Goal: Task Accomplishment & Management: Manage account settings

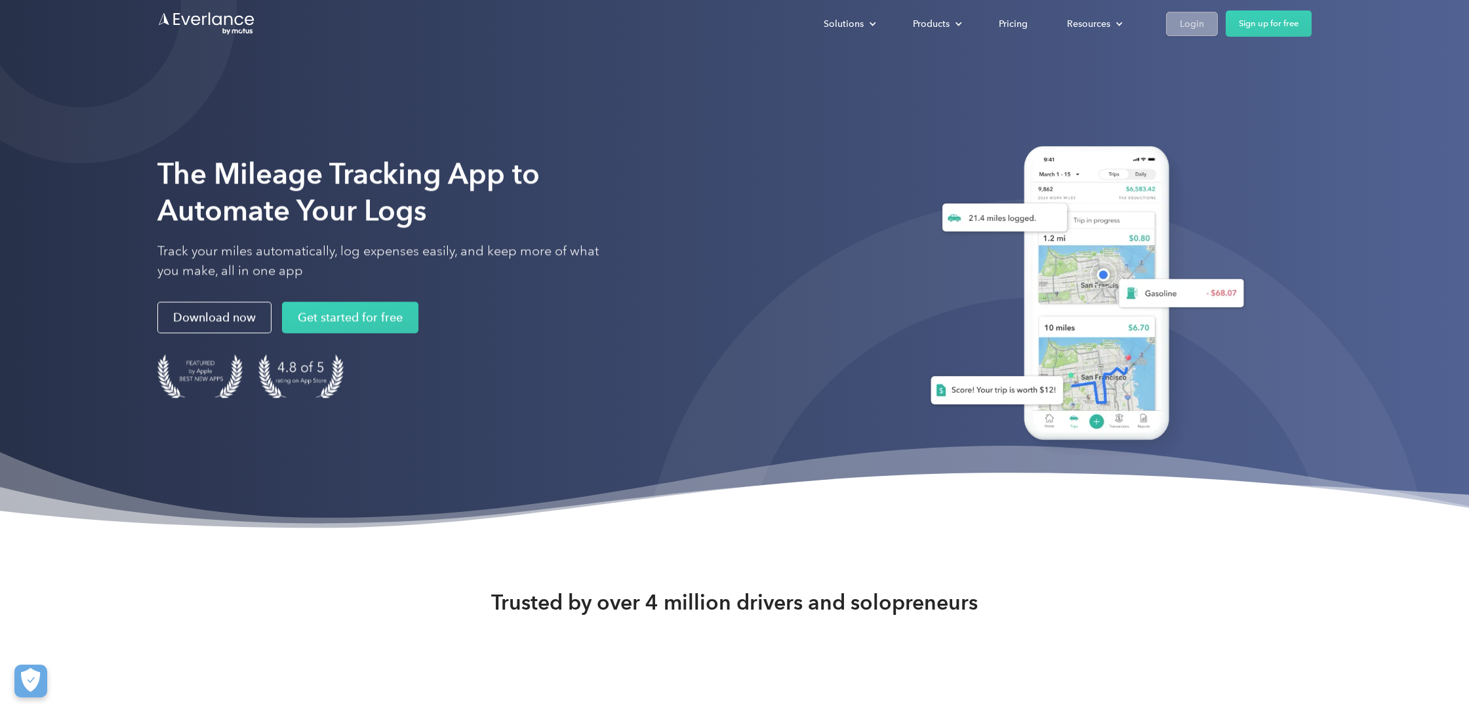
click at [1181, 27] on div "Login" at bounding box center [1192, 24] width 24 height 16
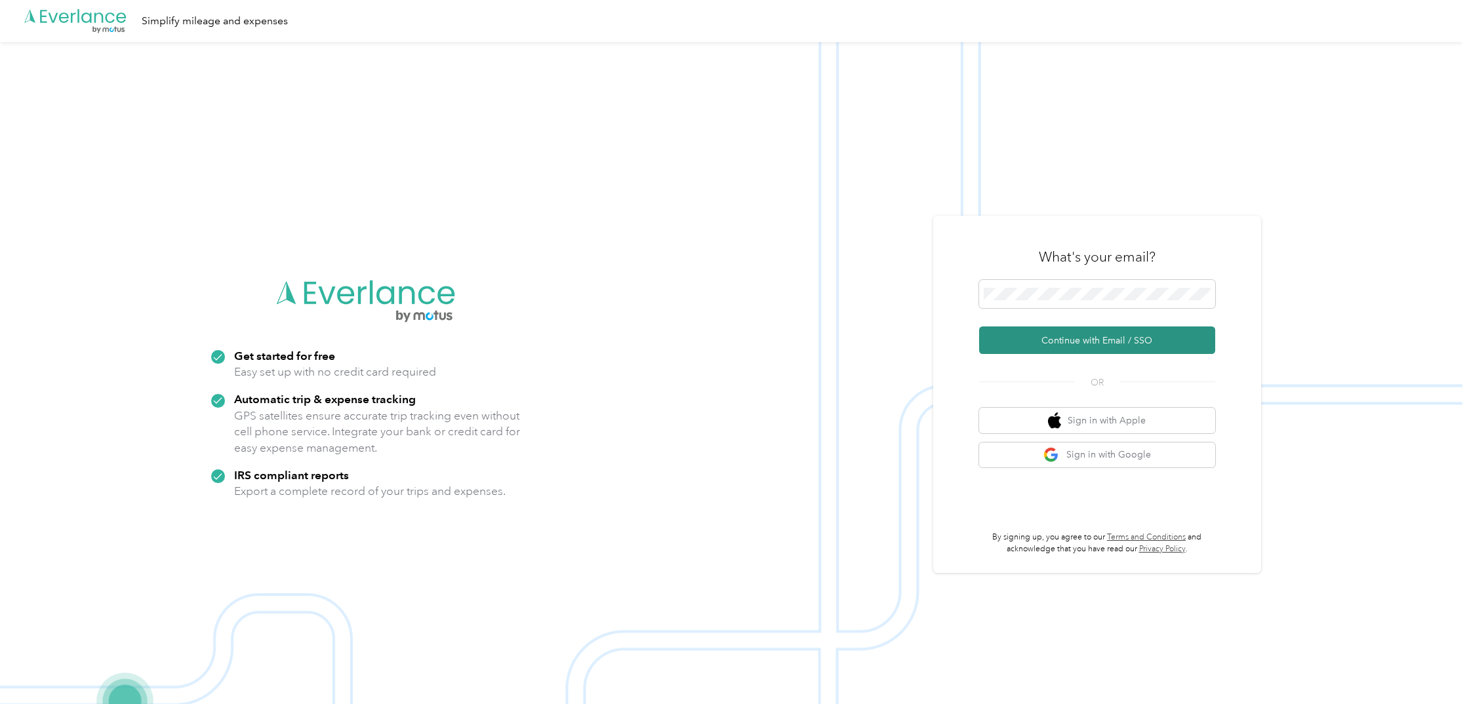
click at [1091, 341] on button "Continue with Email / SSO" at bounding box center [1097, 341] width 236 height 28
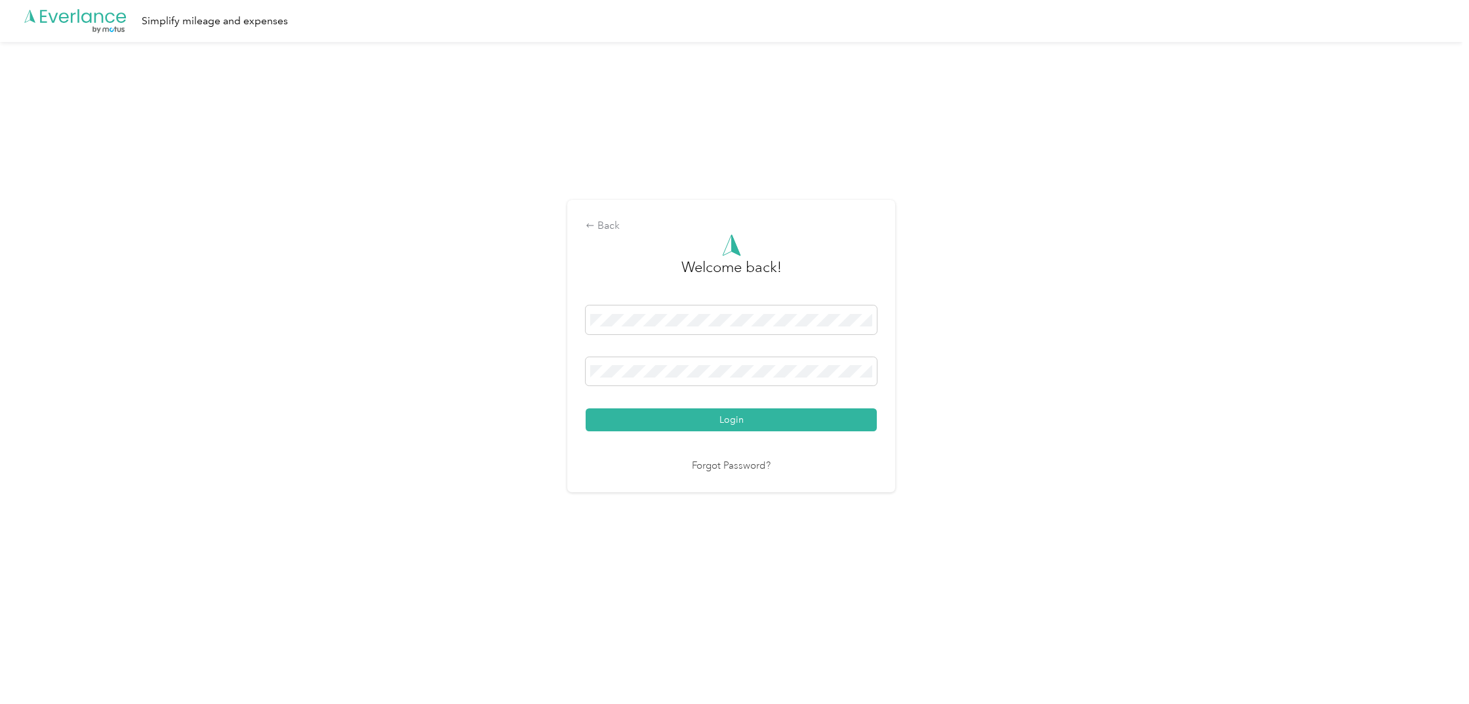
click at [735, 420] on button "Login" at bounding box center [731, 420] width 291 height 23
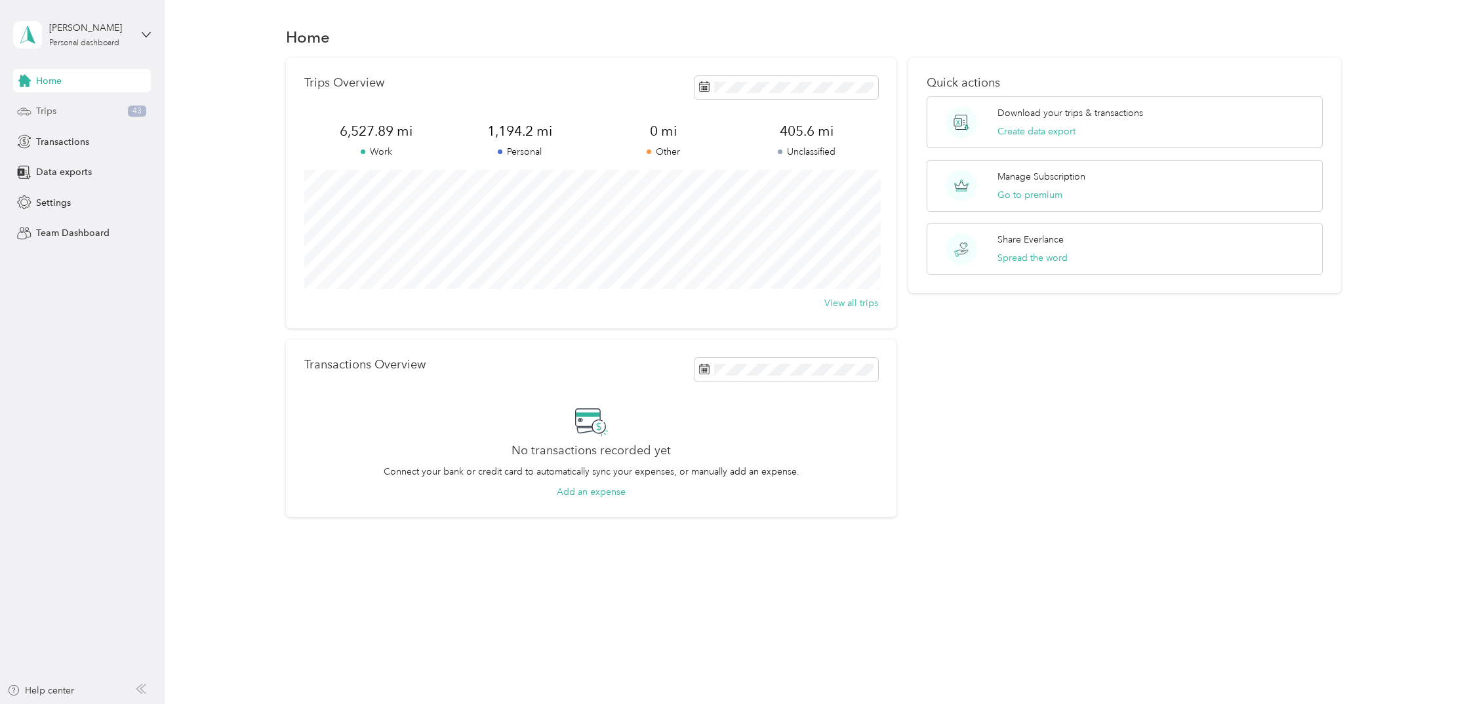
click at [51, 109] on span "Trips" at bounding box center [46, 111] width 20 height 14
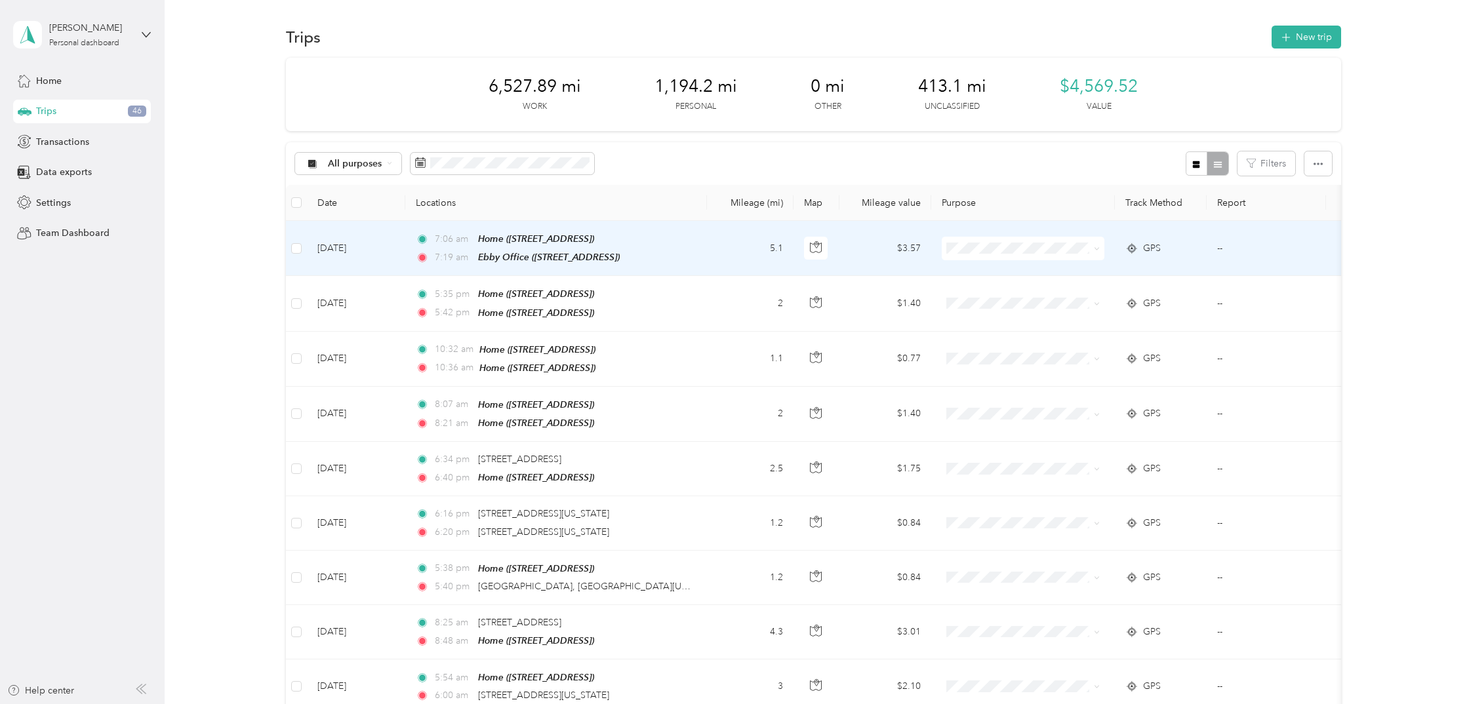
click at [1192, 242] on div "GPS" at bounding box center [1160, 248] width 71 height 14
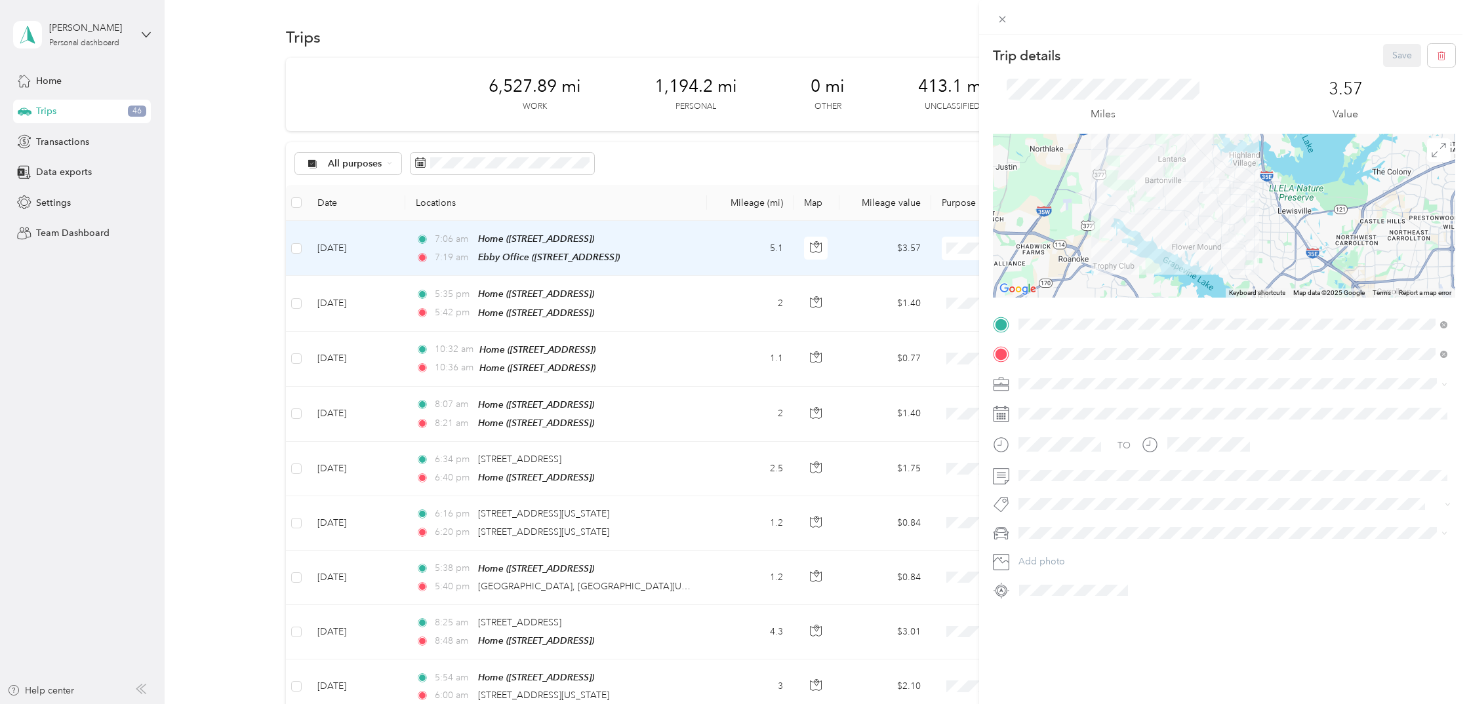
click at [1043, 457] on ol "Work Personal Real Estate Consultant Other Charity Medical Moving Commute" at bounding box center [1233, 480] width 438 height 184
click at [1042, 447] on span "Real Estate" at bounding box center [1045, 446] width 44 height 11
click at [1062, 469] on span at bounding box center [1234, 476] width 441 height 21
drag, startPoint x: 1120, startPoint y: 519, endPoint x: 1110, endPoint y: 525, distance: 11.8
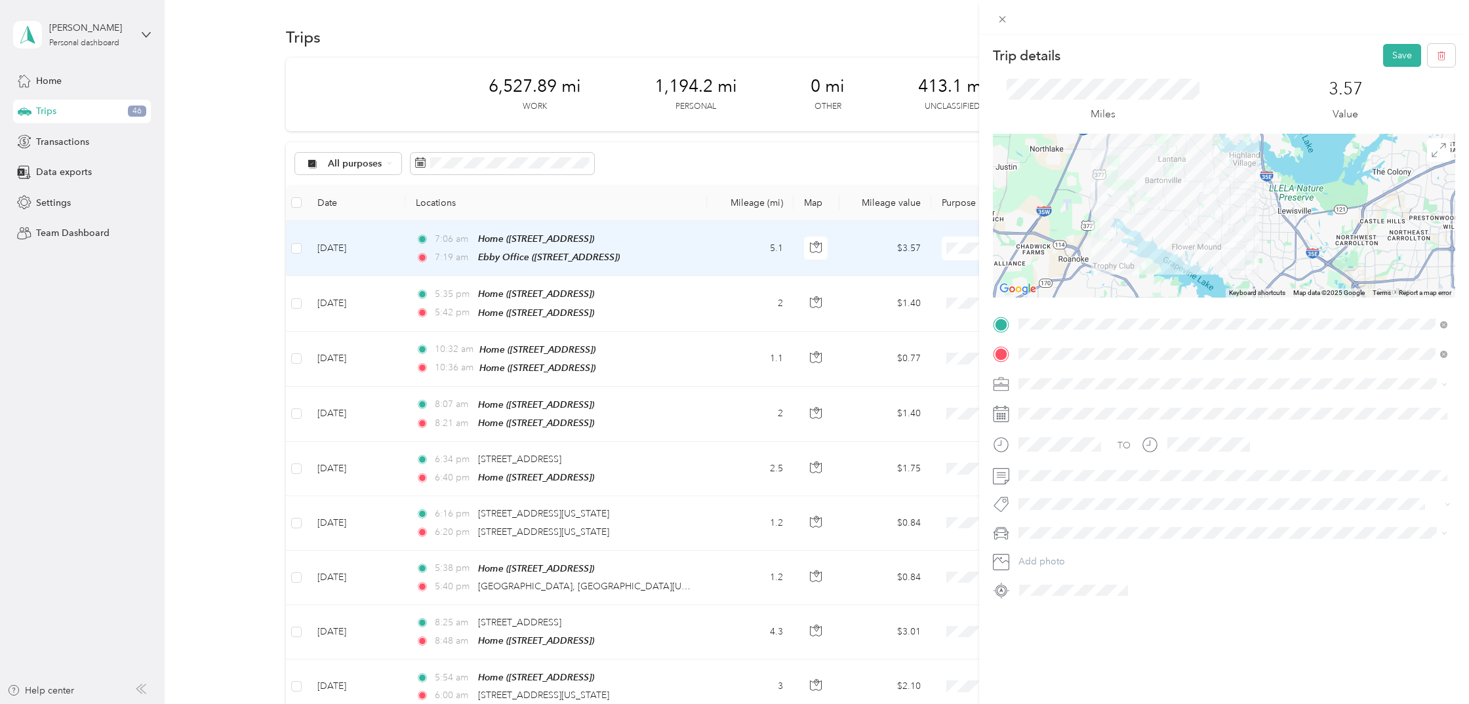
click at [1119, 520] on div "TO Add photo" at bounding box center [1224, 457] width 462 height 287
click at [1396, 52] on button "Save" at bounding box center [1402, 55] width 38 height 23
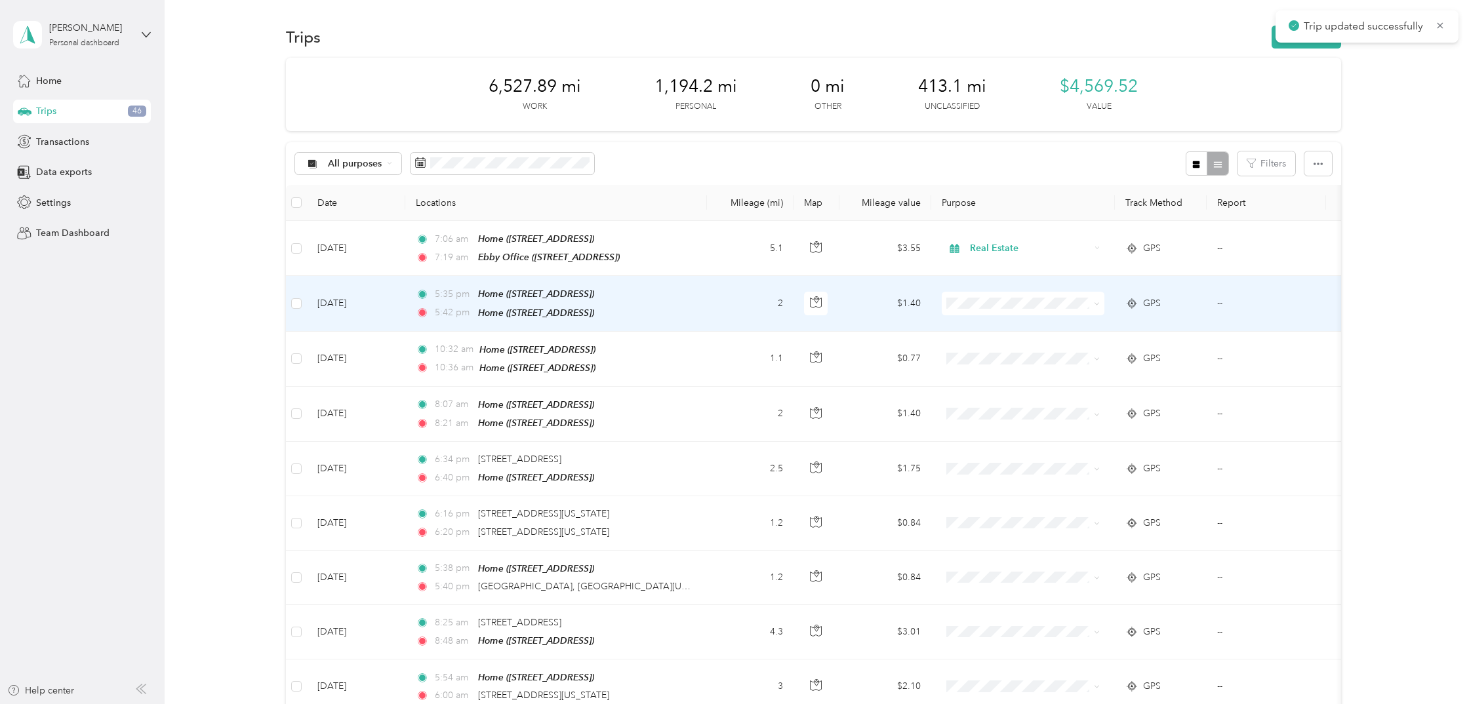
click at [1185, 307] on div "GPS" at bounding box center [1160, 303] width 71 height 14
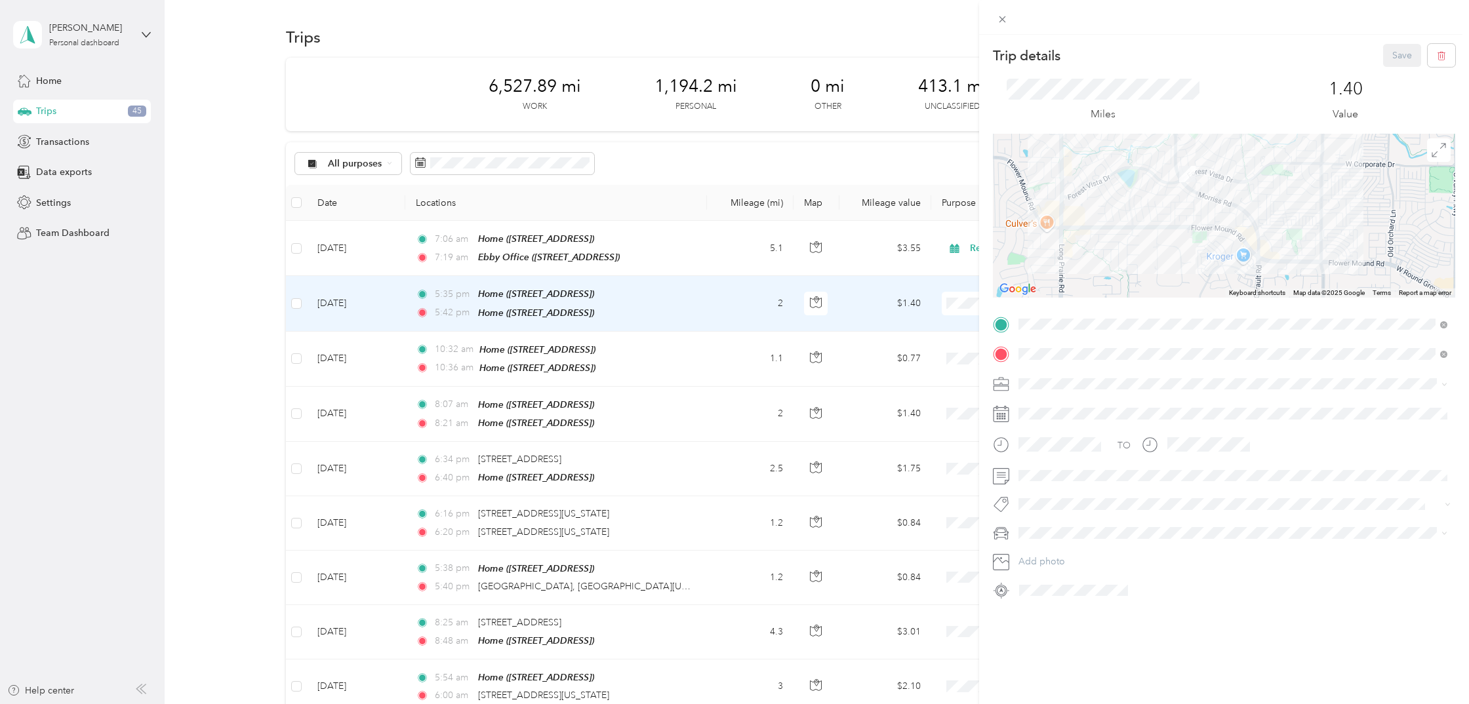
click at [851, 304] on div "Trip details Save This trip cannot be edited because it is either under review,…" at bounding box center [734, 352] width 1469 height 704
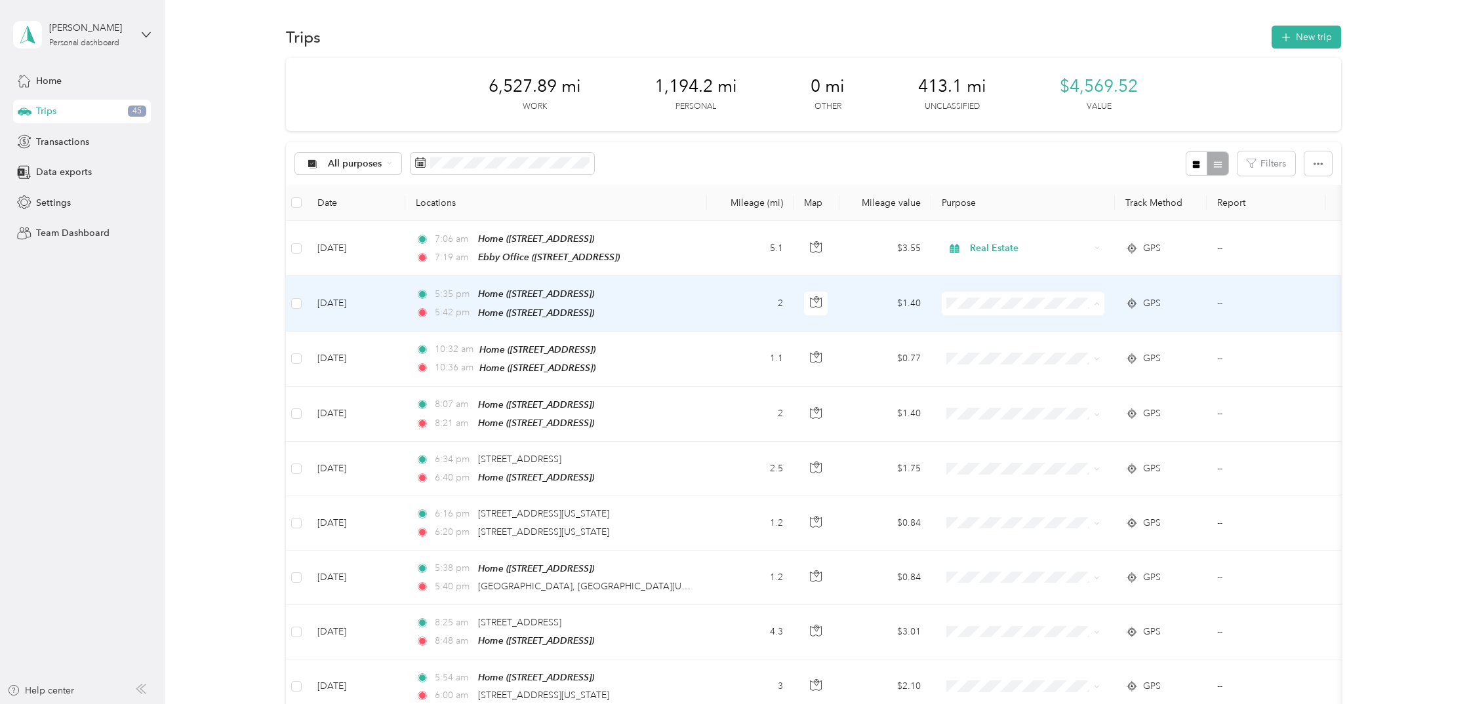
click at [1003, 344] on span "Personal" at bounding box center [1035, 349] width 121 height 14
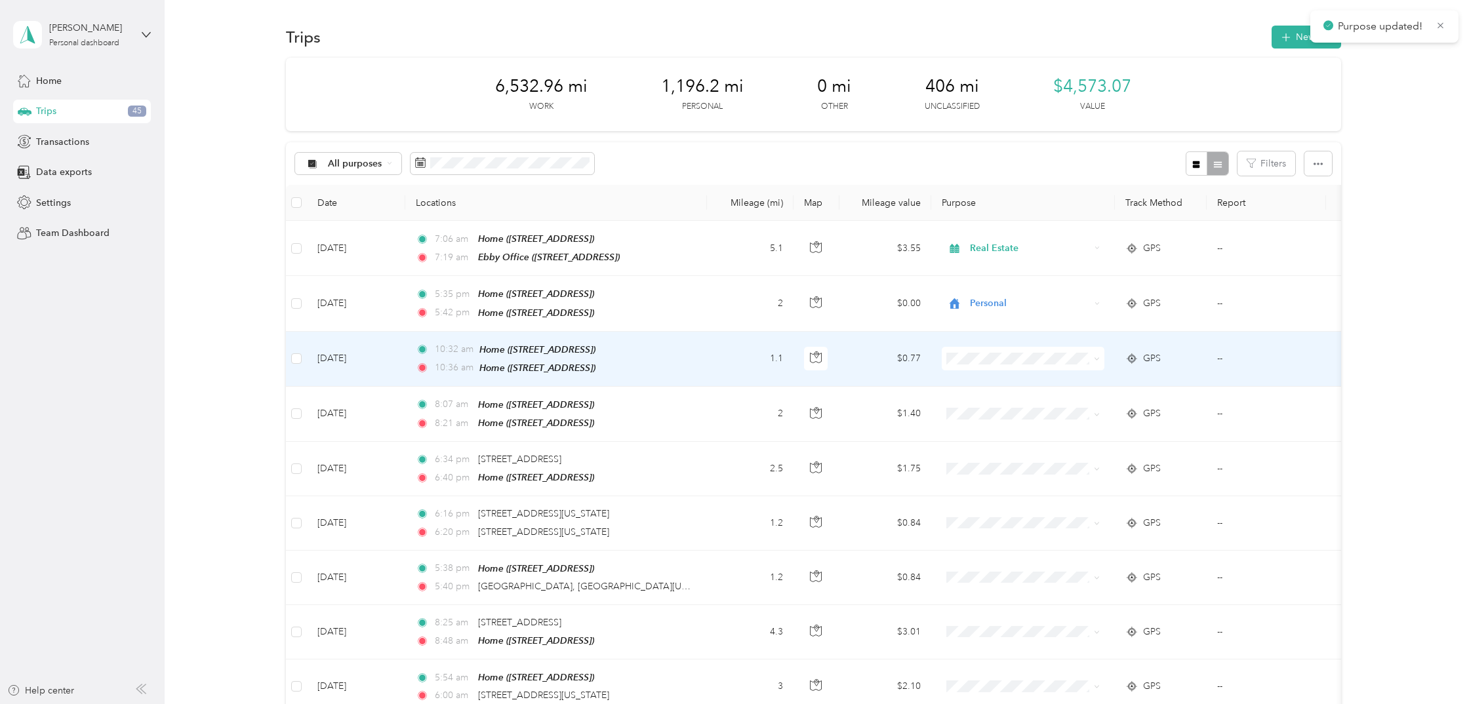
click at [1010, 397] on span "Personal" at bounding box center [1035, 398] width 121 height 14
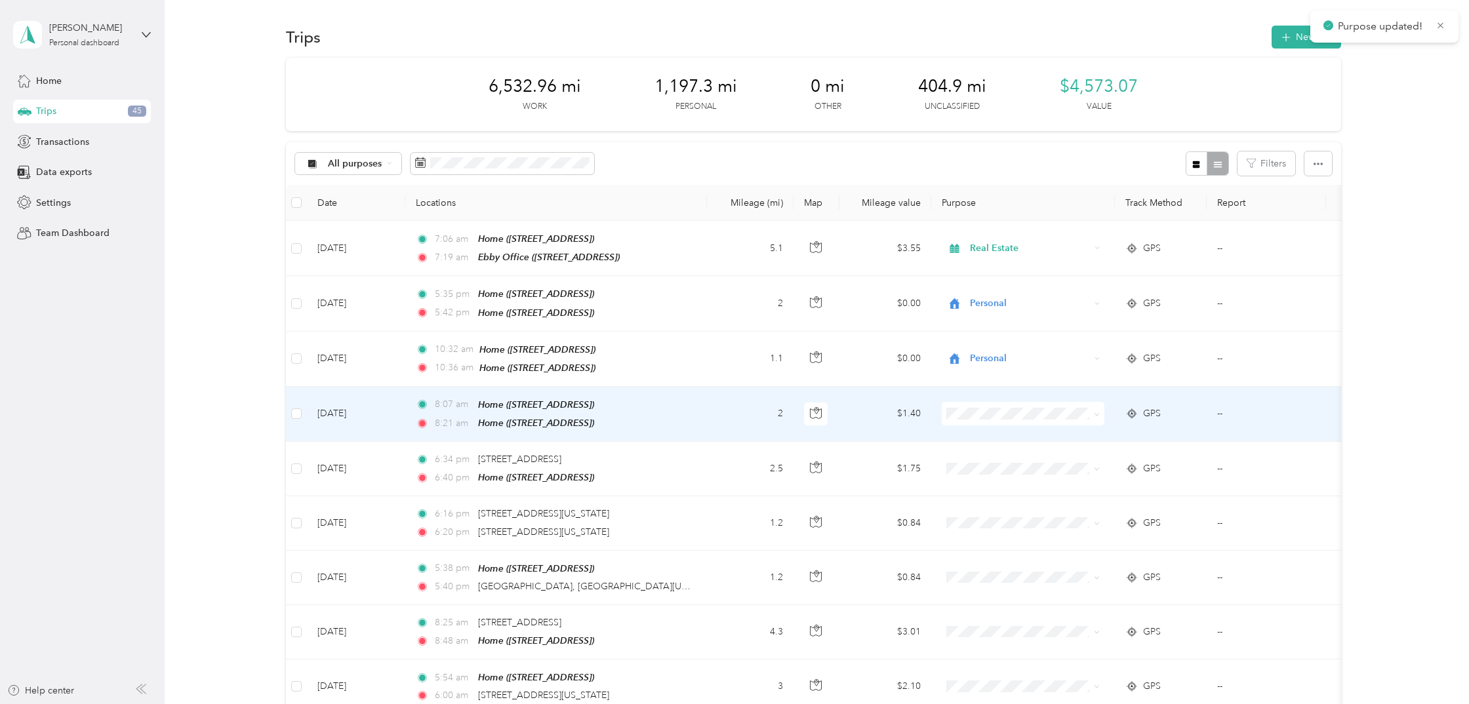
click at [1008, 451] on span "Personal" at bounding box center [1035, 452] width 121 height 14
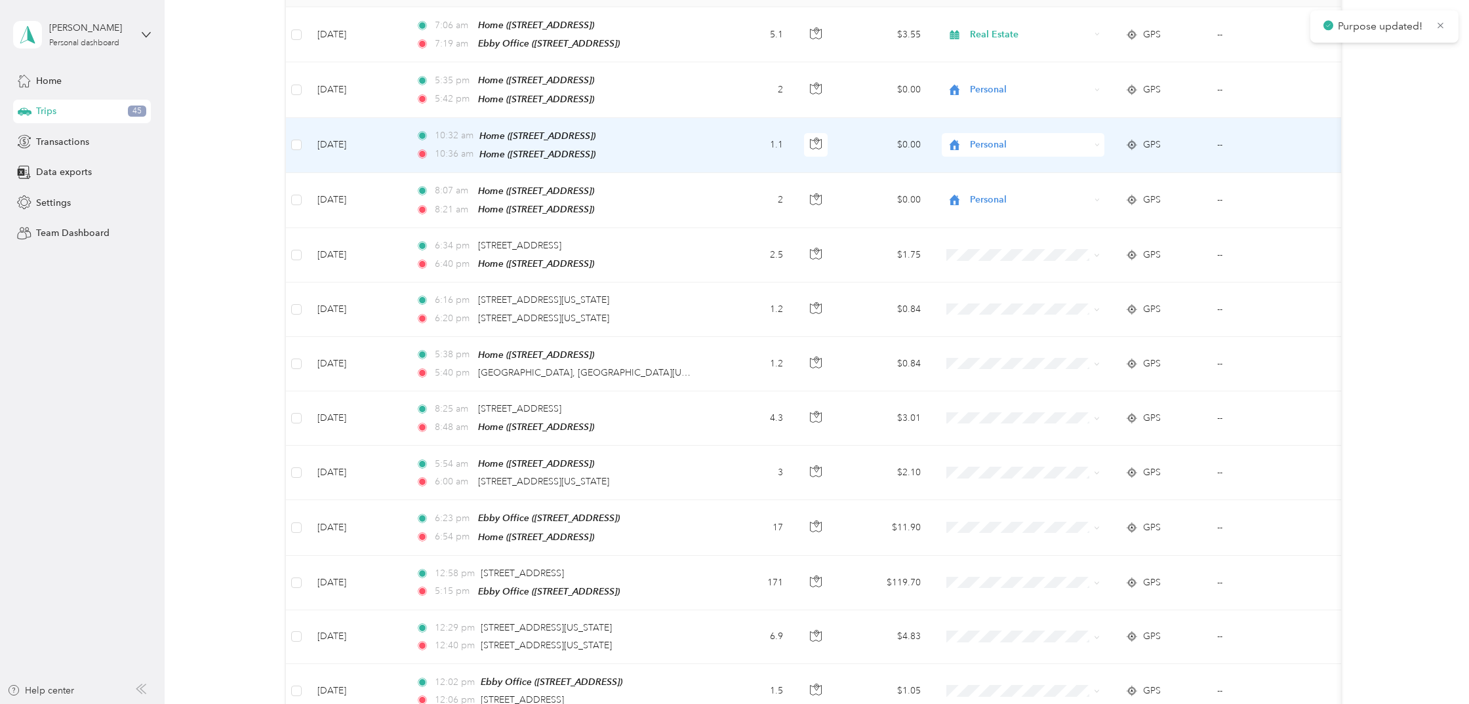
scroll to position [230, 0]
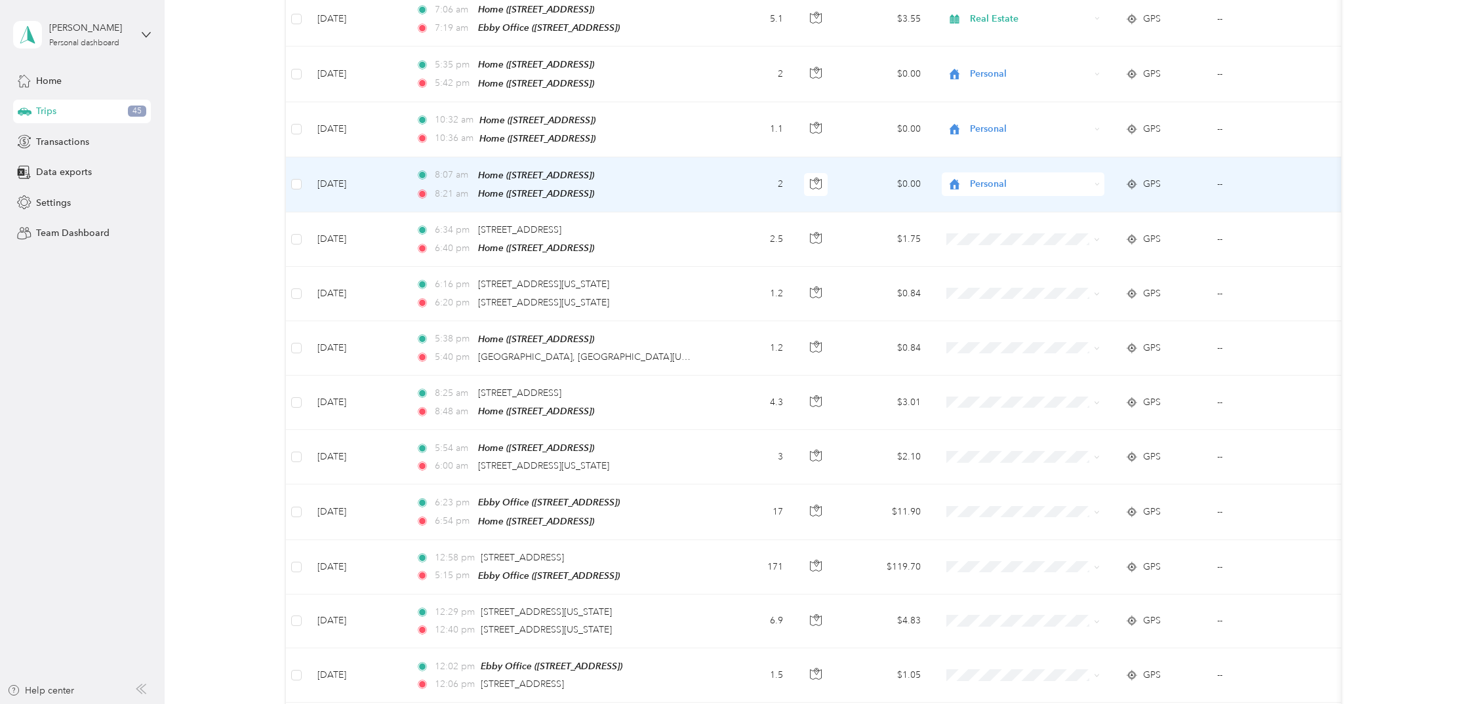
click at [1030, 194] on td "Personal" at bounding box center [1023, 184] width 184 height 55
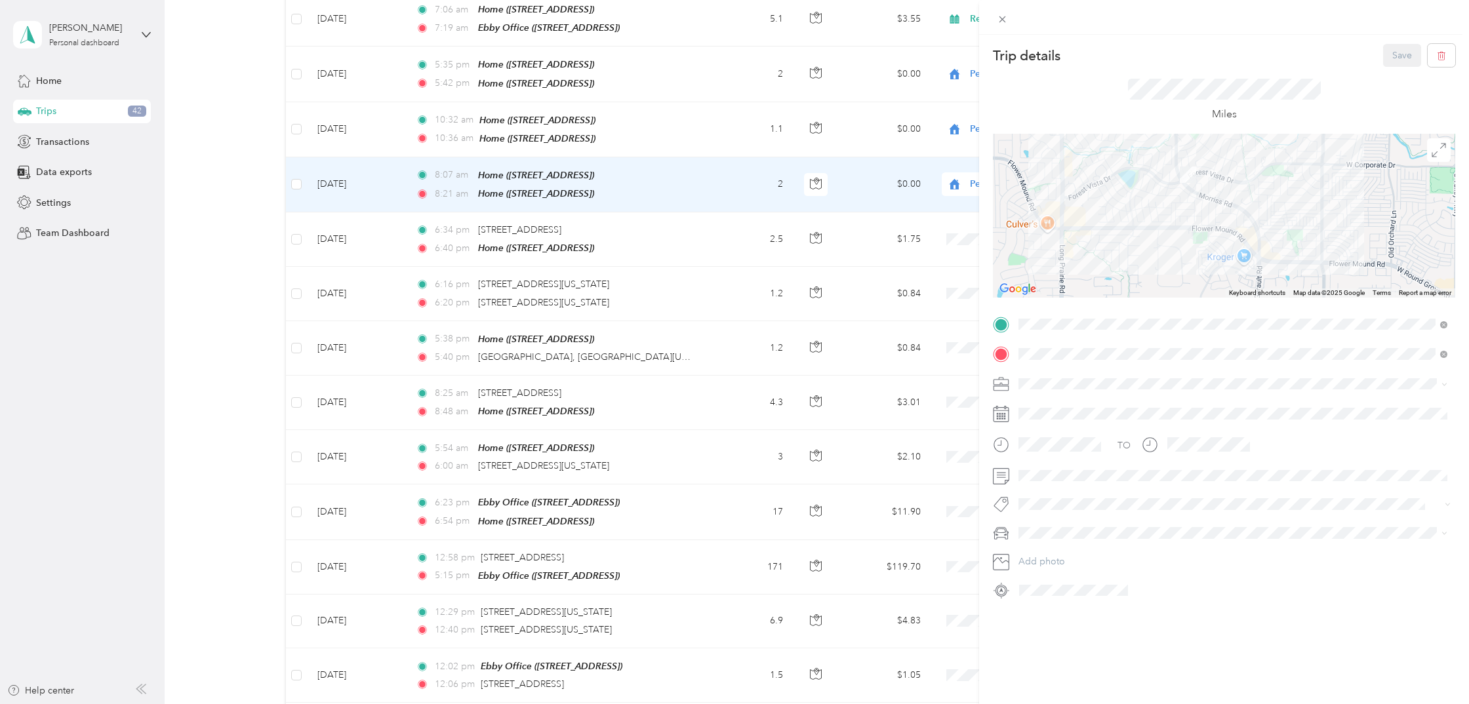
click at [950, 202] on div "Trip details Save This trip cannot be edited because it is either under review,…" at bounding box center [734, 352] width 1469 height 704
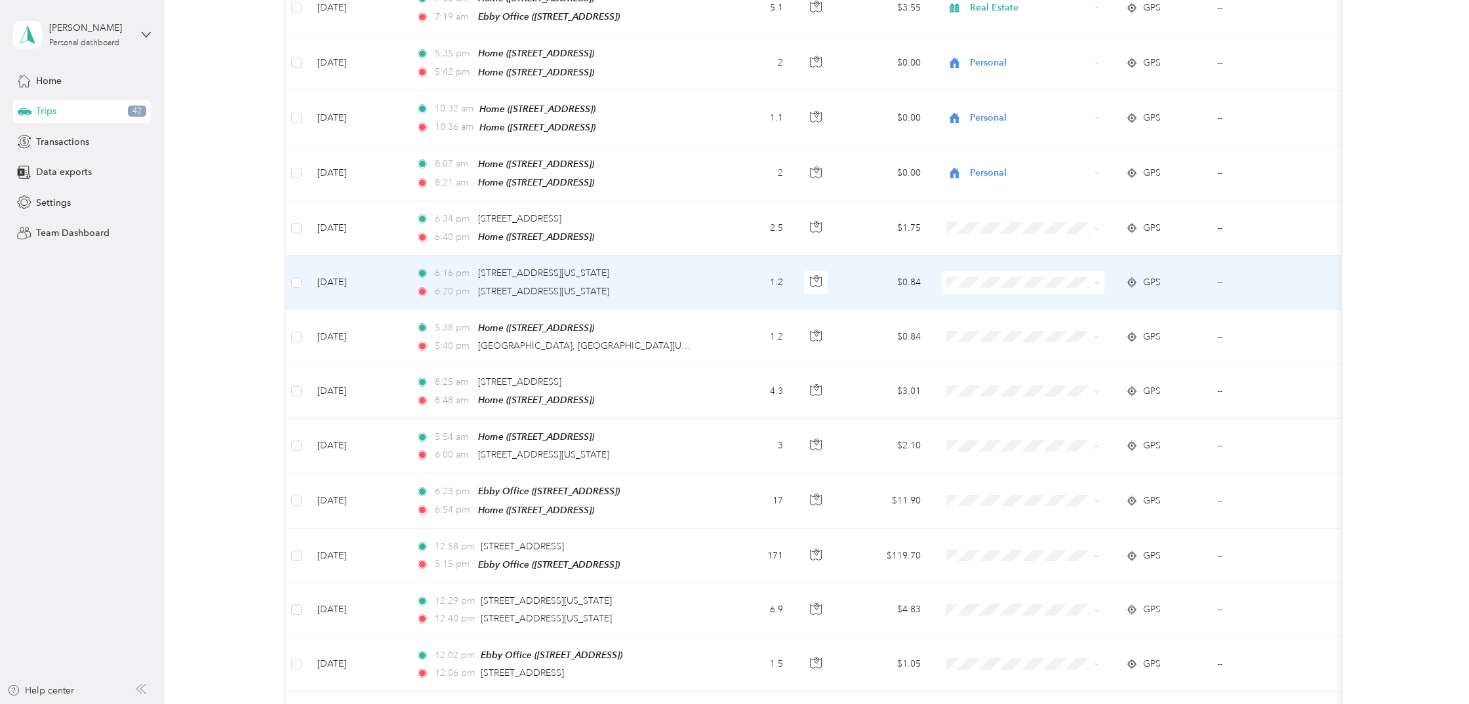
scroll to position [241, 0]
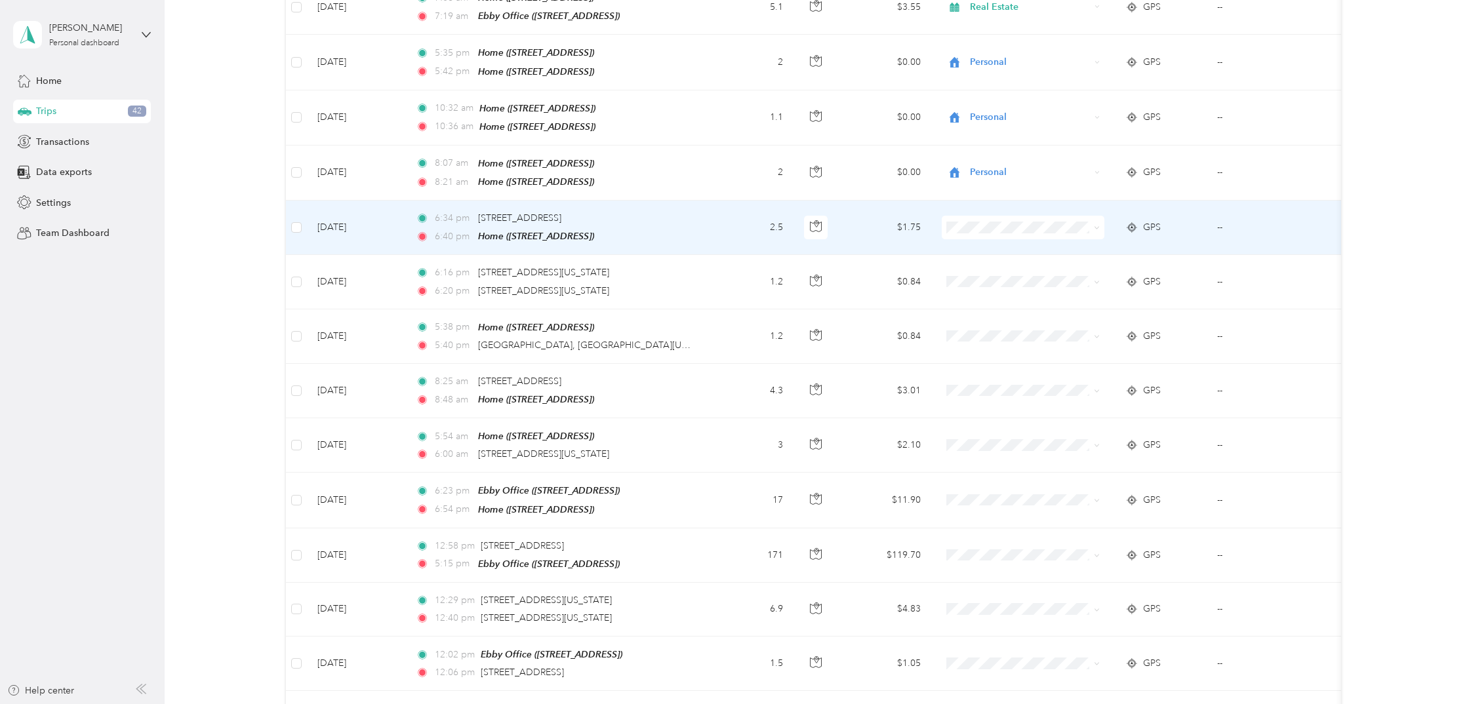
click at [1093, 220] on span at bounding box center [1094, 227] width 10 height 14
click at [1099, 225] on icon at bounding box center [1097, 228] width 6 height 6
click at [1066, 262] on span "Personal" at bounding box center [1035, 269] width 121 height 14
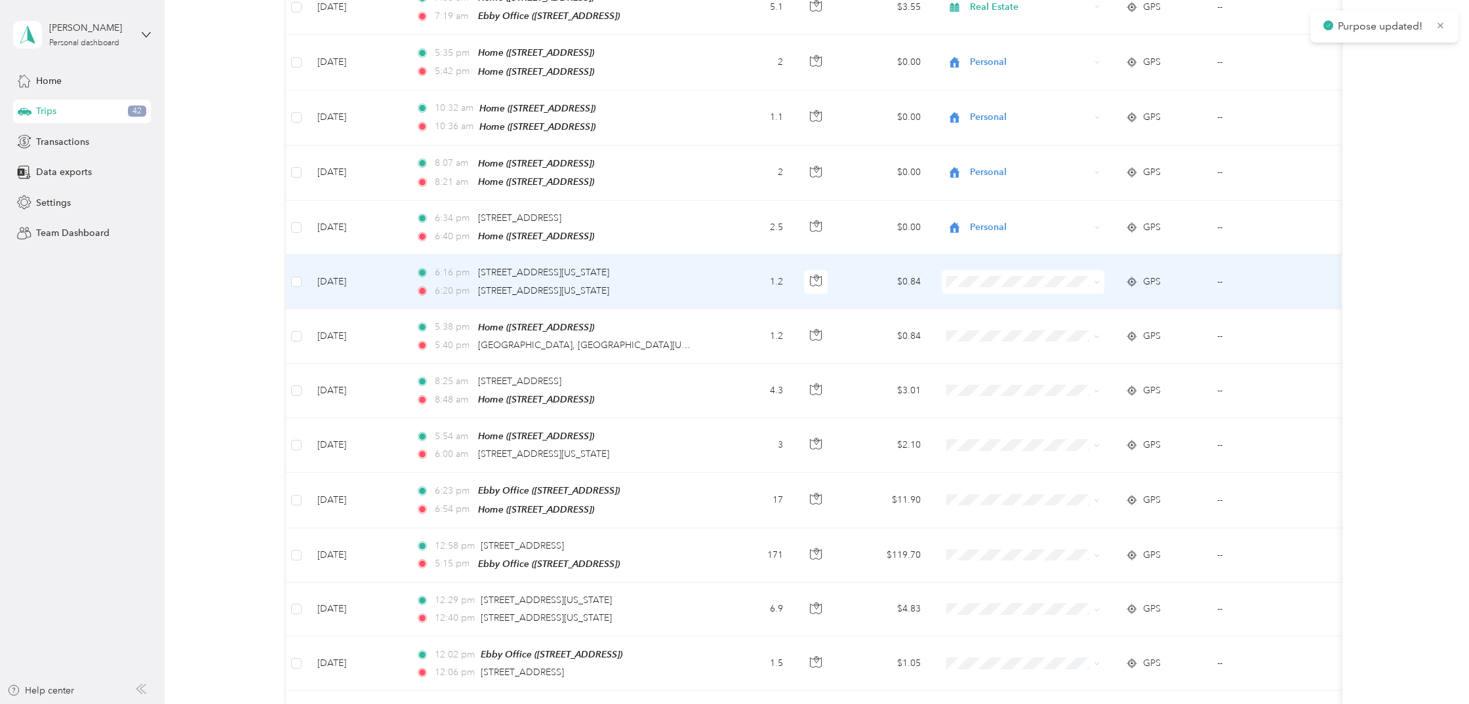
click at [1097, 279] on icon at bounding box center [1097, 282] width 6 height 6
click at [1078, 321] on span "Personal" at bounding box center [1035, 322] width 121 height 14
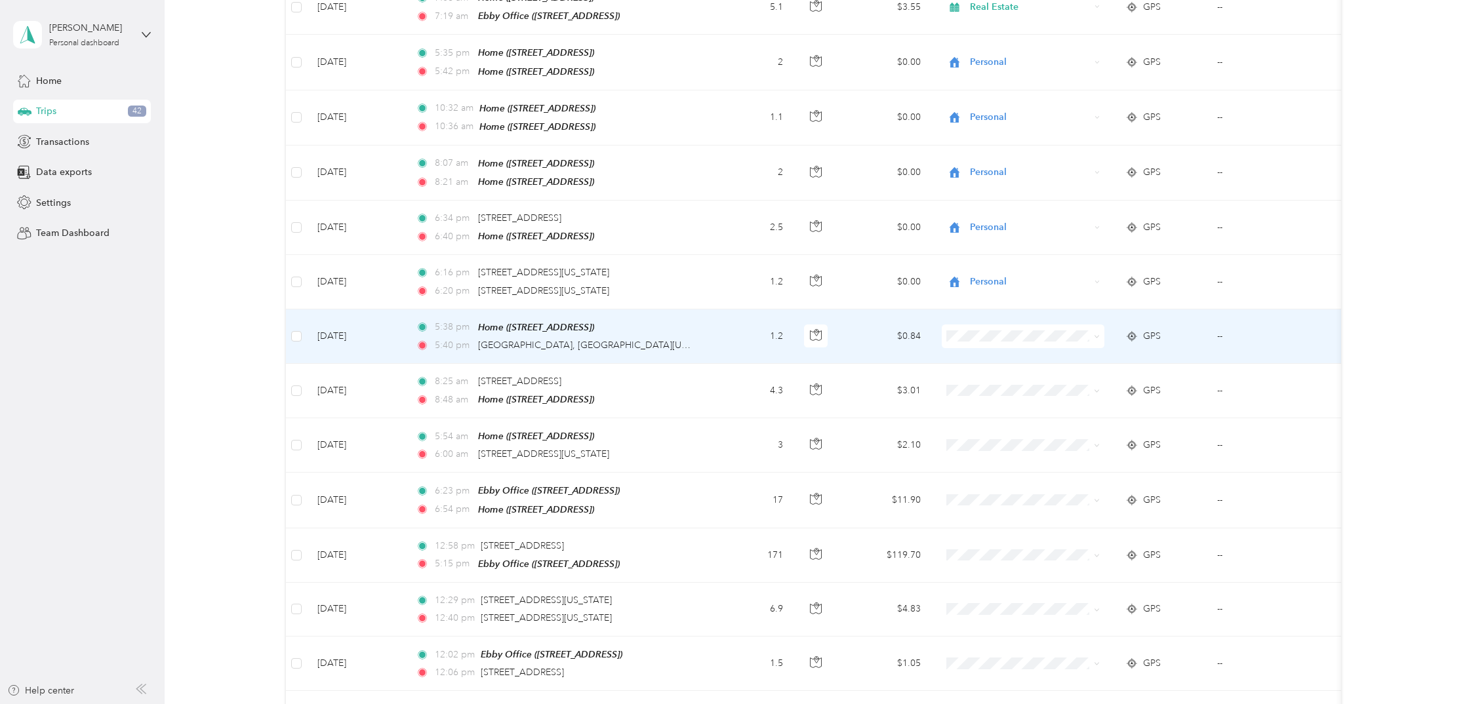
click at [1175, 329] on div "GPS" at bounding box center [1160, 336] width 71 height 14
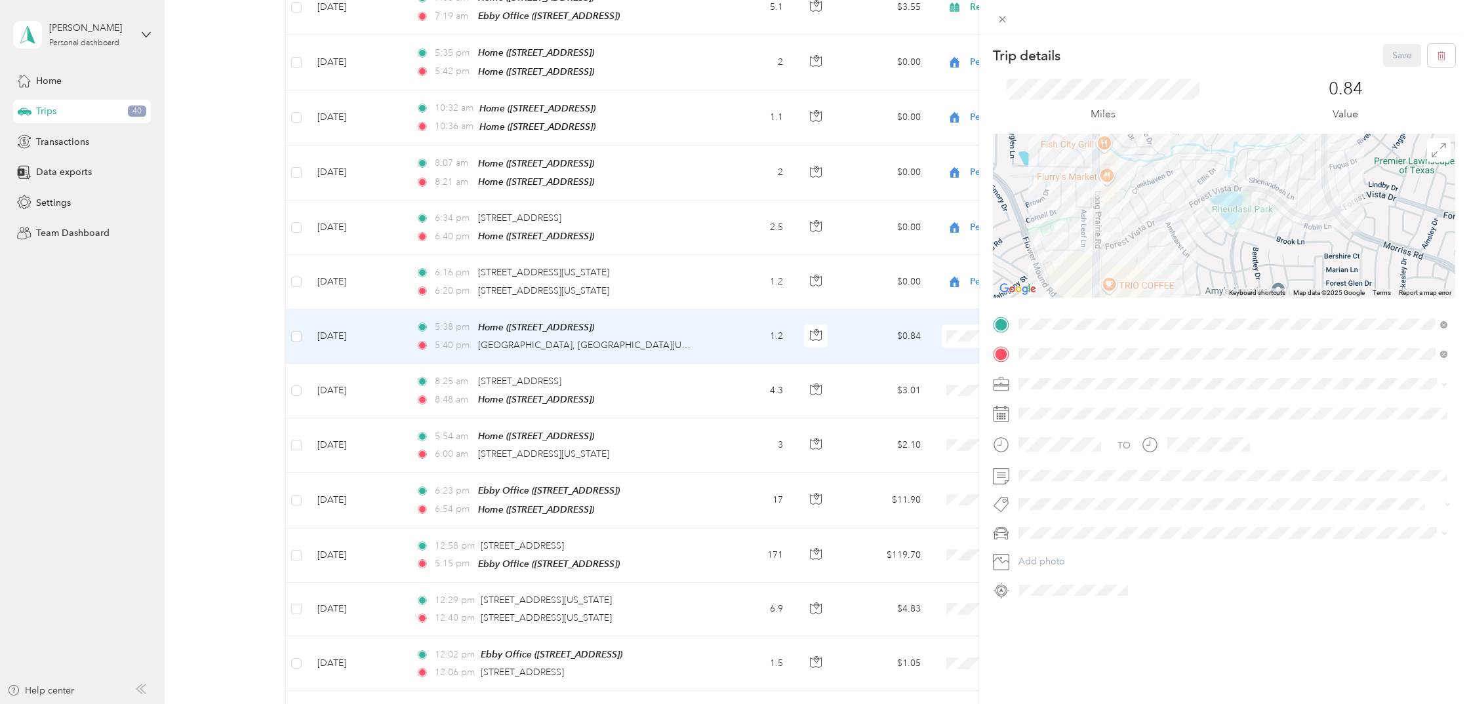
click at [870, 322] on div "Trip details Save This trip cannot be edited because it is either under review,…" at bounding box center [734, 352] width 1469 height 704
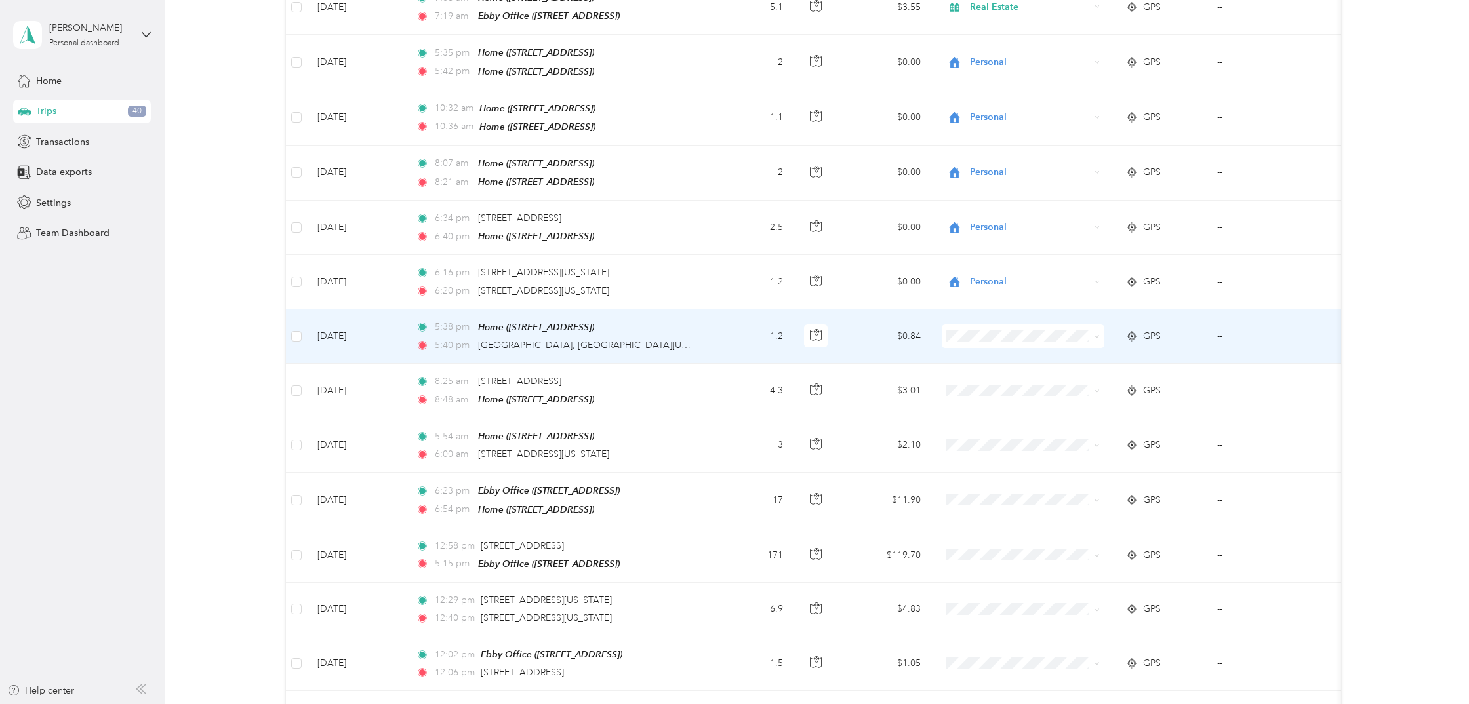
click at [1093, 329] on span at bounding box center [1094, 336] width 10 height 14
click at [1099, 334] on icon at bounding box center [1097, 337] width 6 height 6
click at [1016, 378] on li "Personal" at bounding box center [1023, 369] width 163 height 23
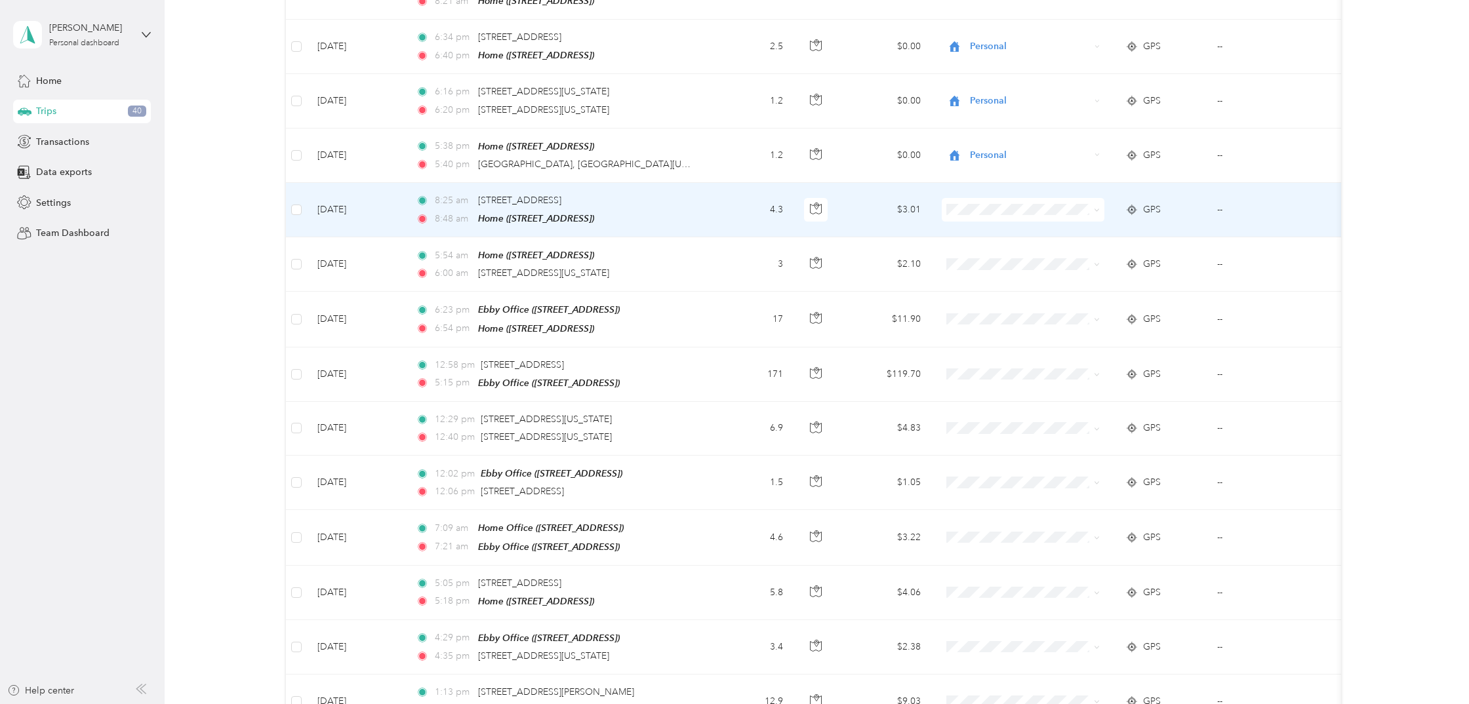
click at [1184, 203] on div "GPS" at bounding box center [1160, 210] width 71 height 14
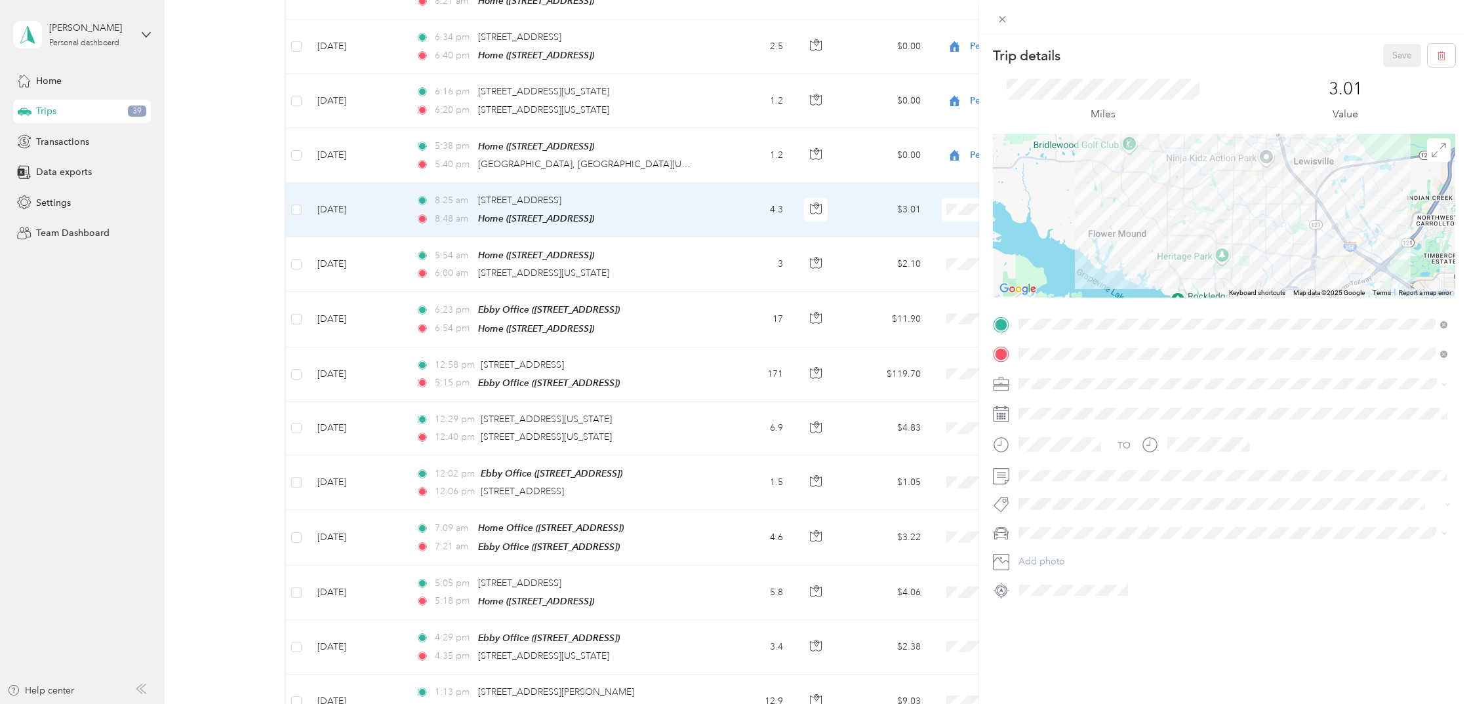
click at [1051, 454] on li "Real Estate" at bounding box center [1233, 446] width 438 height 23
click at [1051, 481] on span at bounding box center [1234, 476] width 441 height 21
click at [1398, 58] on button "Save" at bounding box center [1402, 55] width 38 height 23
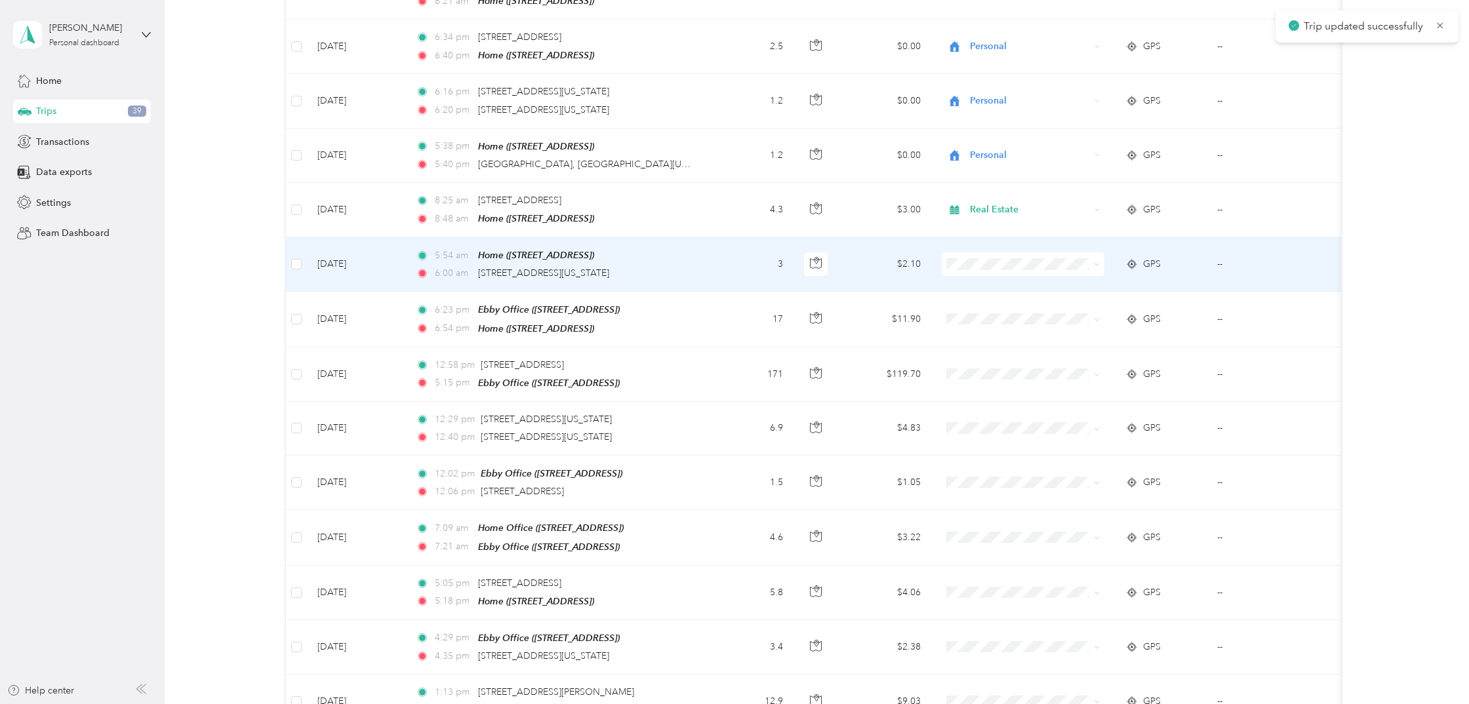
click at [1190, 259] on div "GPS" at bounding box center [1160, 264] width 71 height 14
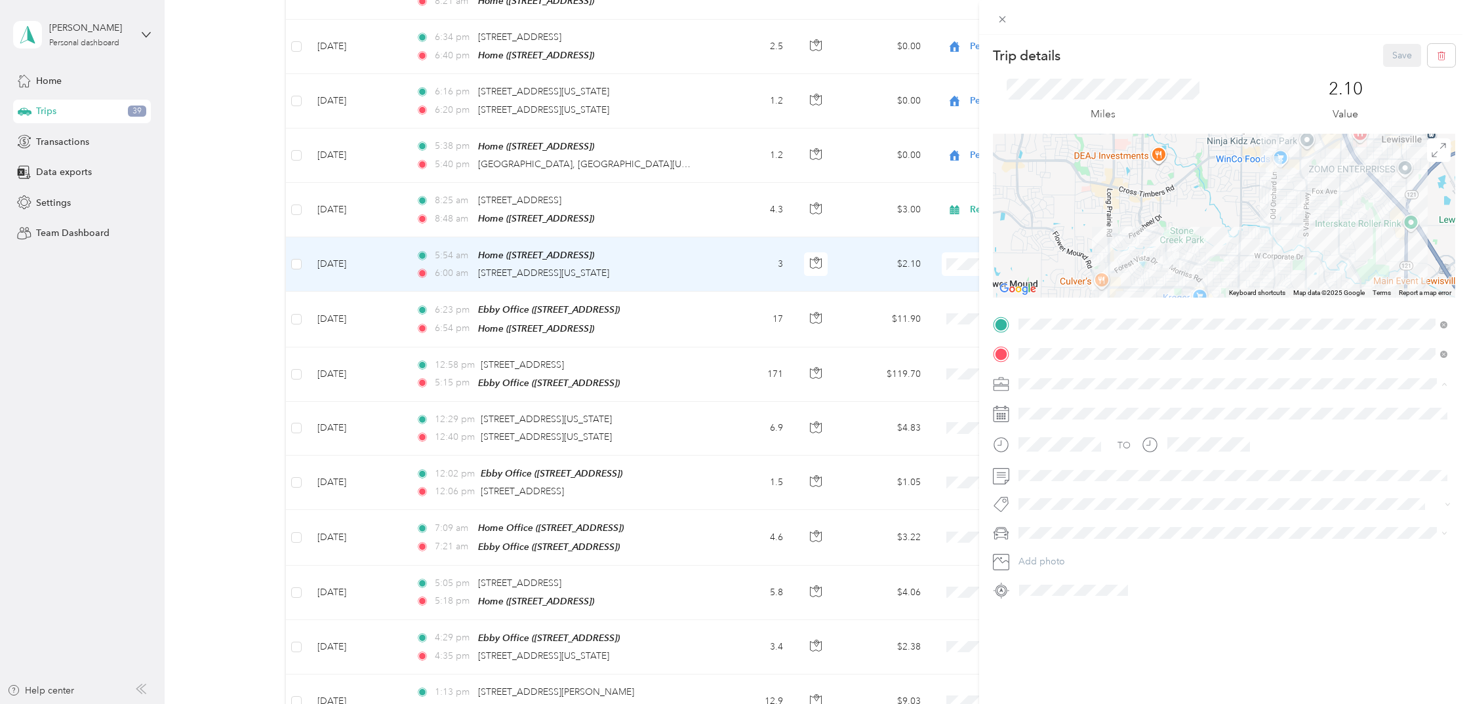
click at [1055, 454] on span "Real Estate" at bounding box center [1045, 452] width 44 height 11
click at [1394, 58] on button "Save" at bounding box center [1402, 55] width 38 height 23
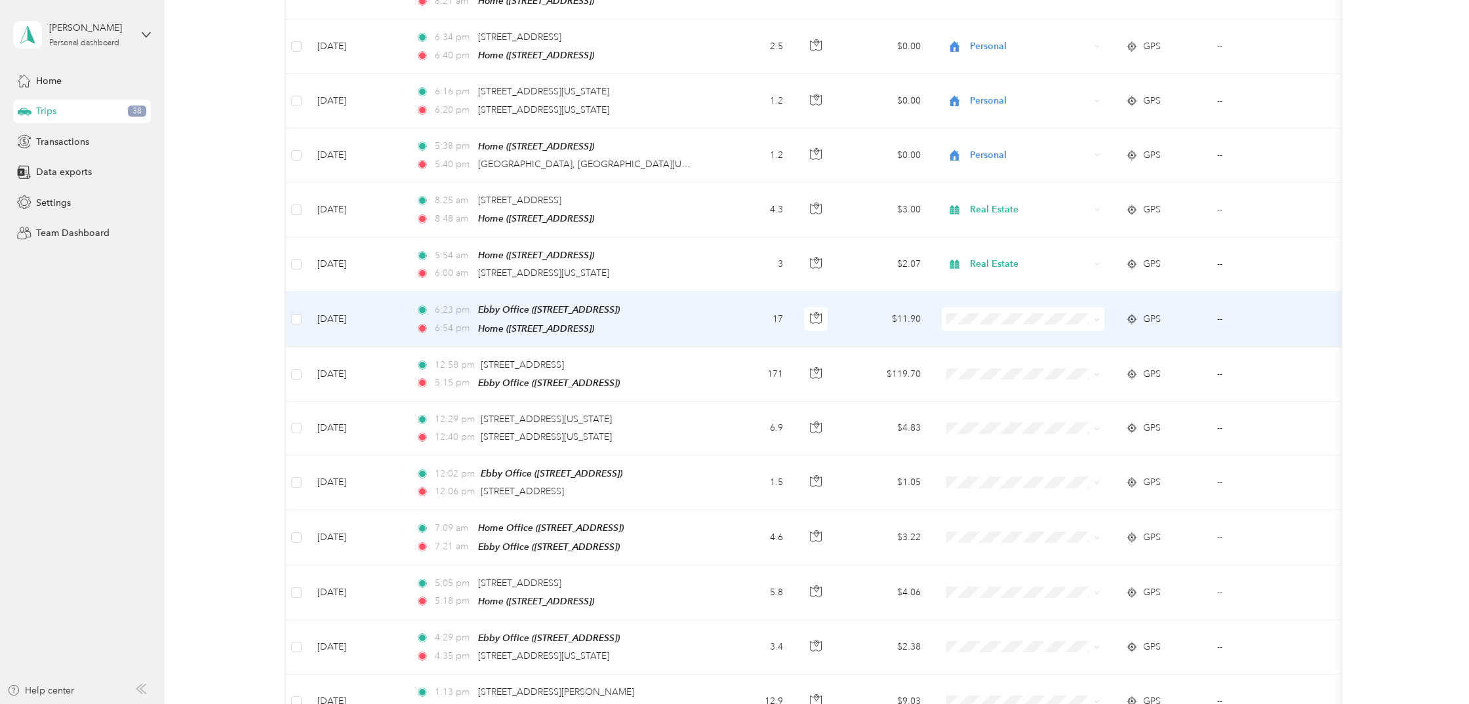
click at [1200, 313] on td "GPS" at bounding box center [1161, 319] width 92 height 55
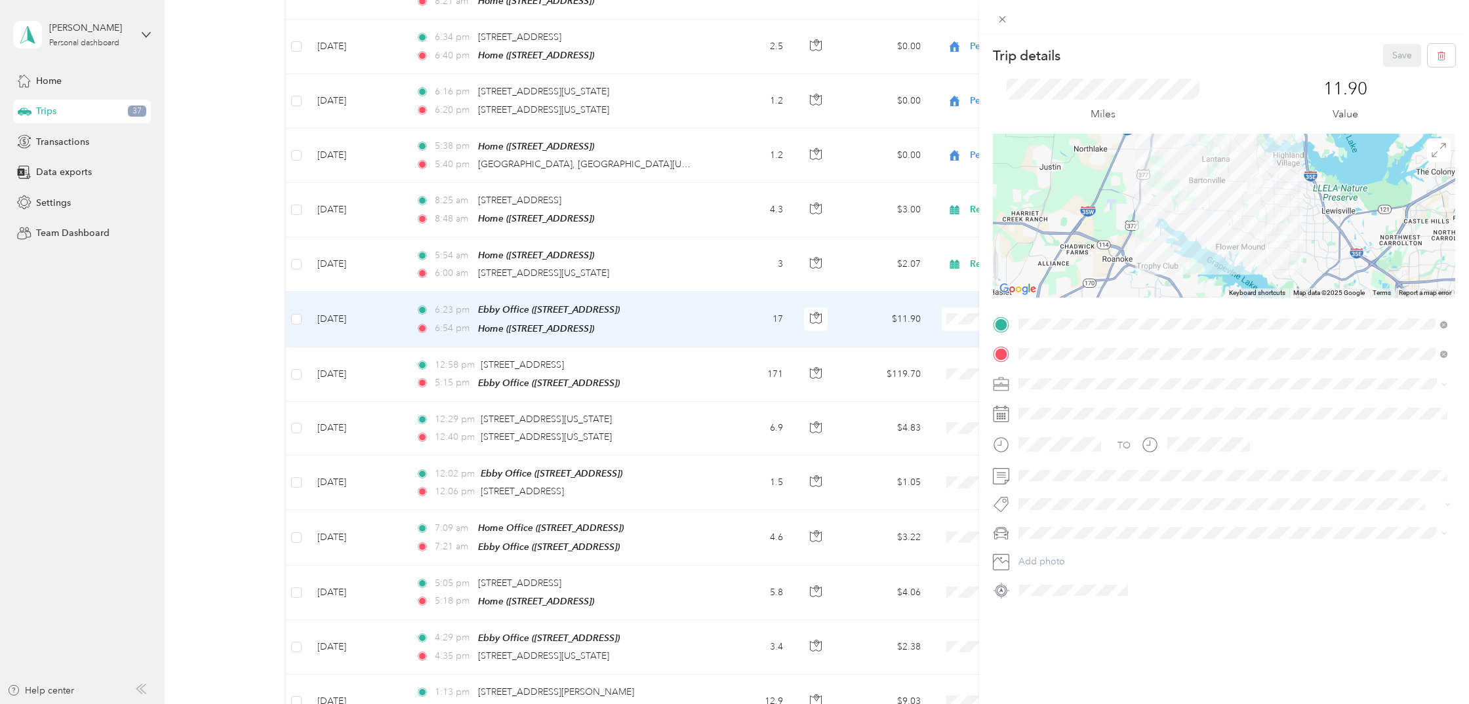
click at [1051, 445] on div "Real Estate" at bounding box center [1233, 449] width 420 height 14
click at [1401, 56] on button "Save" at bounding box center [1402, 55] width 38 height 23
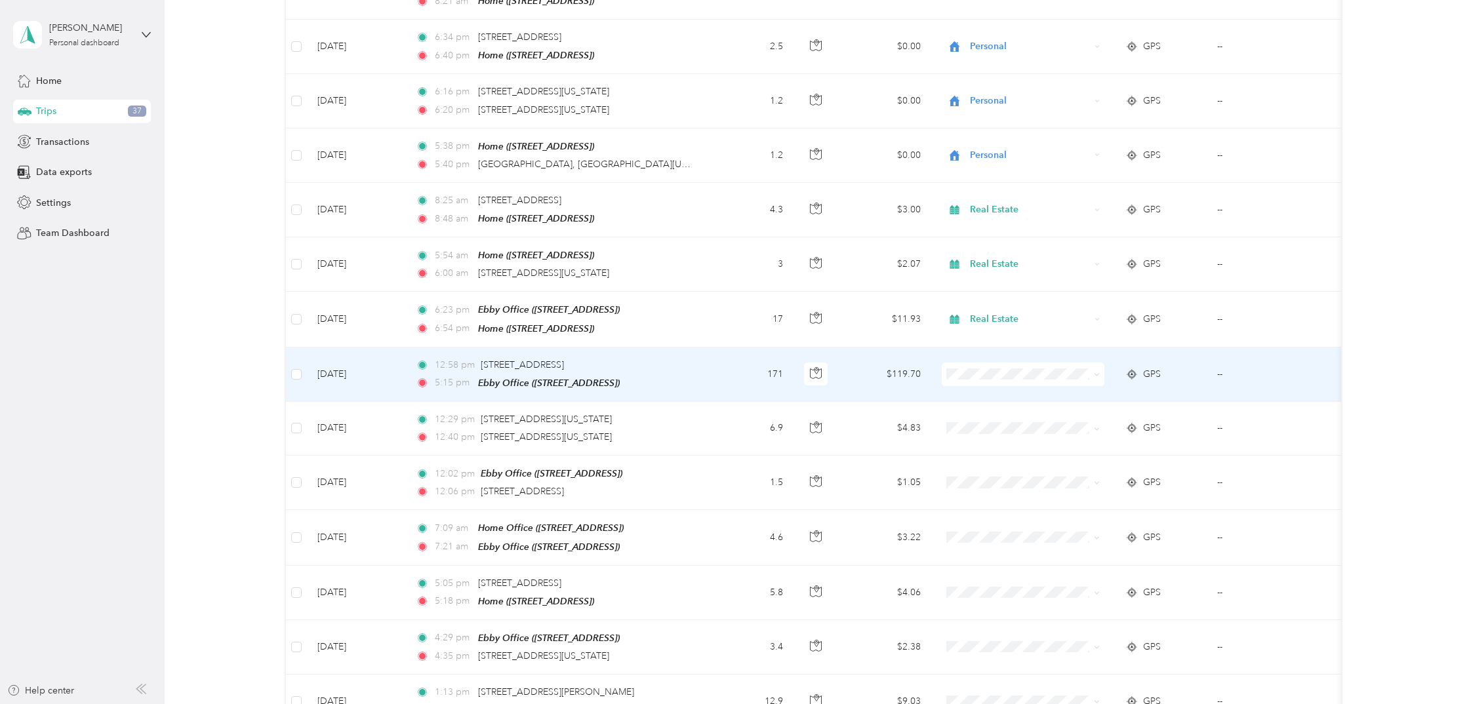
click at [1246, 371] on td "--" at bounding box center [1266, 375] width 119 height 54
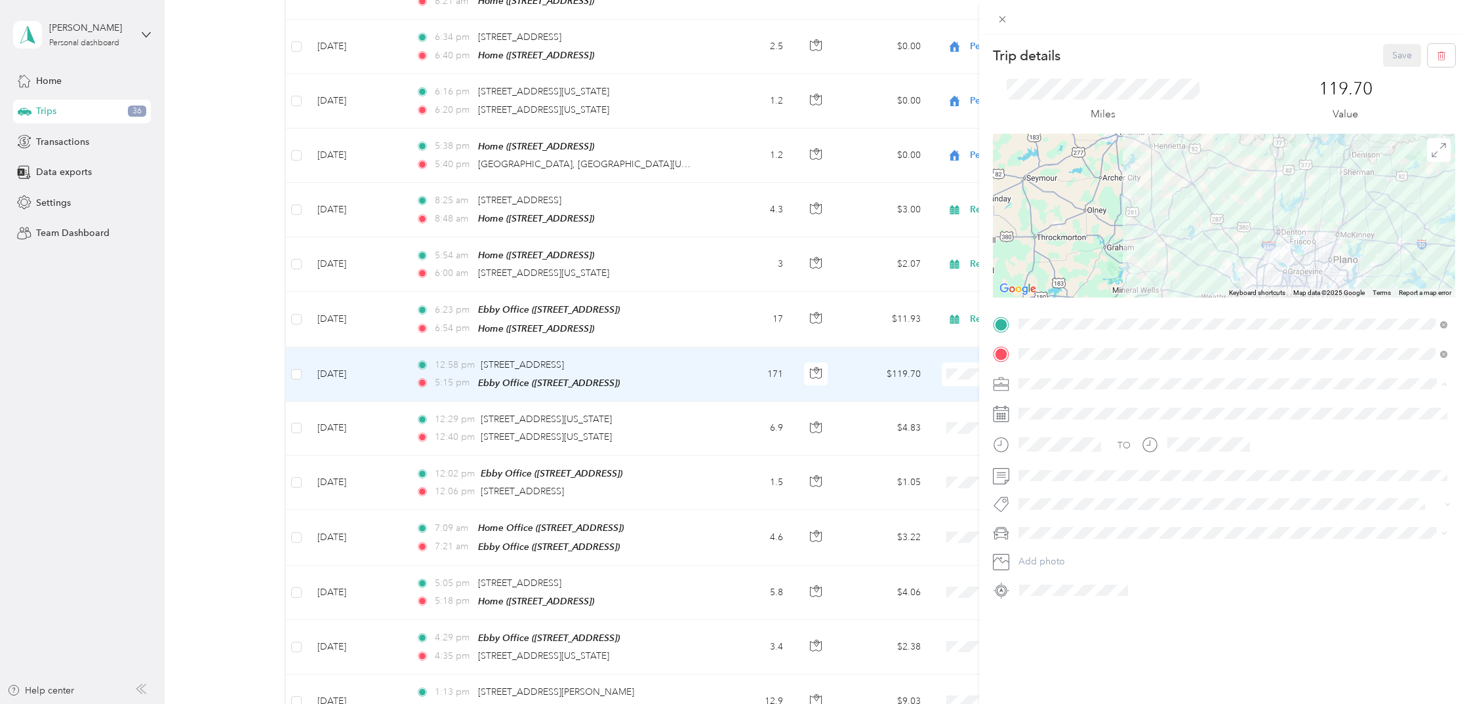
click at [1059, 450] on span "Real Estate" at bounding box center [1045, 452] width 44 height 11
click at [1398, 59] on button "Save" at bounding box center [1402, 55] width 38 height 23
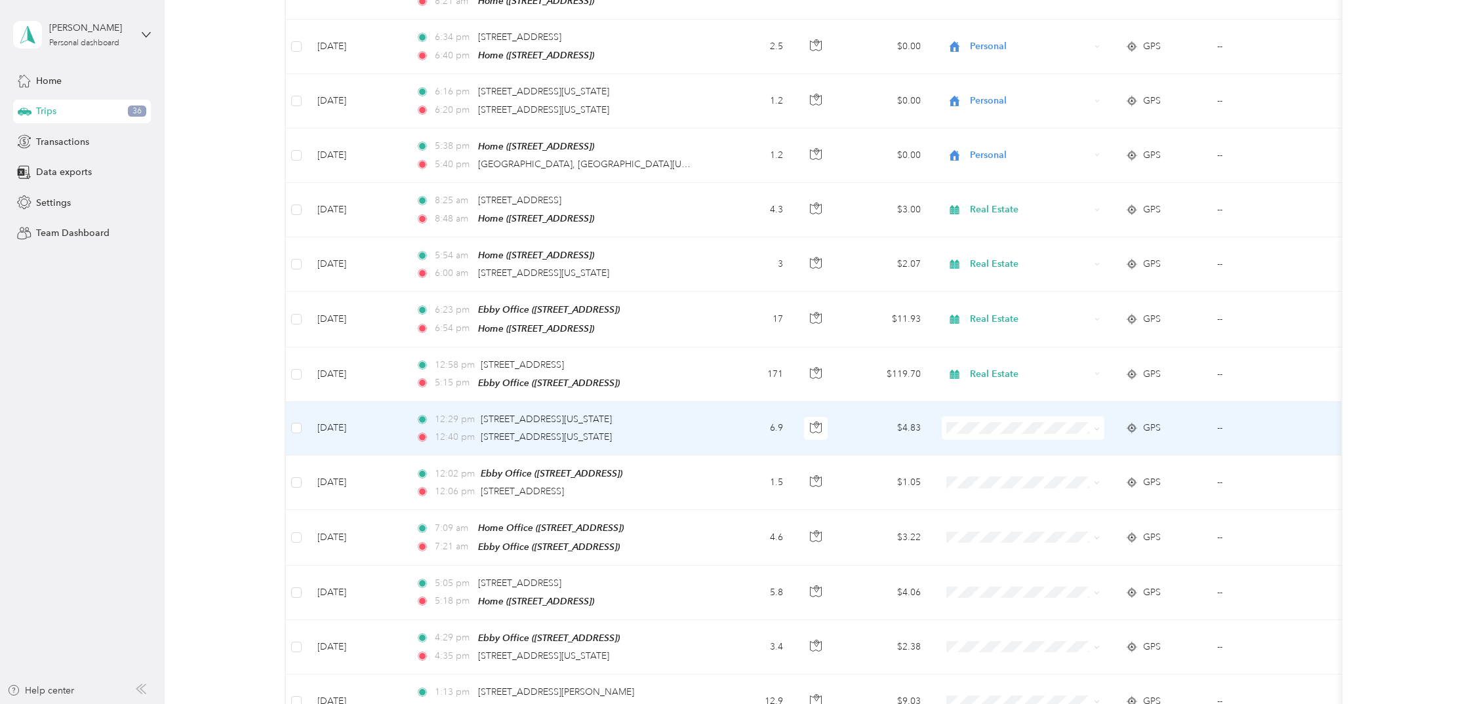
click at [1179, 421] on div "GPS" at bounding box center [1160, 428] width 71 height 14
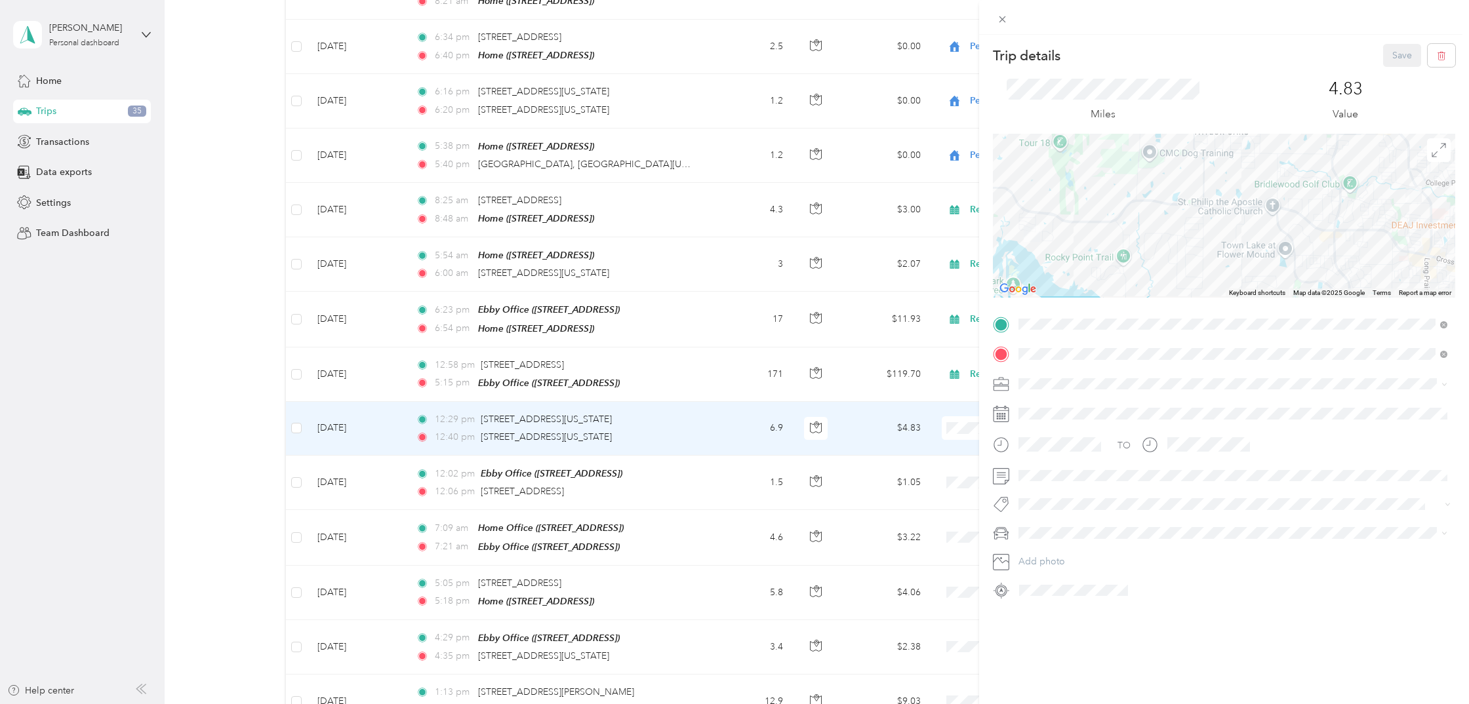
click at [1049, 453] on li "Real Estate" at bounding box center [1233, 452] width 438 height 23
click at [1393, 50] on button "Save" at bounding box center [1402, 55] width 38 height 23
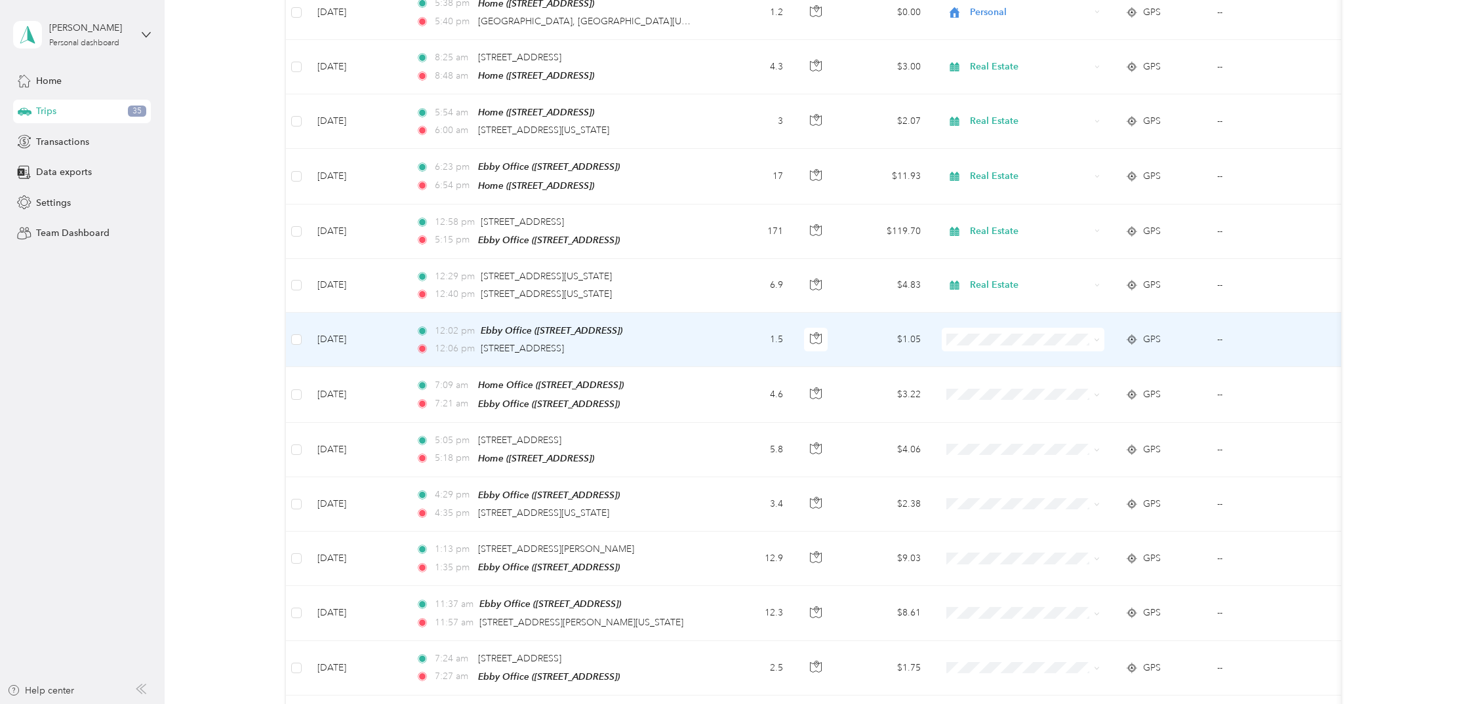
scroll to position [594, 0]
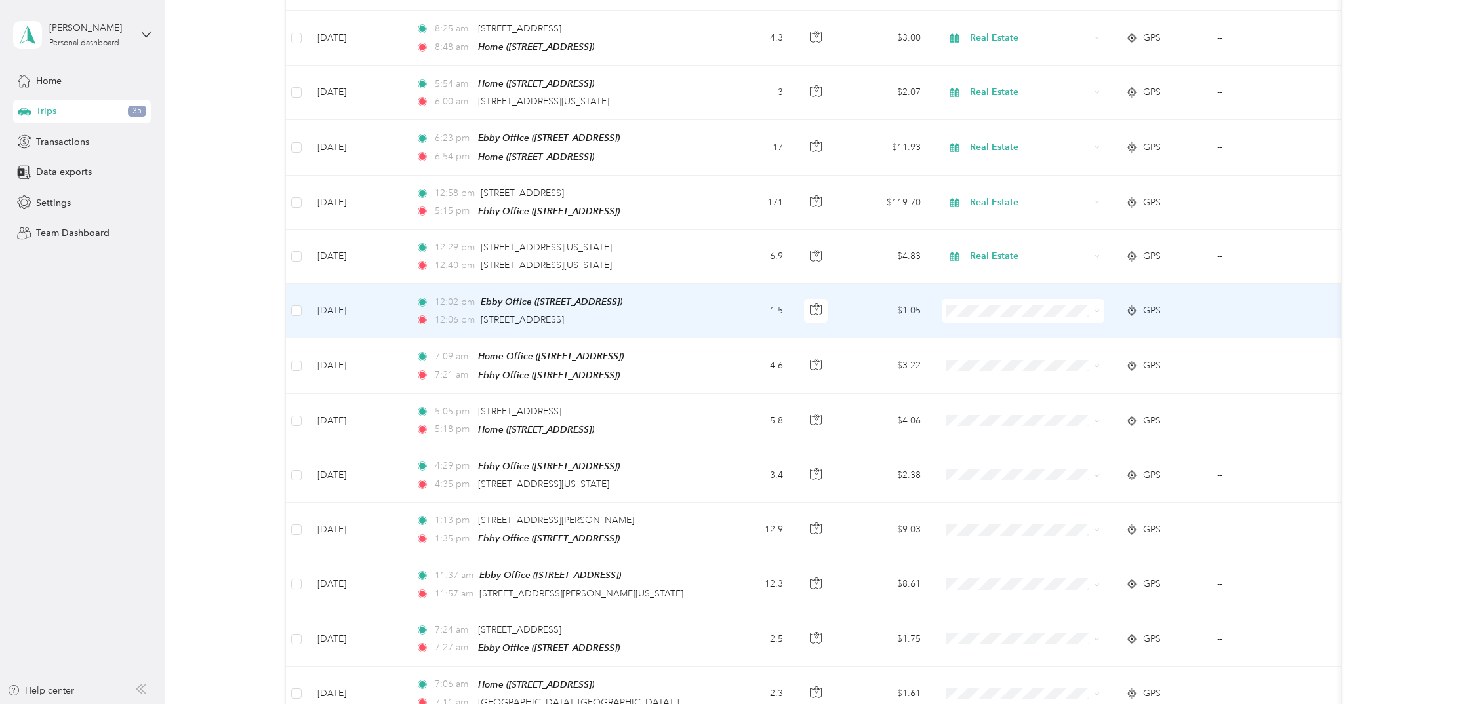
click at [1176, 304] on div "GPS" at bounding box center [1160, 311] width 71 height 14
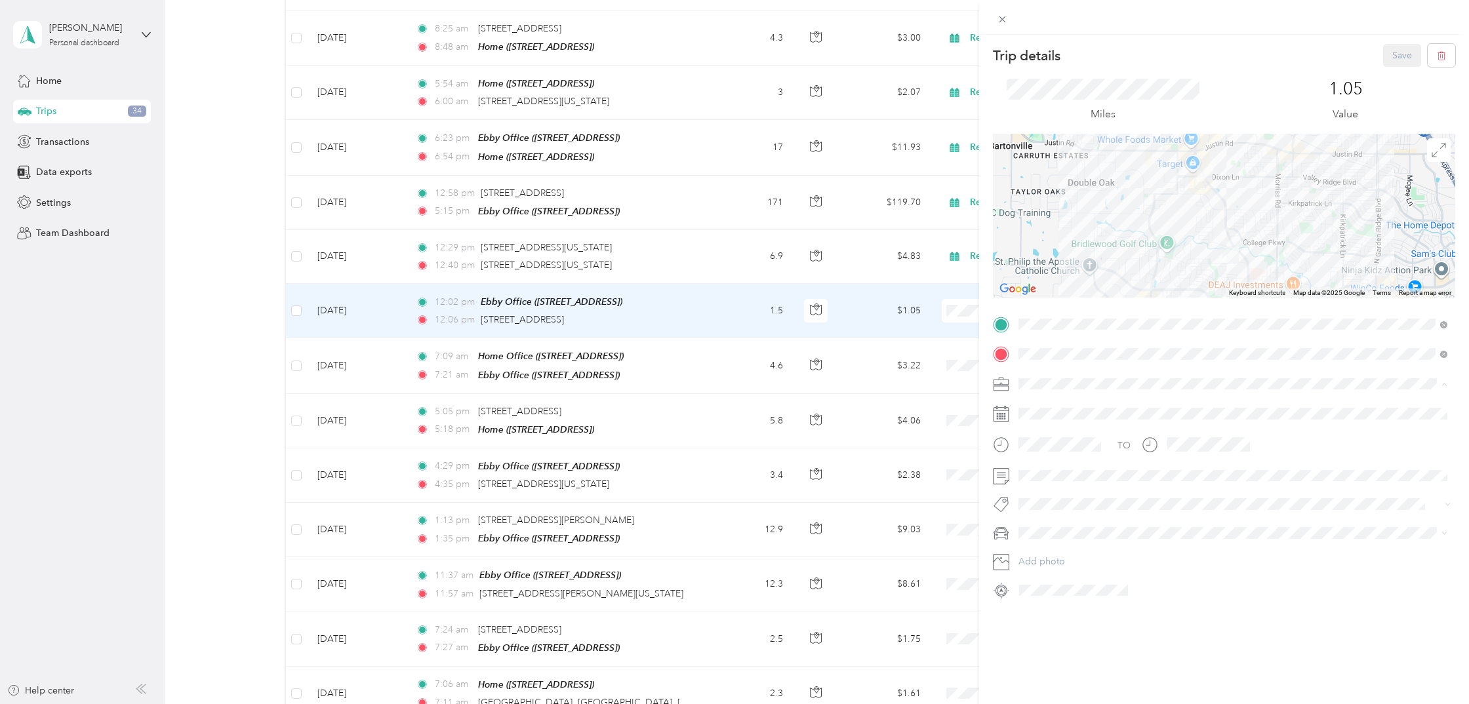
click at [1060, 450] on span "Real Estate" at bounding box center [1045, 452] width 44 height 11
click at [1397, 57] on button "Save" at bounding box center [1402, 55] width 38 height 23
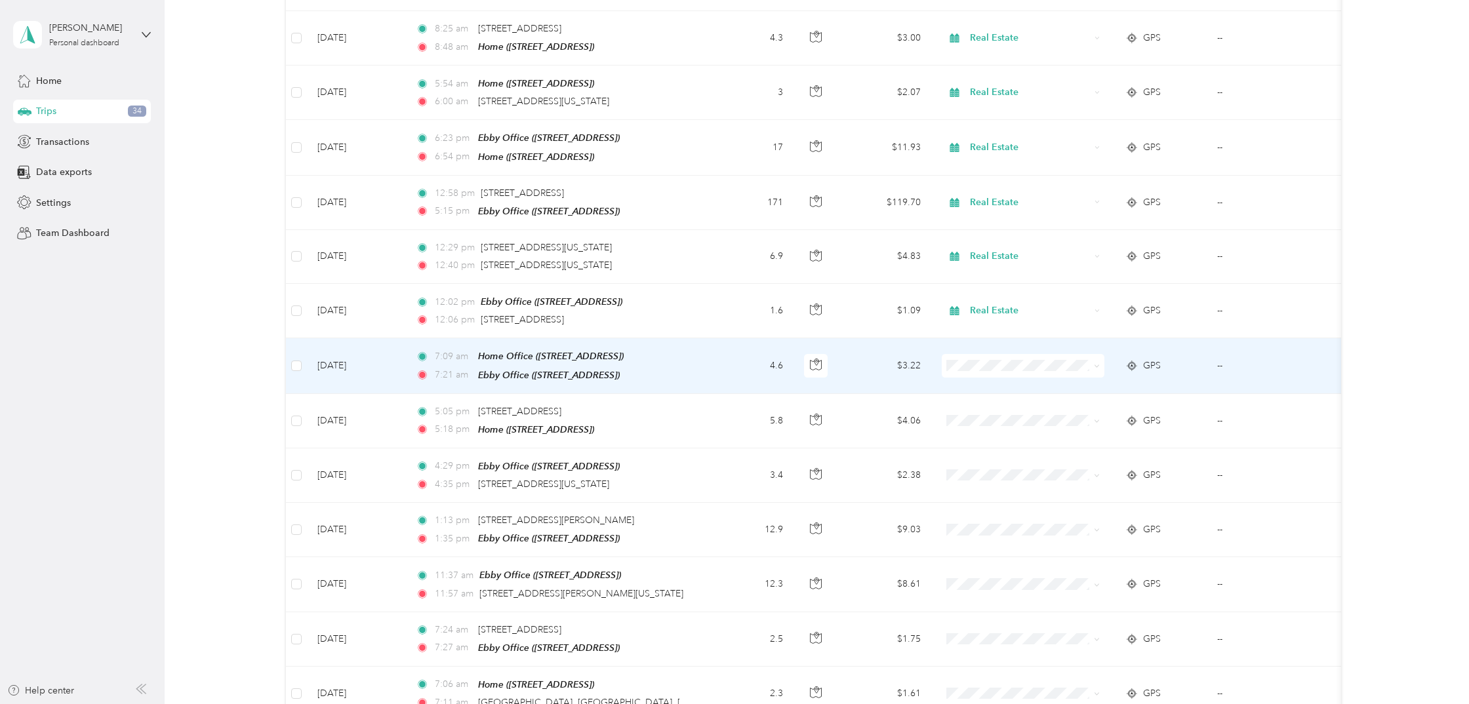
click at [1175, 364] on td "GPS" at bounding box center [1161, 365] width 92 height 55
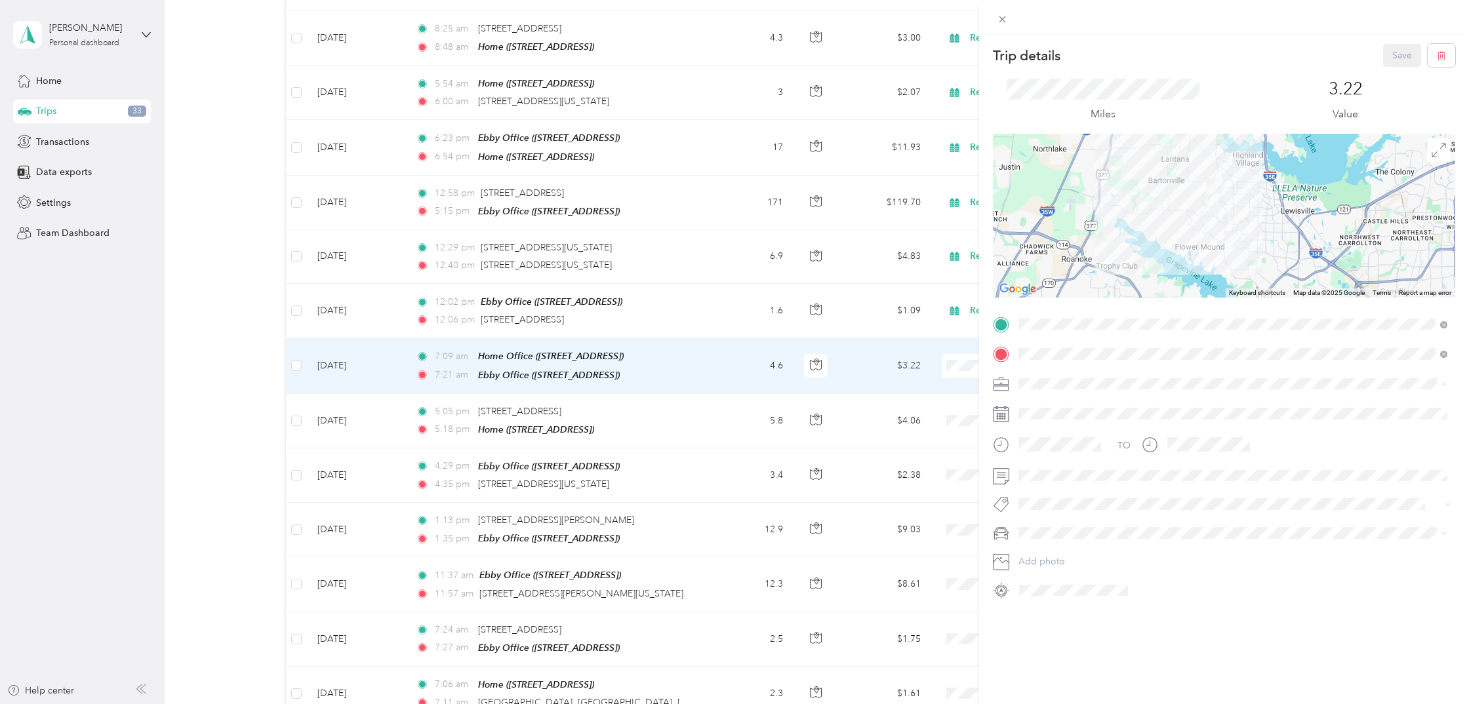
click at [1050, 453] on li "Real Estate" at bounding box center [1233, 452] width 438 height 23
click at [1392, 51] on button "Save" at bounding box center [1402, 55] width 38 height 23
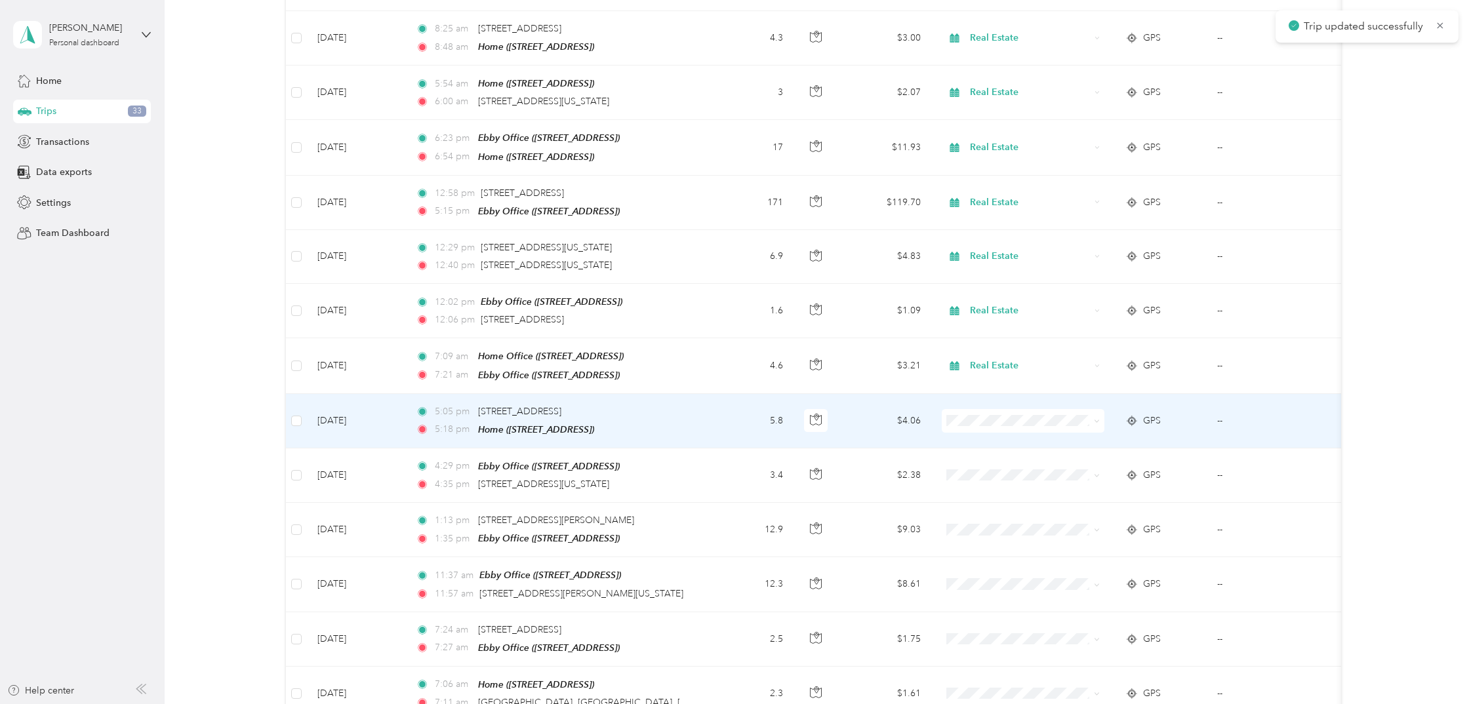
click at [1201, 411] on td "GPS" at bounding box center [1161, 421] width 92 height 54
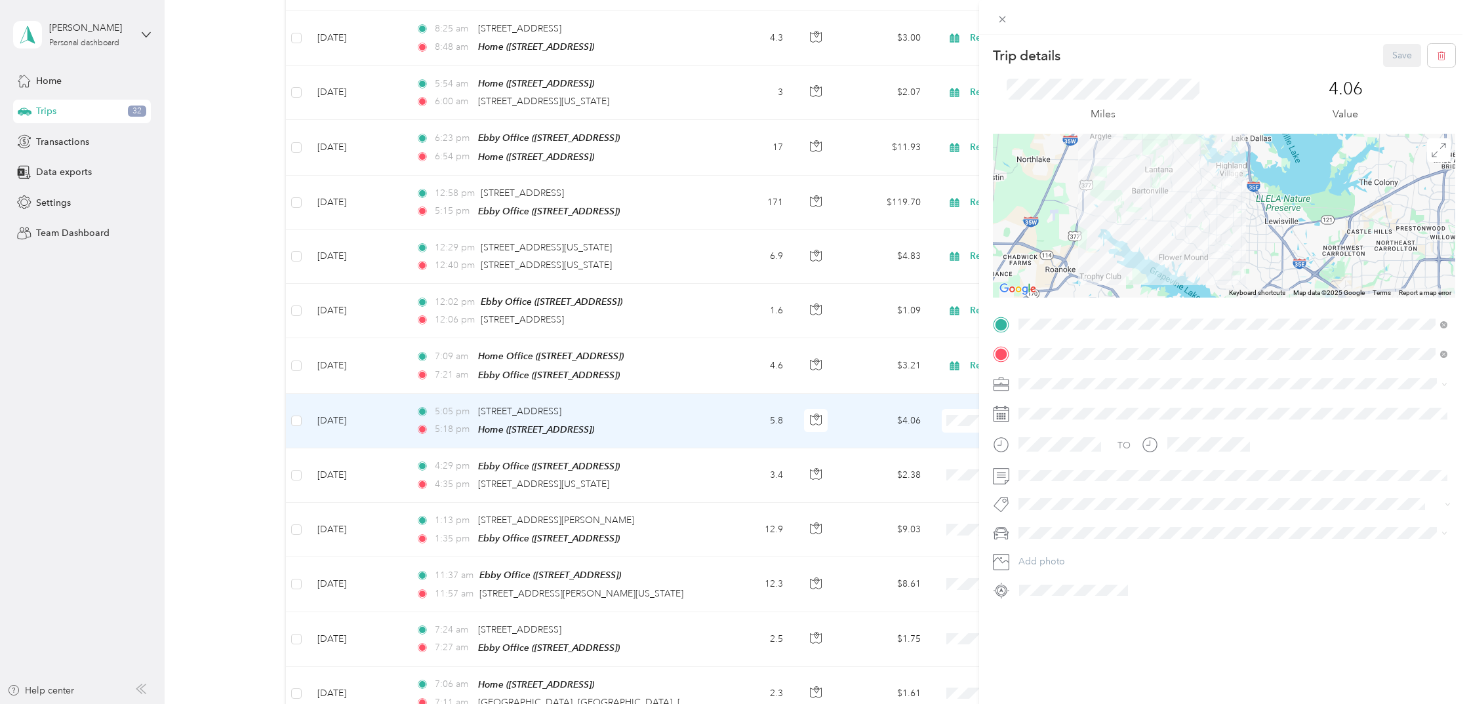
click at [952, 378] on div "Trip details Save This trip cannot be edited because it is either under review,…" at bounding box center [734, 352] width 1469 height 704
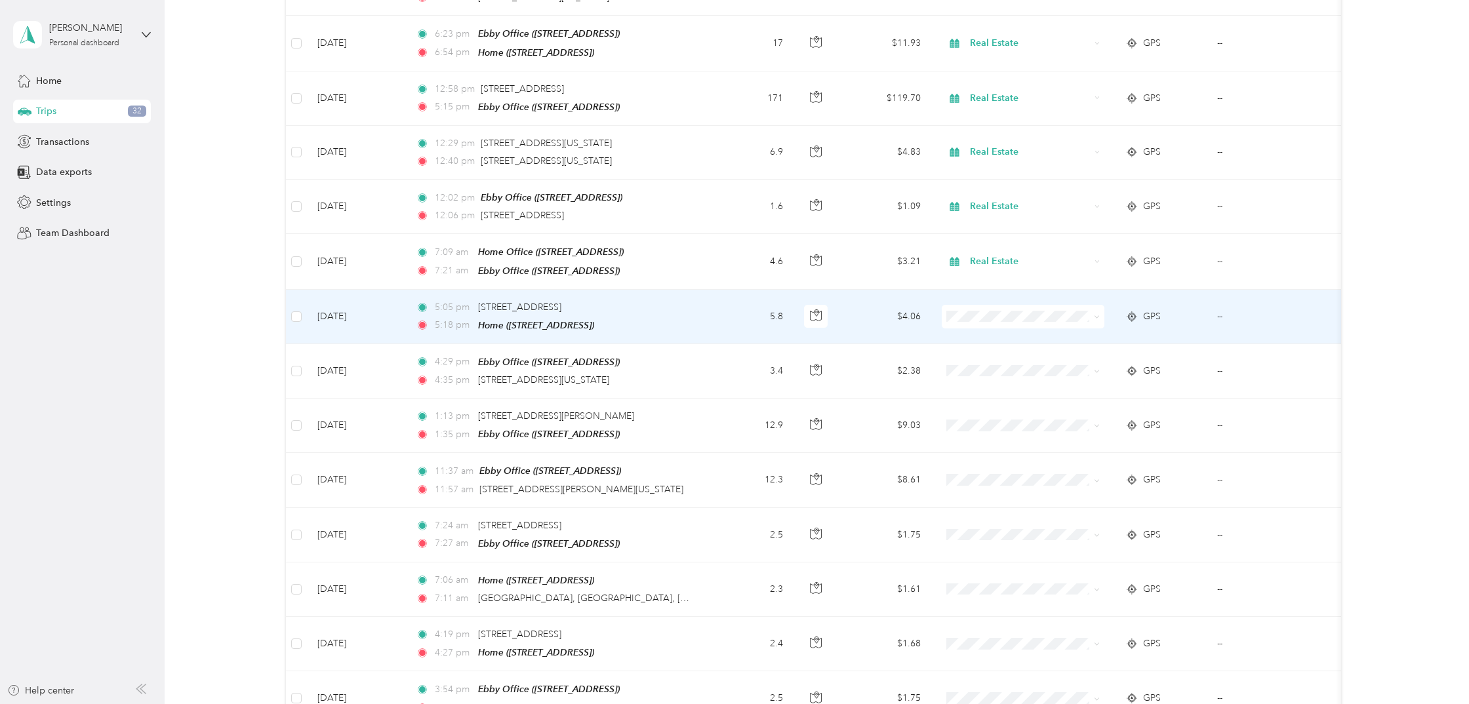
click at [1173, 310] on div "GPS" at bounding box center [1160, 317] width 71 height 14
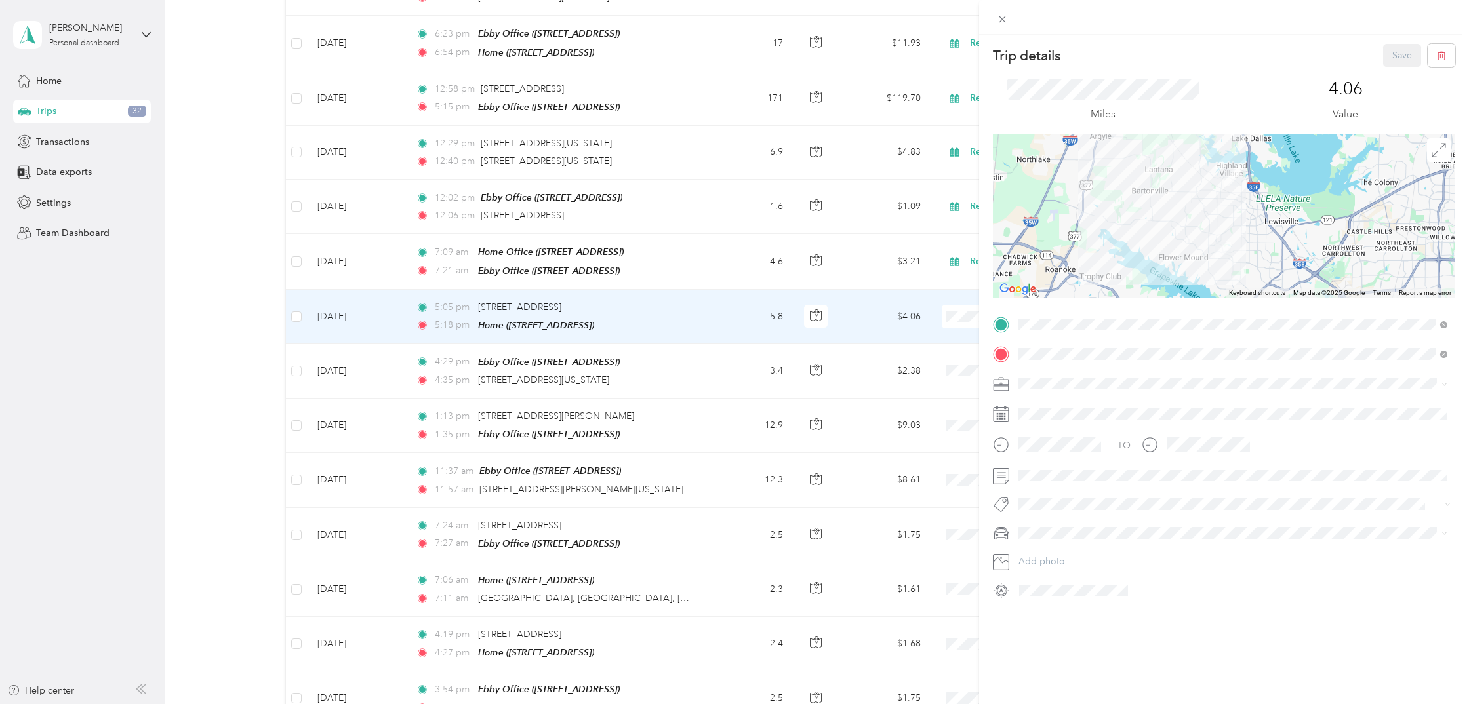
click at [1043, 449] on span "Real Estate" at bounding box center [1045, 452] width 44 height 11
click at [1392, 51] on button "Save" at bounding box center [1402, 55] width 38 height 23
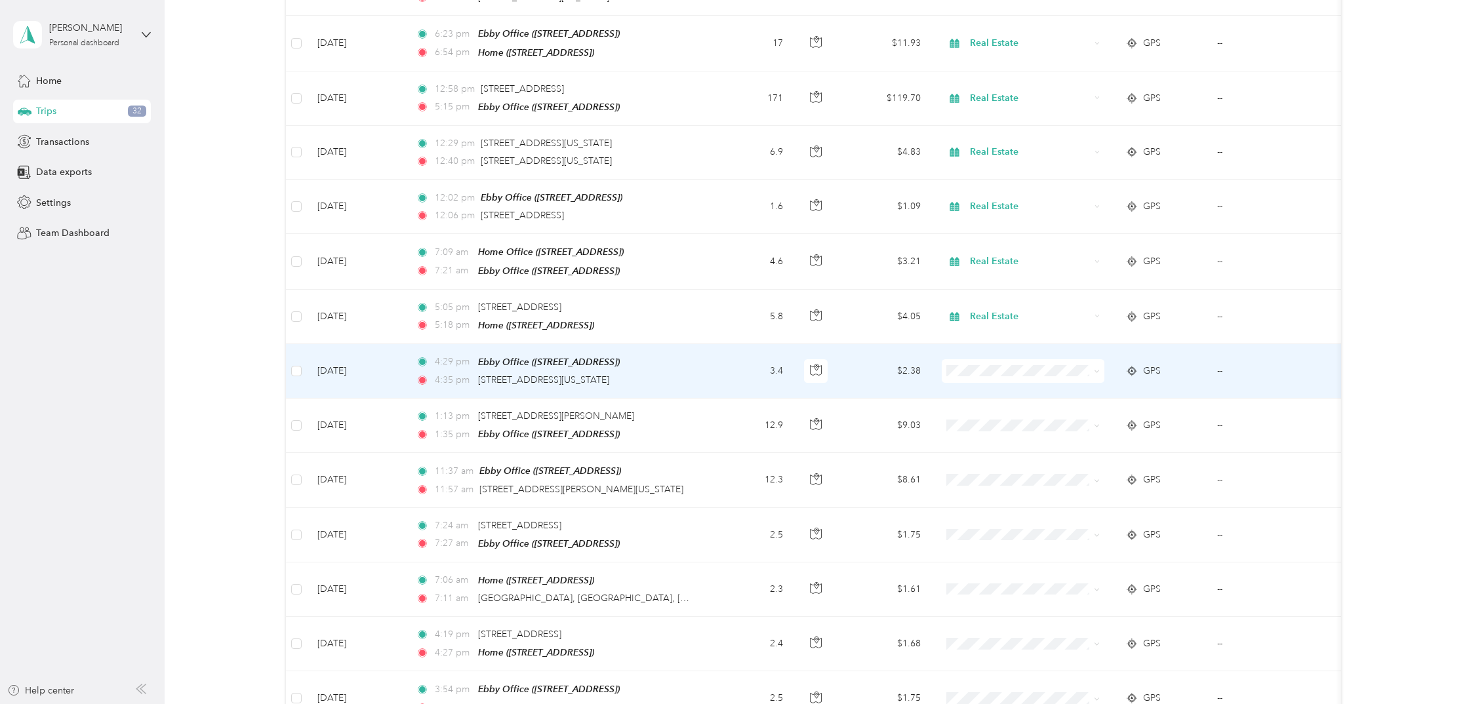
click at [1180, 364] on div "GPS" at bounding box center [1160, 371] width 71 height 14
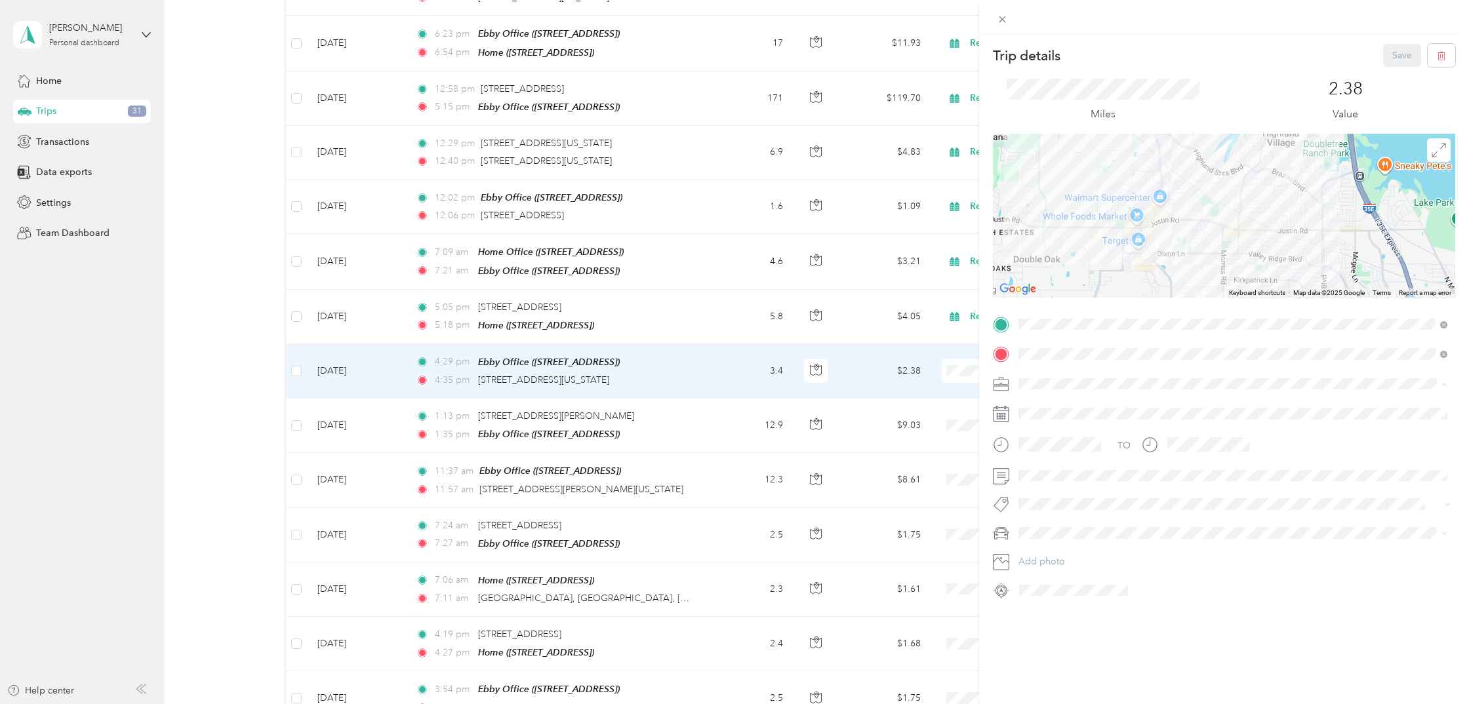
click at [1045, 448] on span "Real Estate" at bounding box center [1045, 452] width 44 height 11
click at [887, 358] on div "Trip details Save This trip cannot be edited because it is either under review,…" at bounding box center [734, 352] width 1469 height 704
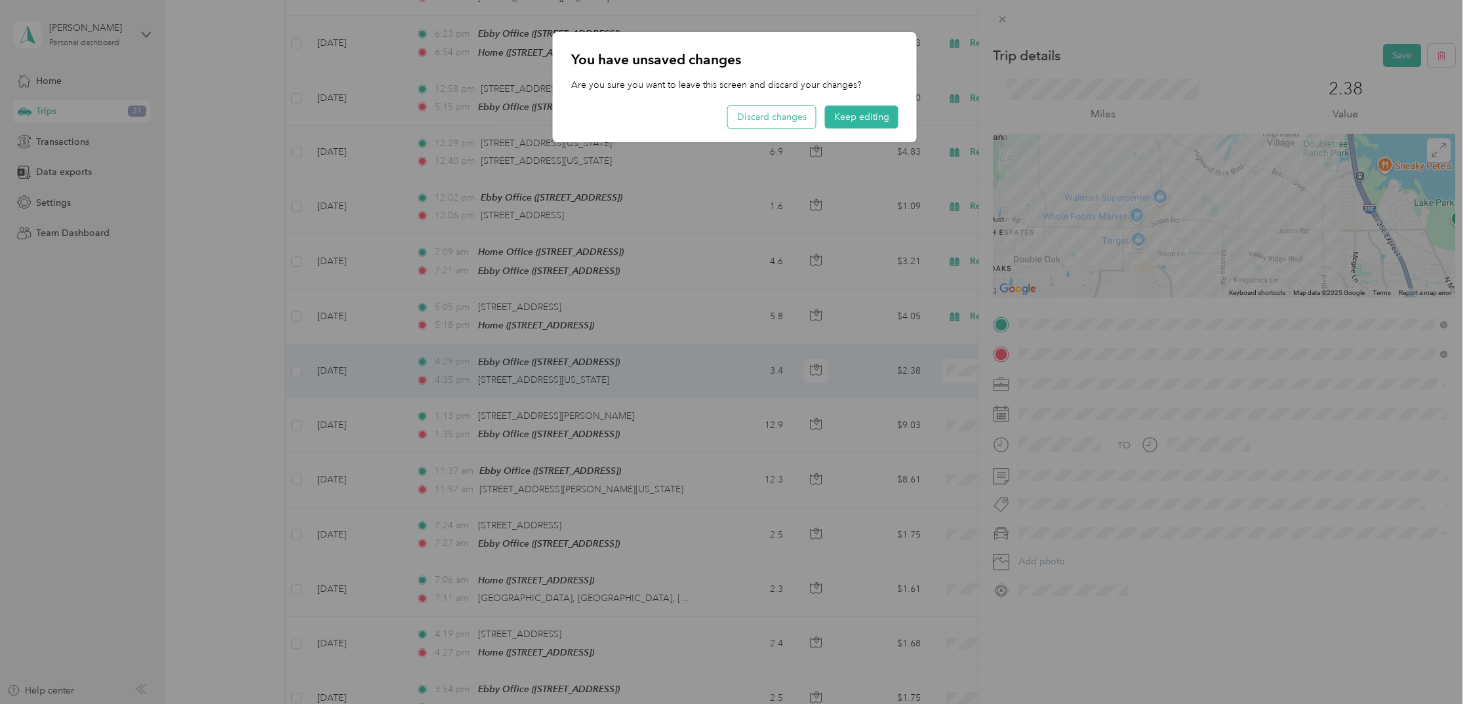
click at [762, 115] on button "Discard changes" at bounding box center [772, 117] width 88 height 23
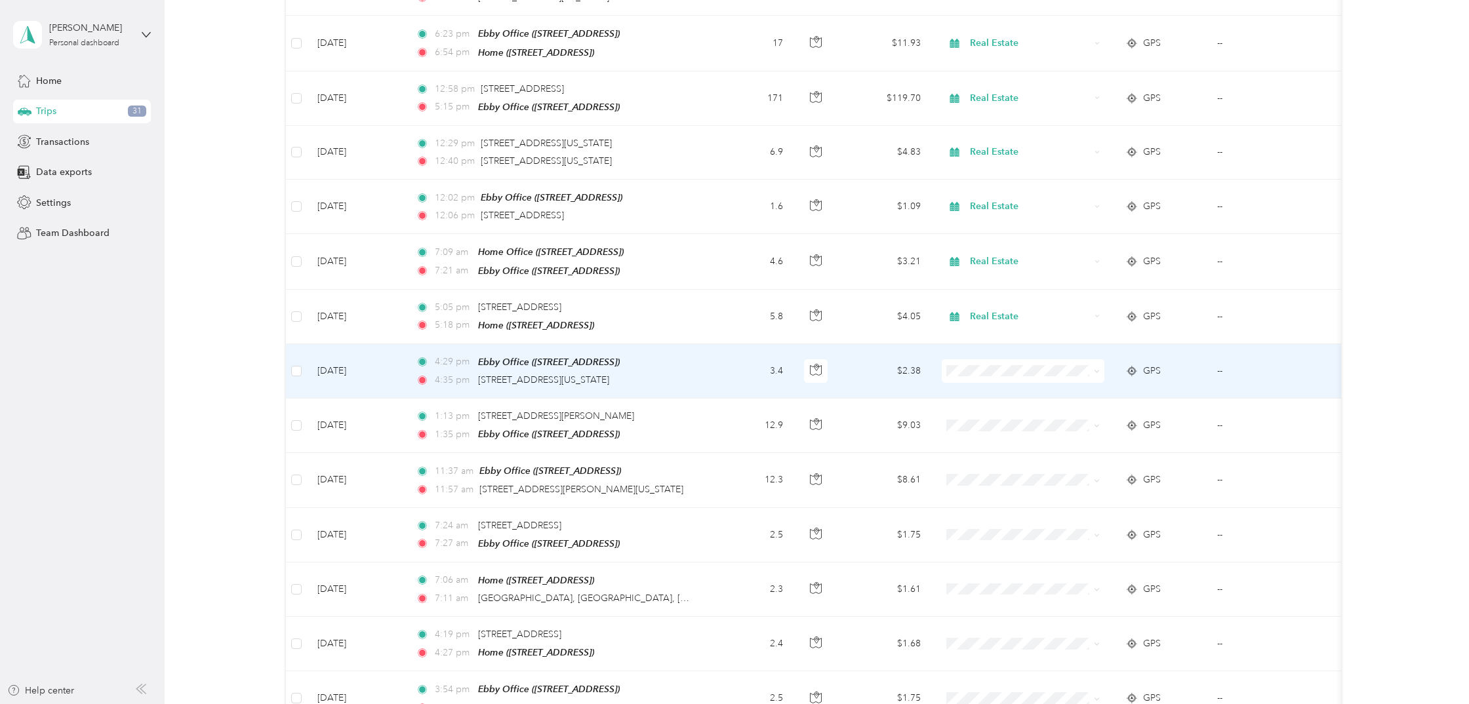
click at [1022, 401] on span "Personal" at bounding box center [1035, 400] width 121 height 14
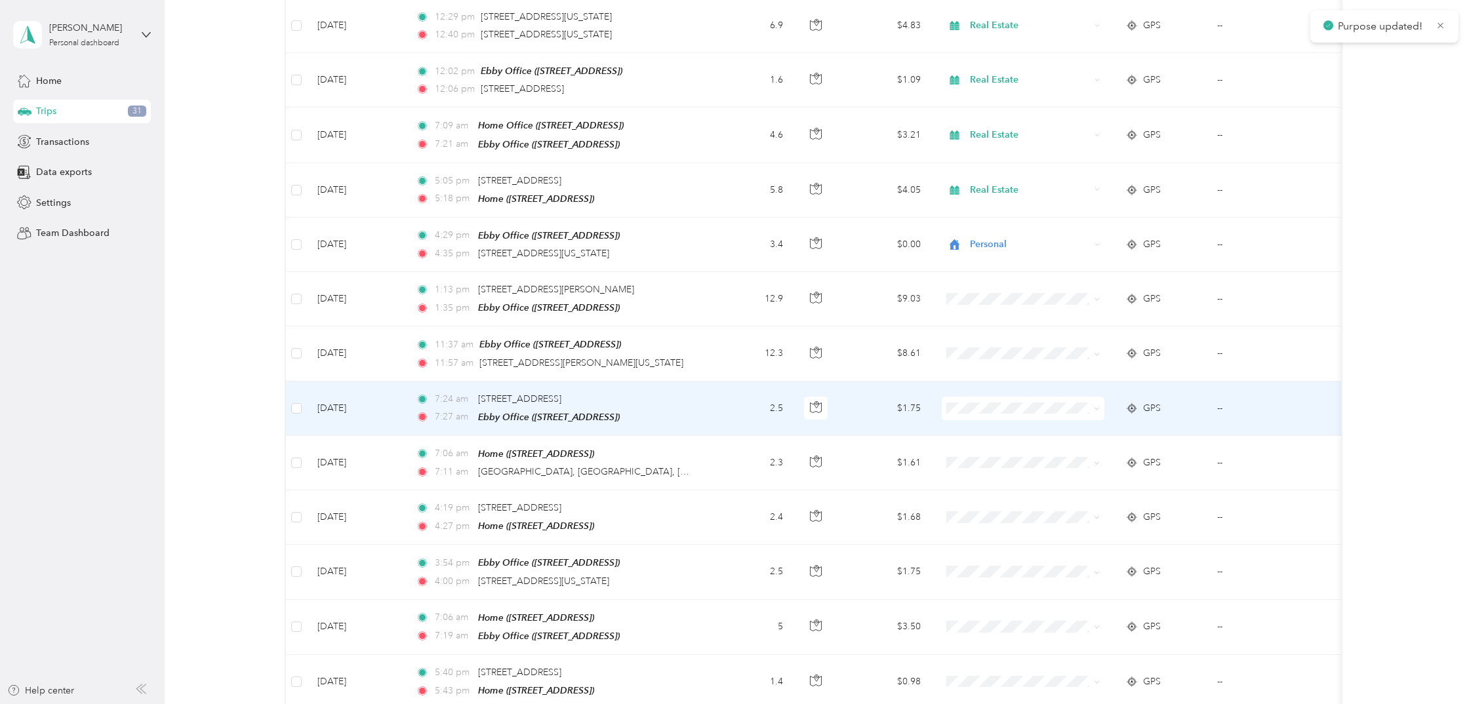
scroll to position [832, 0]
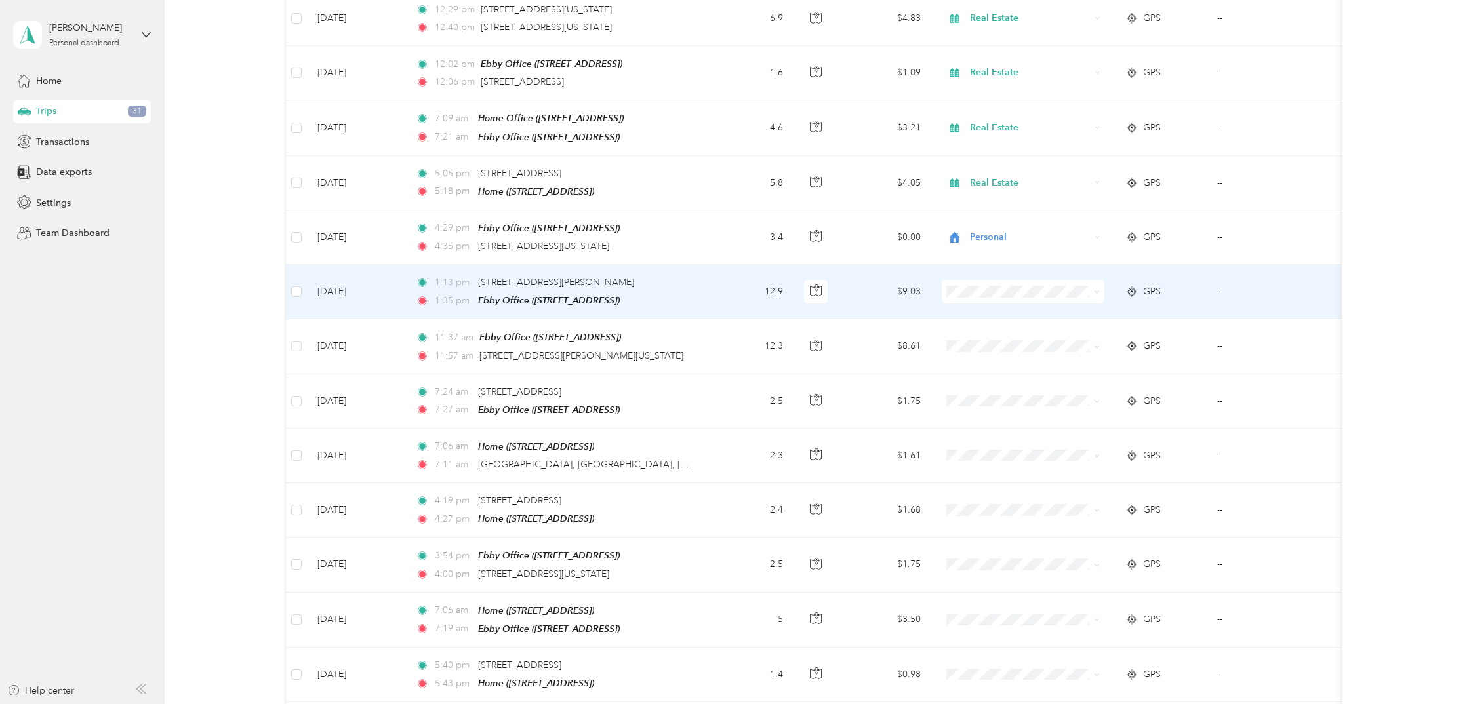
click at [1175, 285] on div "GPS" at bounding box center [1160, 292] width 71 height 14
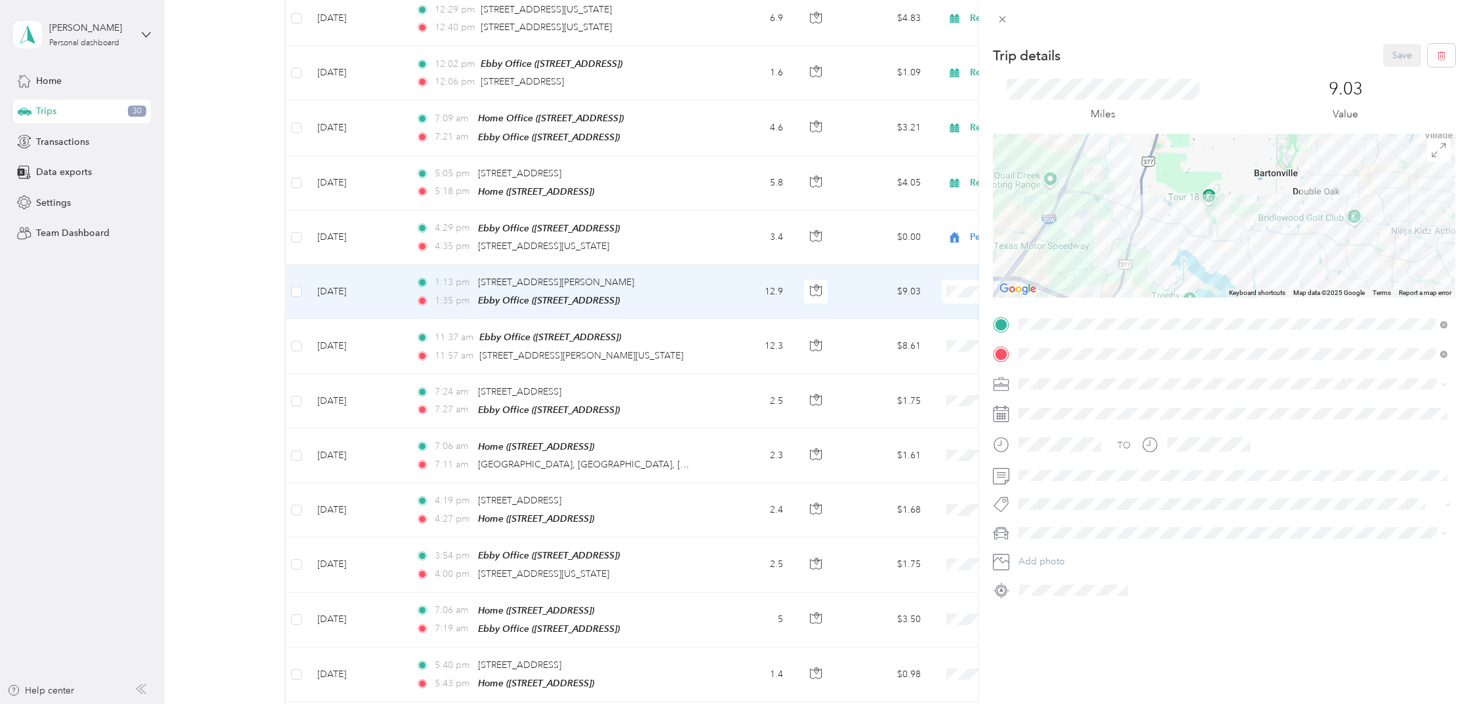
click at [1060, 449] on span "Real Estate" at bounding box center [1045, 452] width 44 height 11
click at [1394, 54] on button "Save" at bounding box center [1402, 55] width 38 height 23
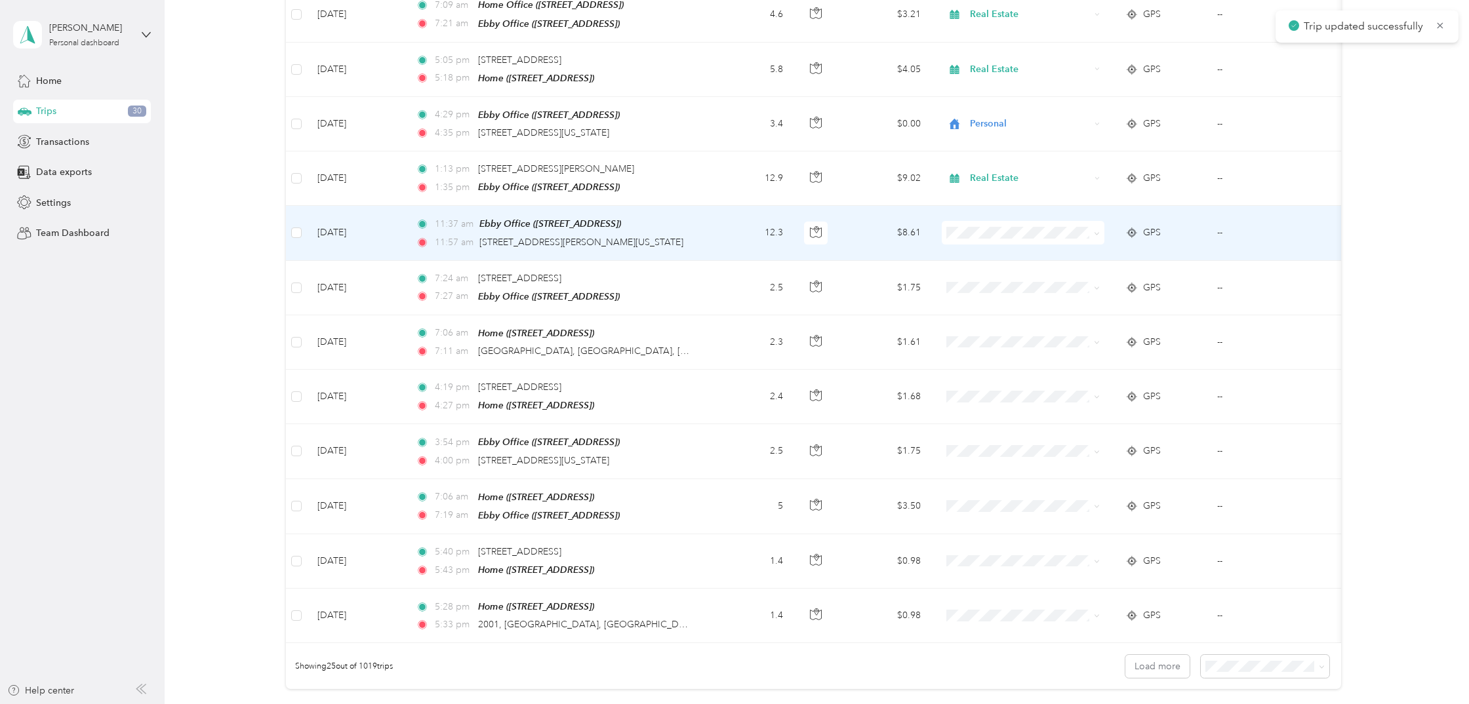
scroll to position [947, 0]
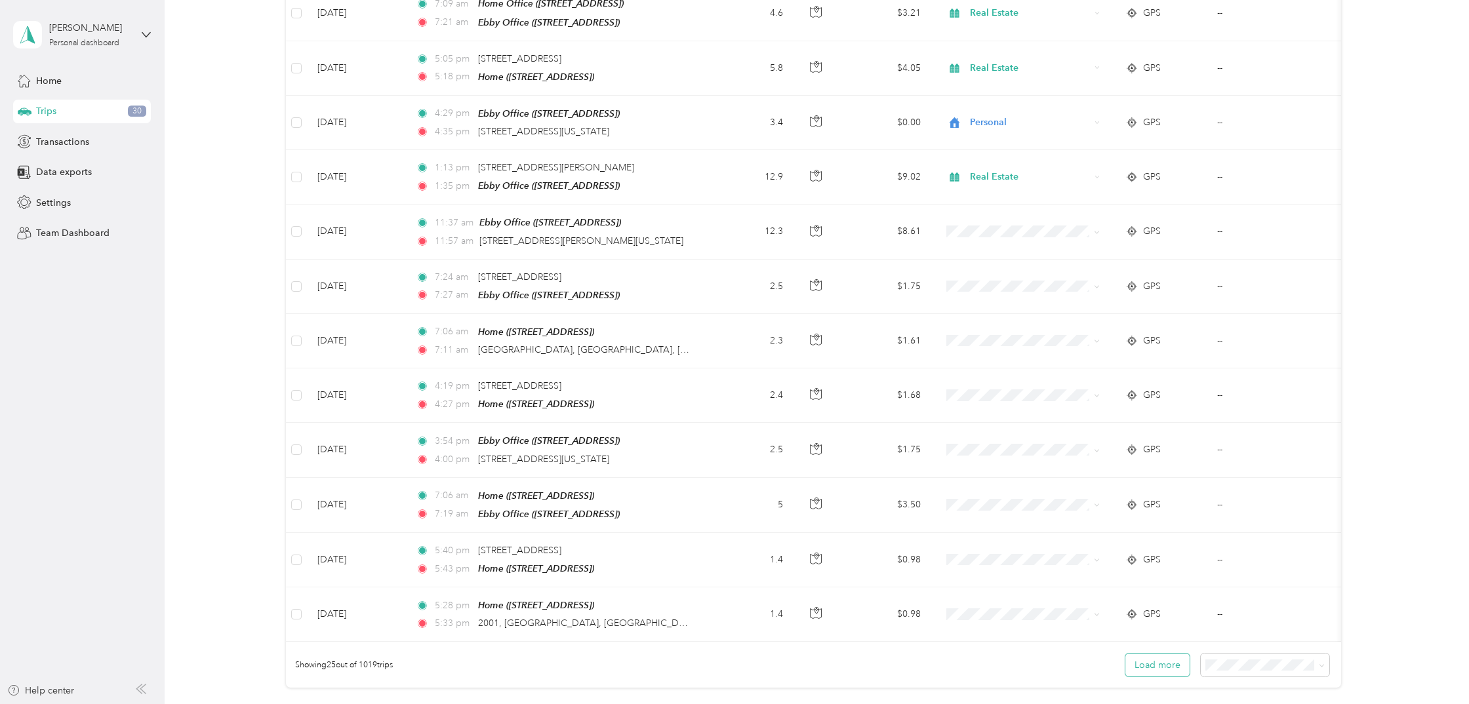
click at [1165, 655] on button "Load more" at bounding box center [1157, 665] width 64 height 23
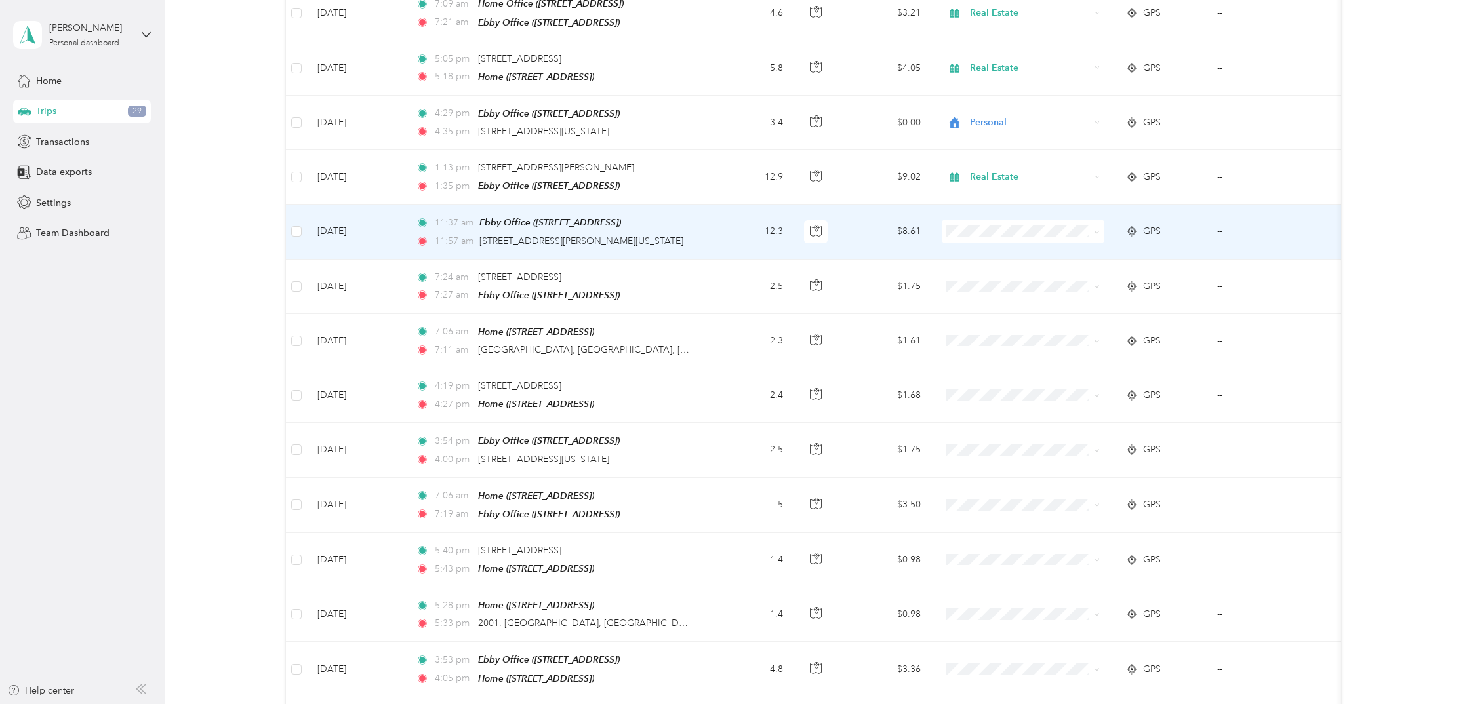
click at [1180, 224] on div "GPS" at bounding box center [1160, 231] width 71 height 14
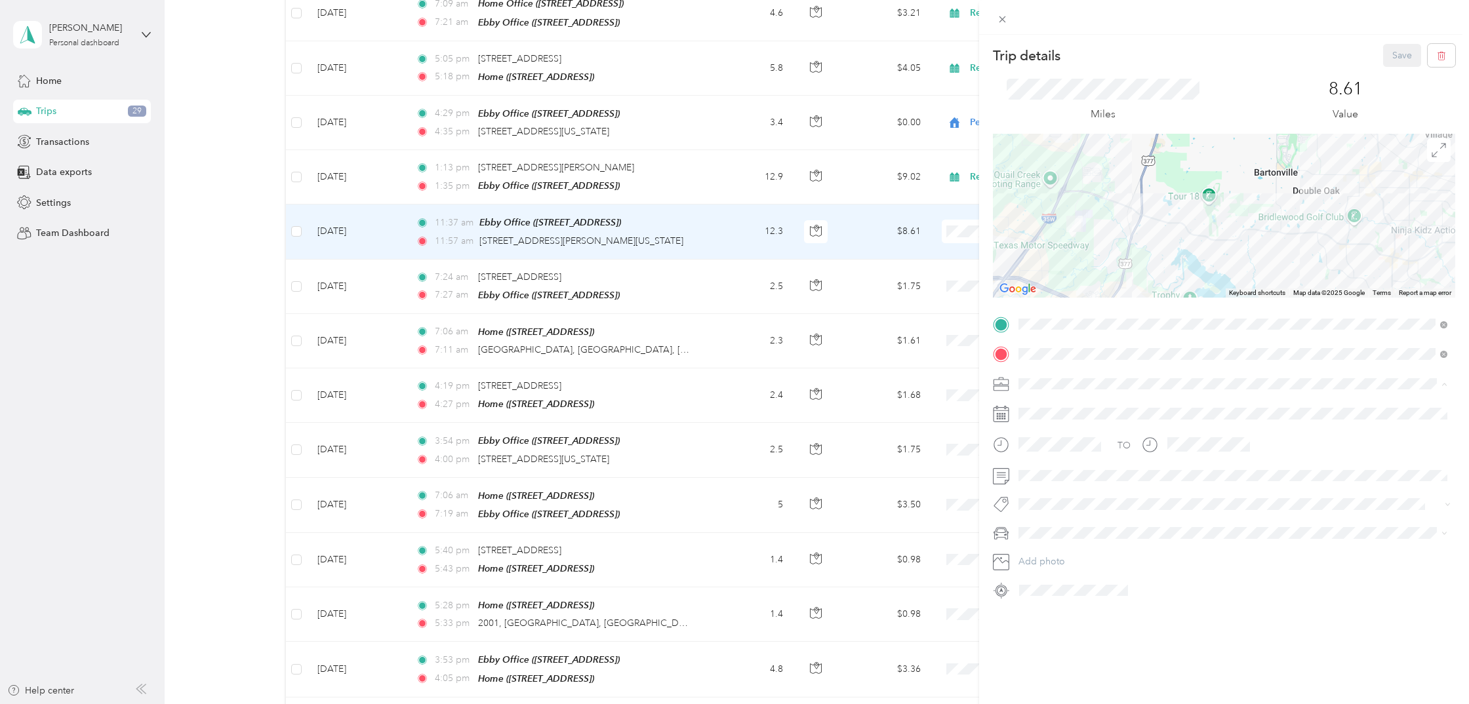
click at [1041, 451] on span "Real Estate" at bounding box center [1045, 452] width 44 height 11
click at [1394, 54] on button "Save" at bounding box center [1402, 55] width 38 height 23
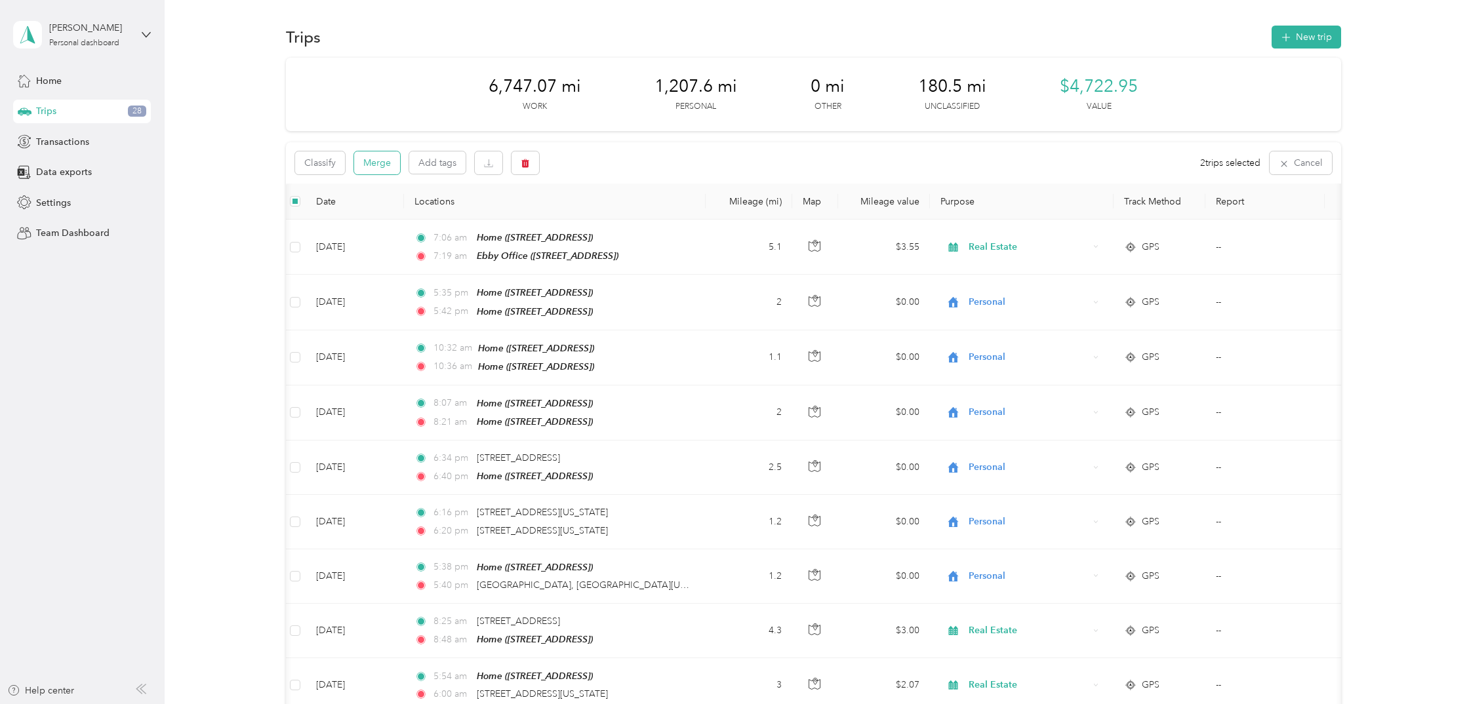
click at [384, 165] on button "Merge" at bounding box center [377, 162] width 46 height 23
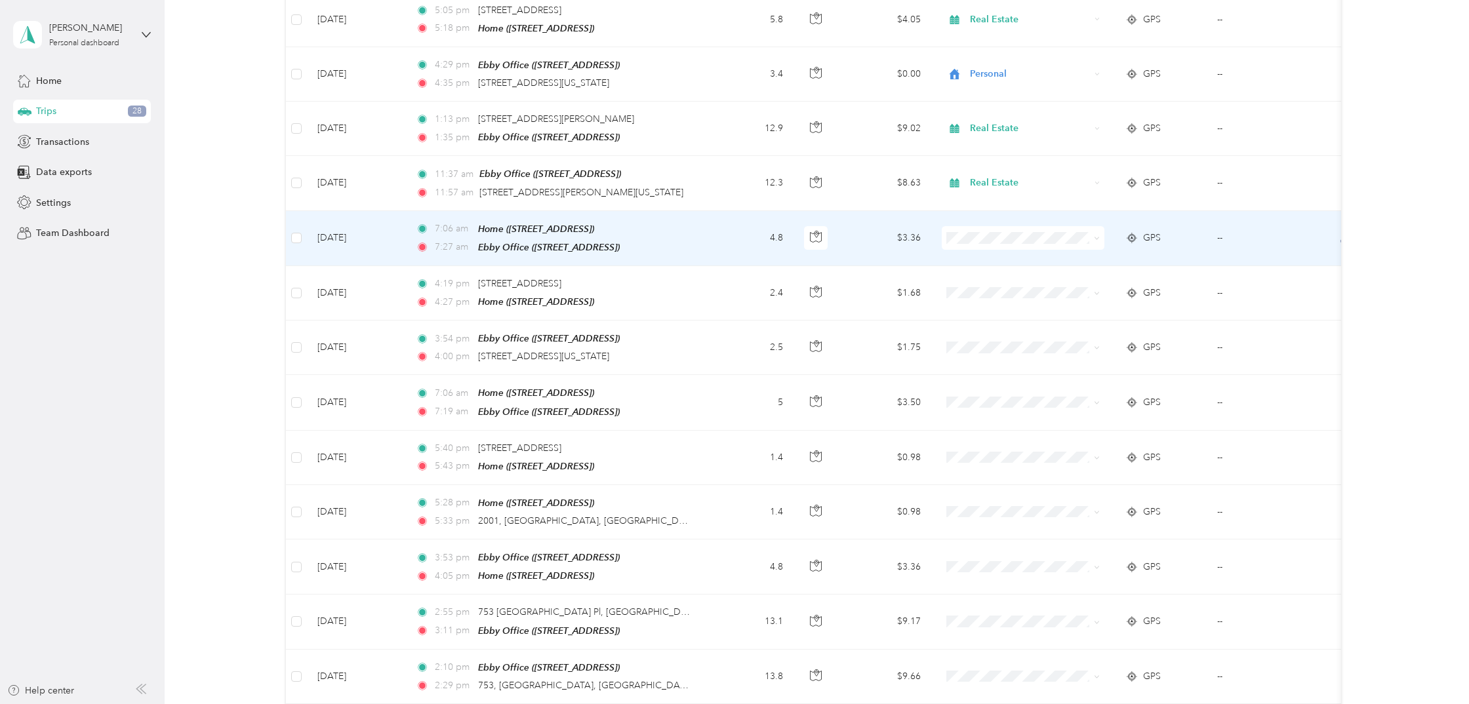
click at [1184, 231] on div "GPS" at bounding box center [1160, 238] width 71 height 14
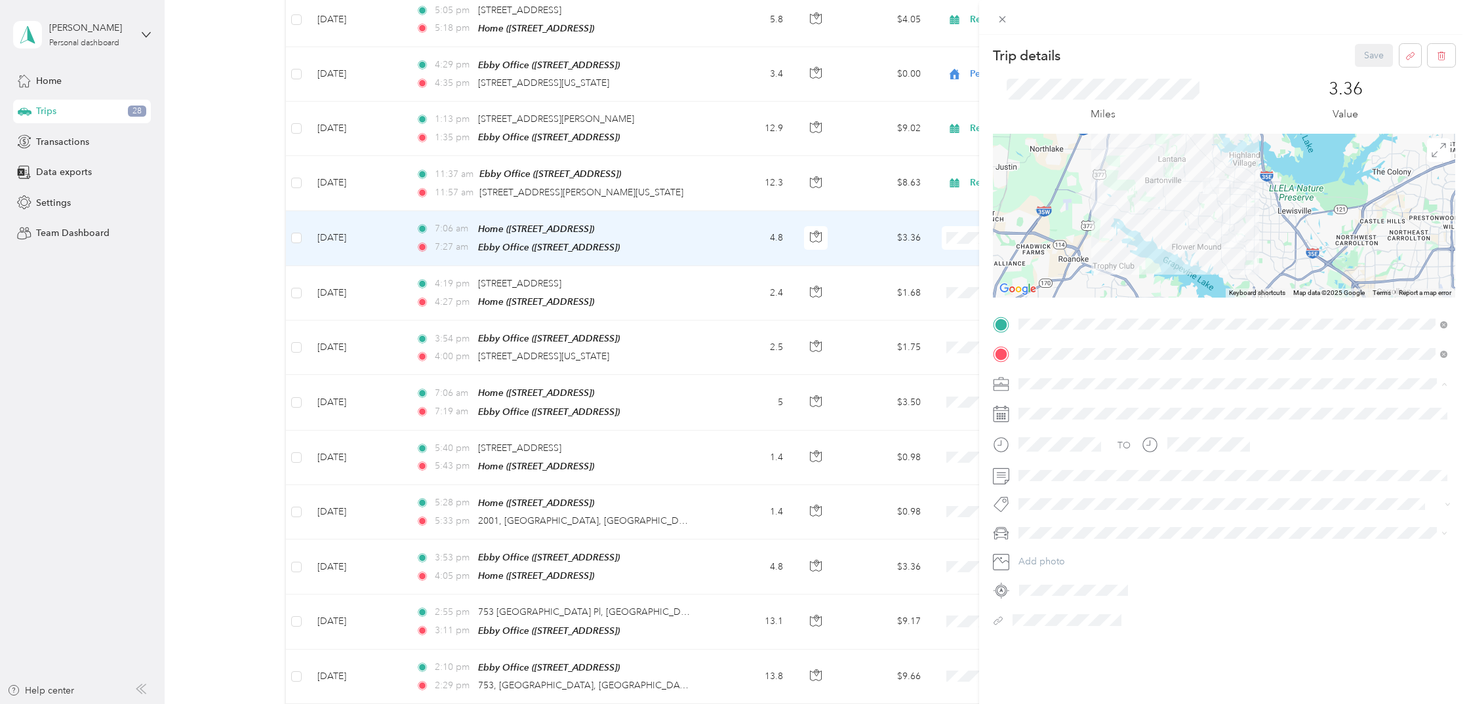
click at [1044, 451] on span "Real Estate" at bounding box center [1045, 452] width 44 height 11
click at [1371, 57] on button "Save" at bounding box center [1374, 55] width 38 height 23
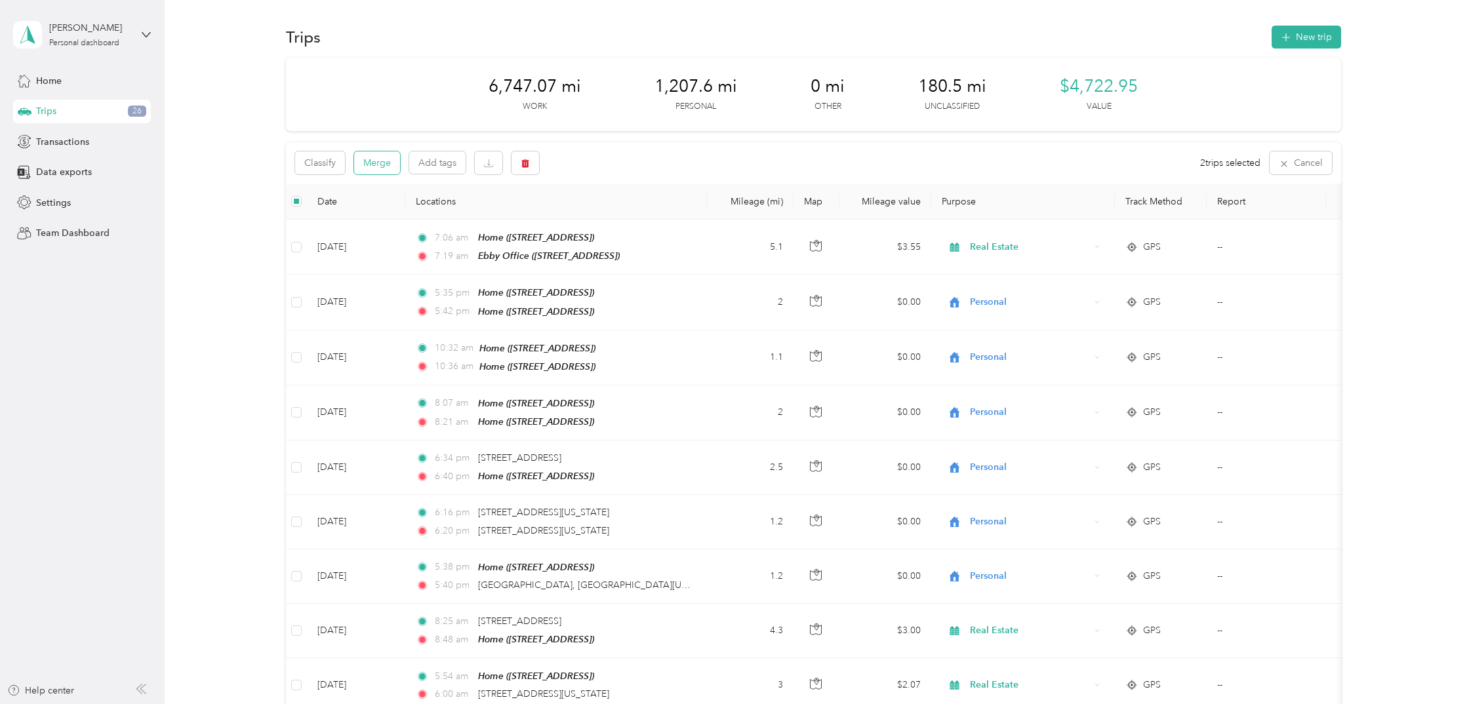
click at [380, 158] on button "Merge" at bounding box center [377, 162] width 46 height 23
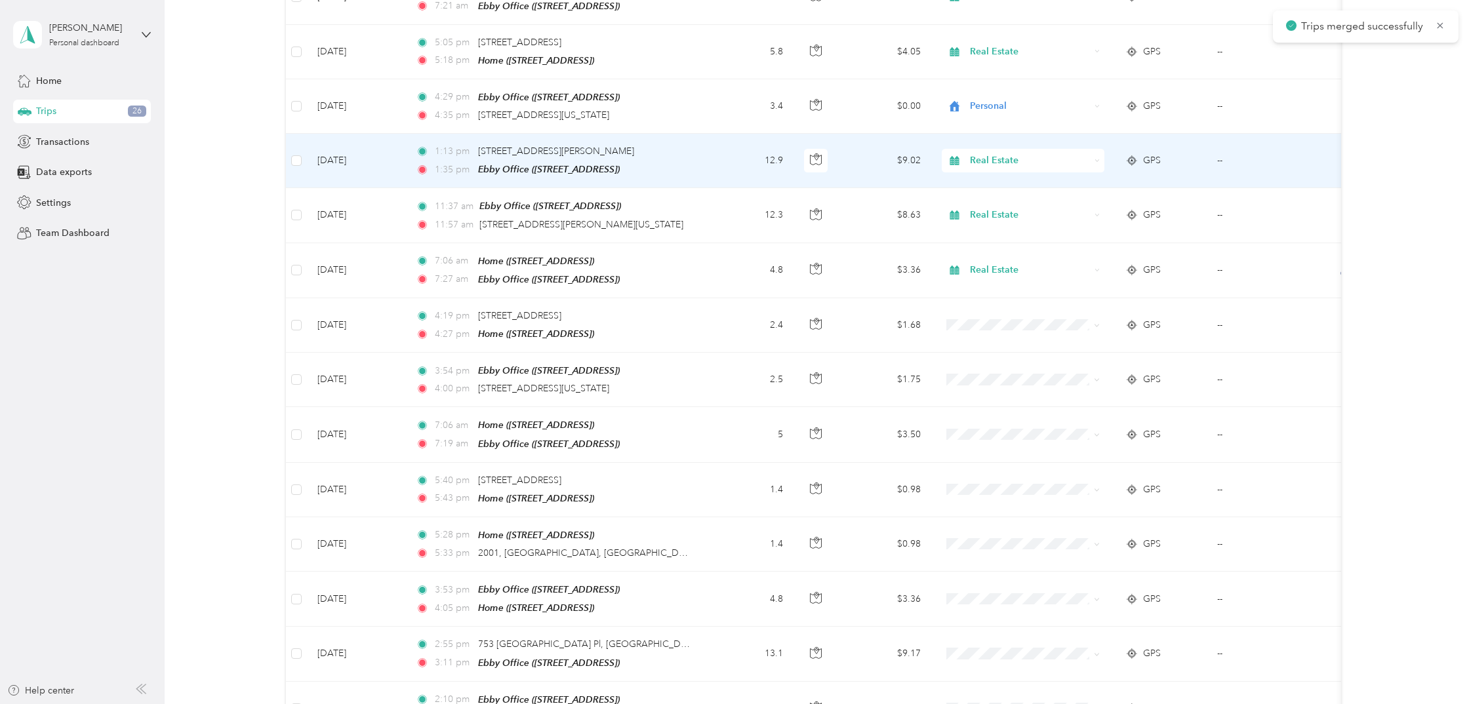
scroll to position [1001, 0]
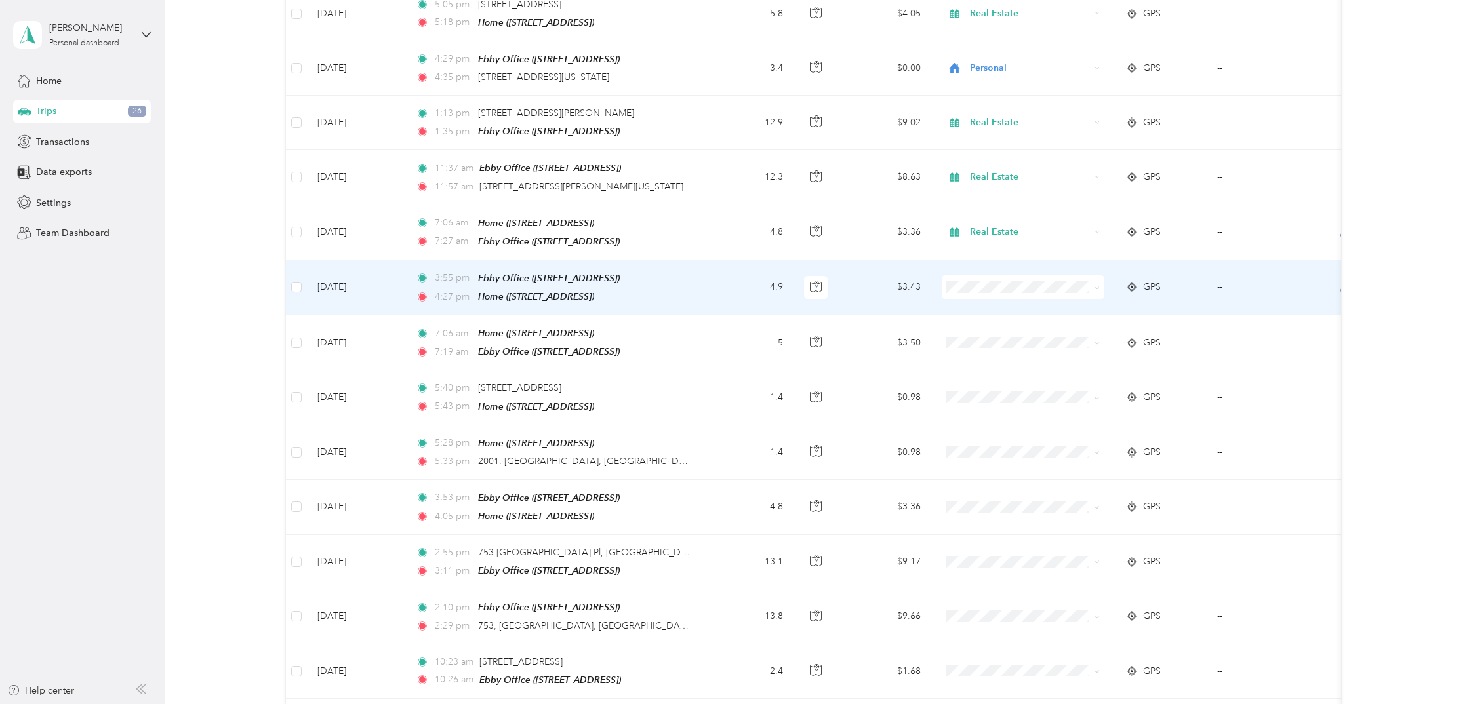
click at [1175, 280] on div "GPS" at bounding box center [1160, 287] width 71 height 14
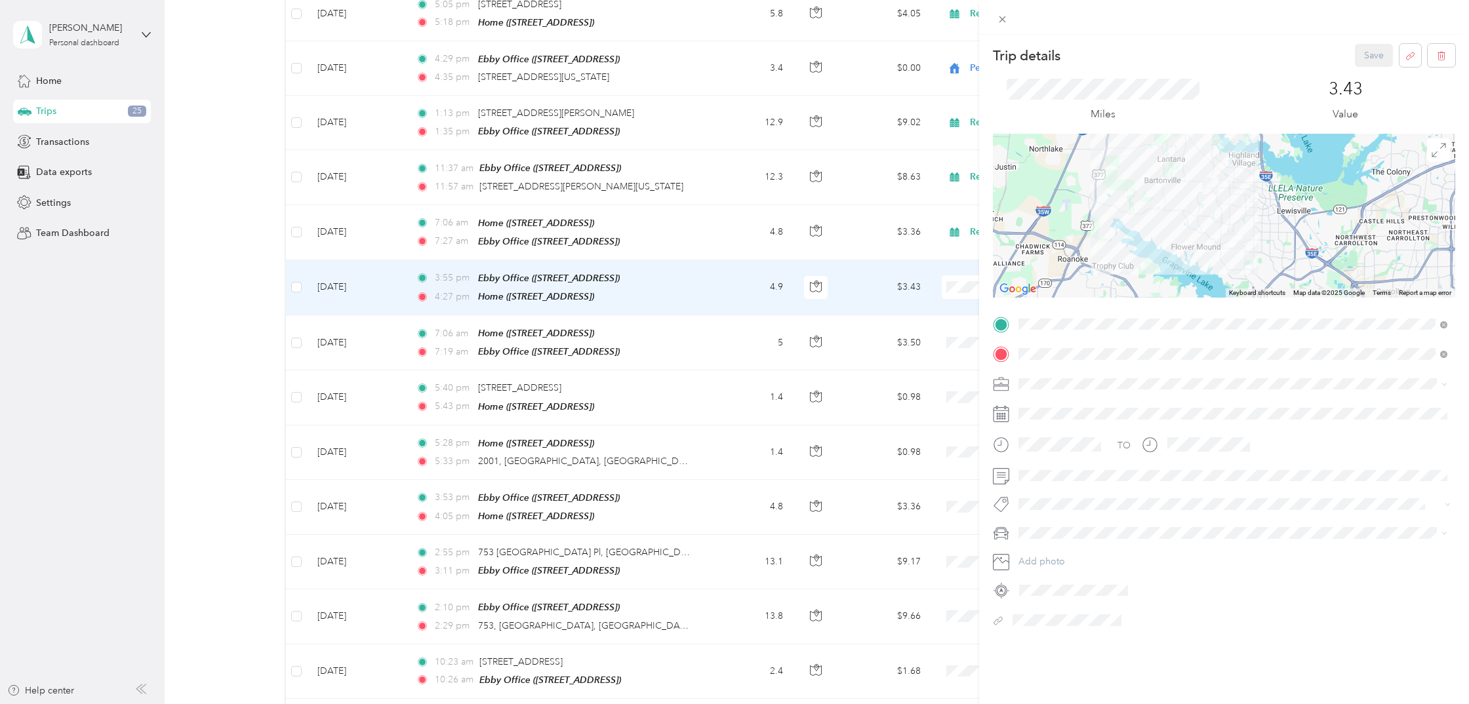
click at [1050, 449] on span "Real Estate" at bounding box center [1045, 446] width 44 height 11
click at [1371, 56] on button "Save" at bounding box center [1374, 55] width 38 height 23
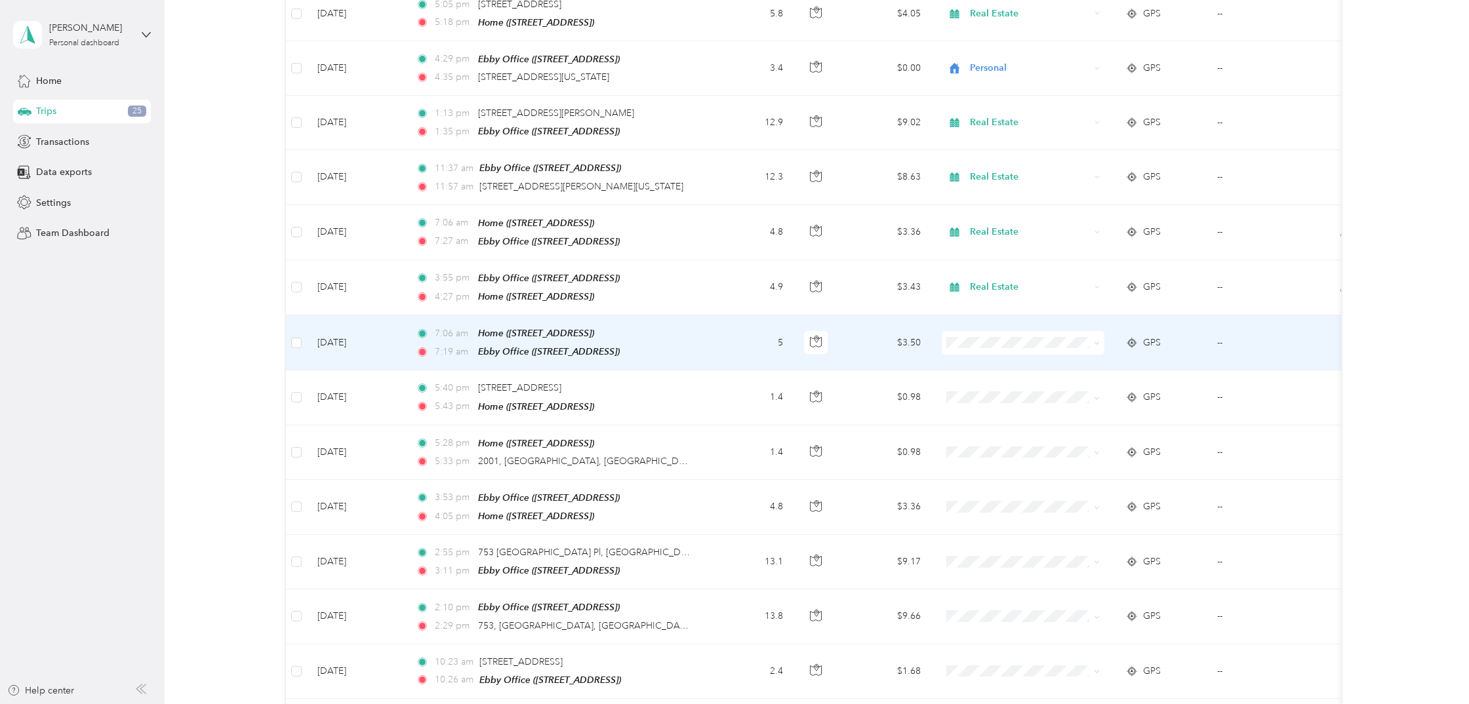
scroll to position [1003, 0]
click at [1196, 326] on td "GPS" at bounding box center [1161, 341] width 92 height 55
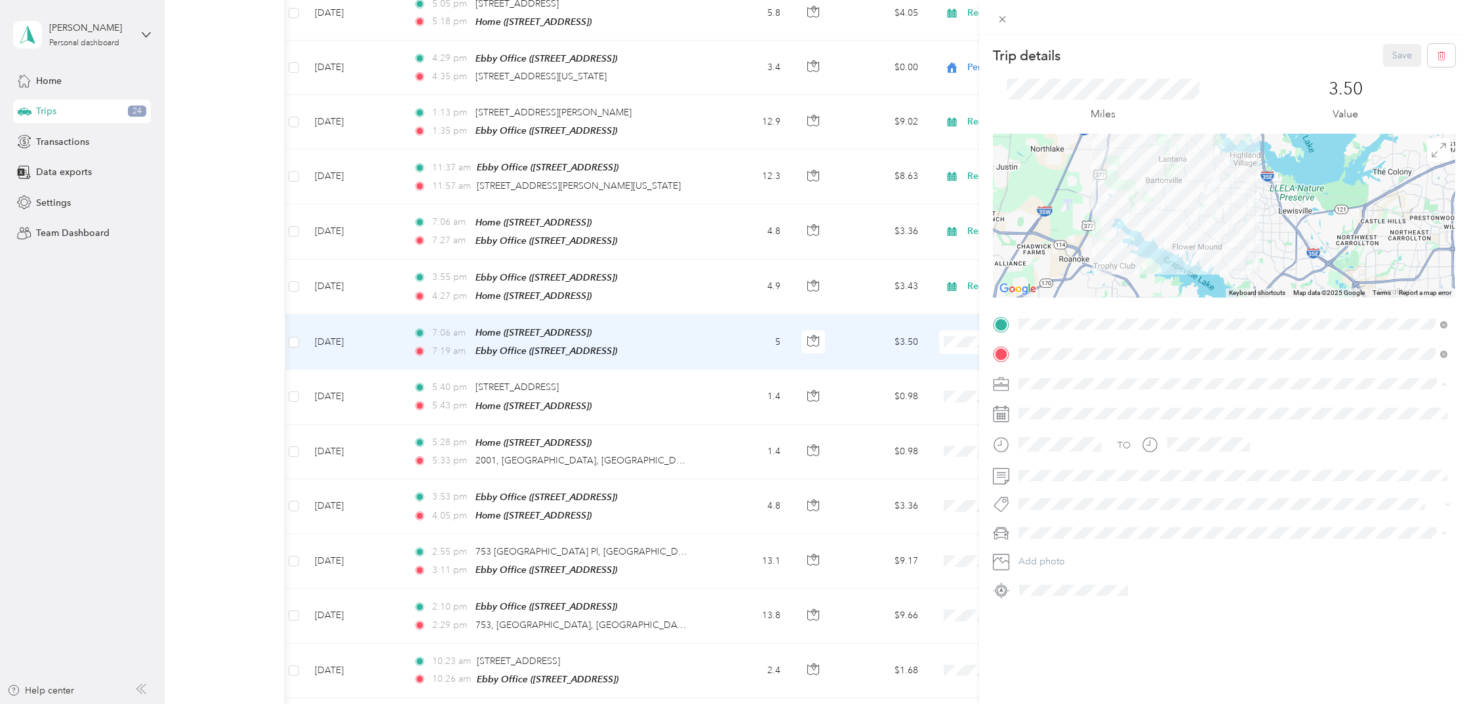
click at [1049, 454] on li "Real Estate" at bounding box center [1233, 452] width 438 height 23
click at [1391, 58] on button "Save" at bounding box center [1402, 55] width 38 height 23
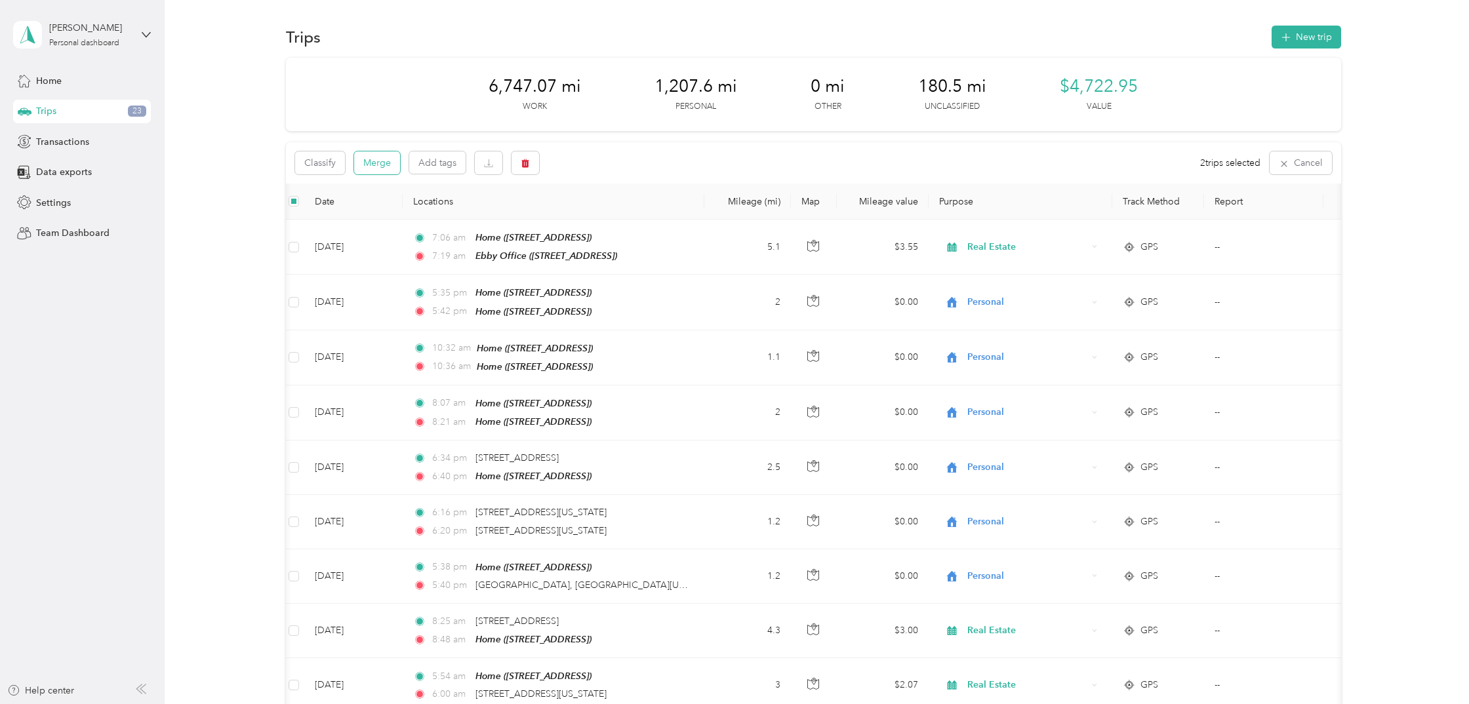
click at [379, 163] on button "Merge" at bounding box center [377, 162] width 46 height 23
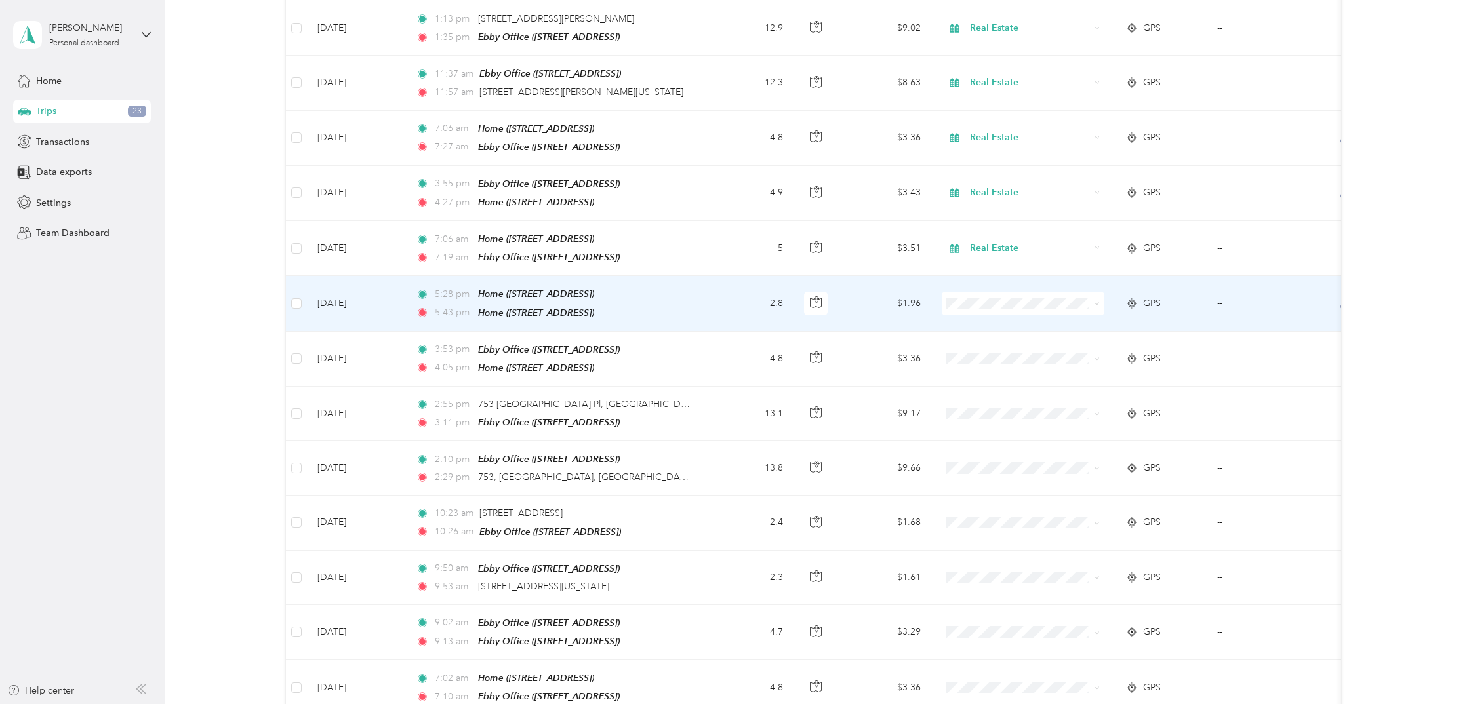
click at [1097, 301] on icon at bounding box center [1097, 304] width 6 height 6
click at [996, 331] on li "Personal" at bounding box center [1023, 331] width 163 height 23
click at [1183, 291] on td "GPS" at bounding box center [1161, 303] width 92 height 55
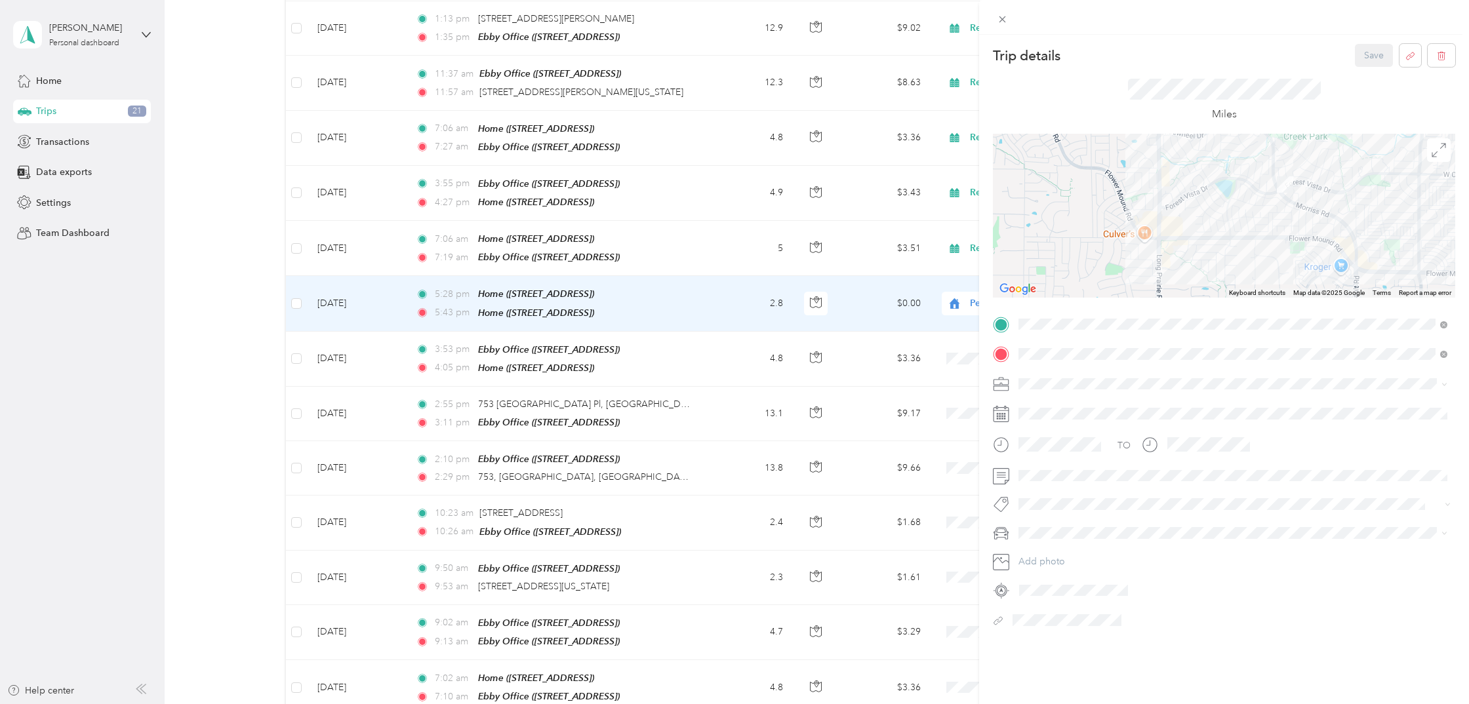
click at [942, 308] on div "Trip details Save This trip cannot be edited because it is either under review,…" at bounding box center [734, 352] width 1469 height 704
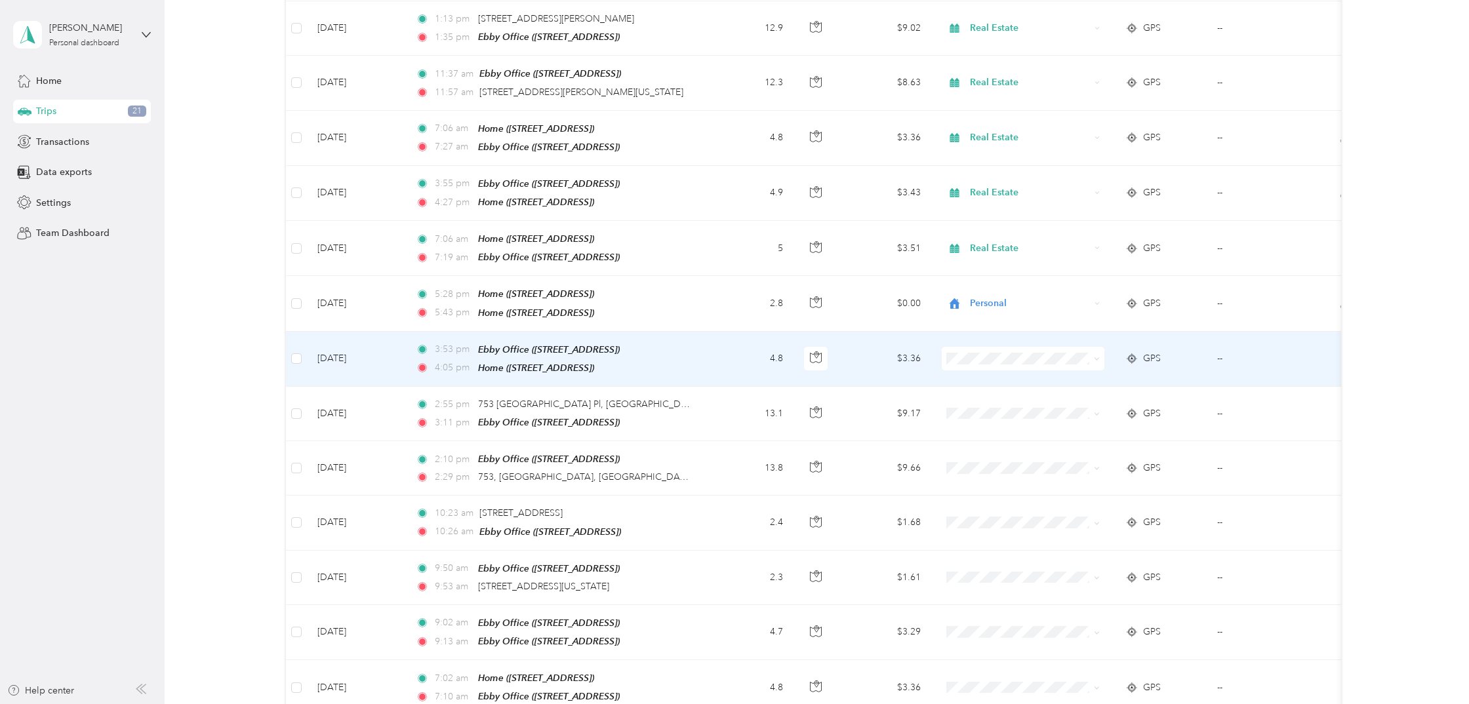
click at [1181, 352] on div "GPS" at bounding box center [1160, 359] width 71 height 14
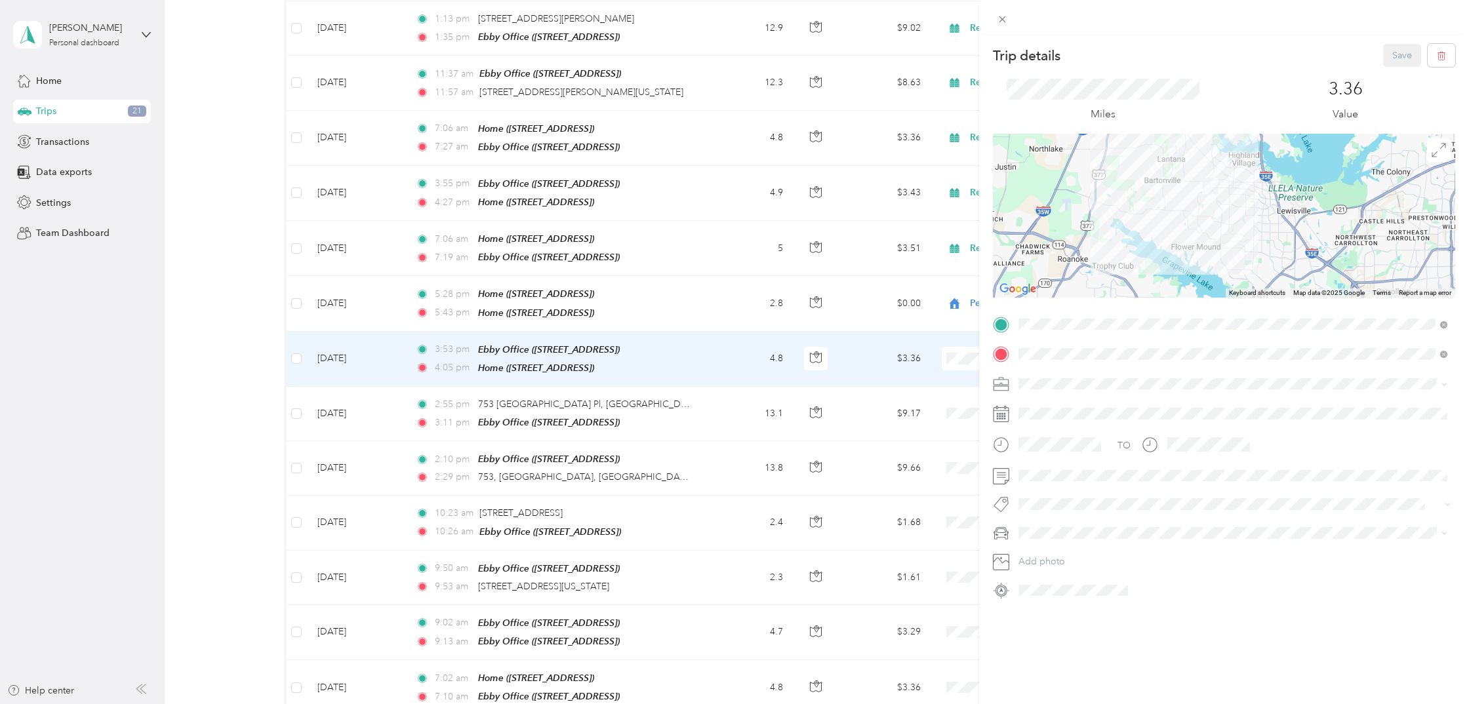
click at [1039, 451] on div "Real Estate" at bounding box center [1233, 449] width 420 height 14
click at [1401, 54] on button "Save" at bounding box center [1402, 55] width 38 height 23
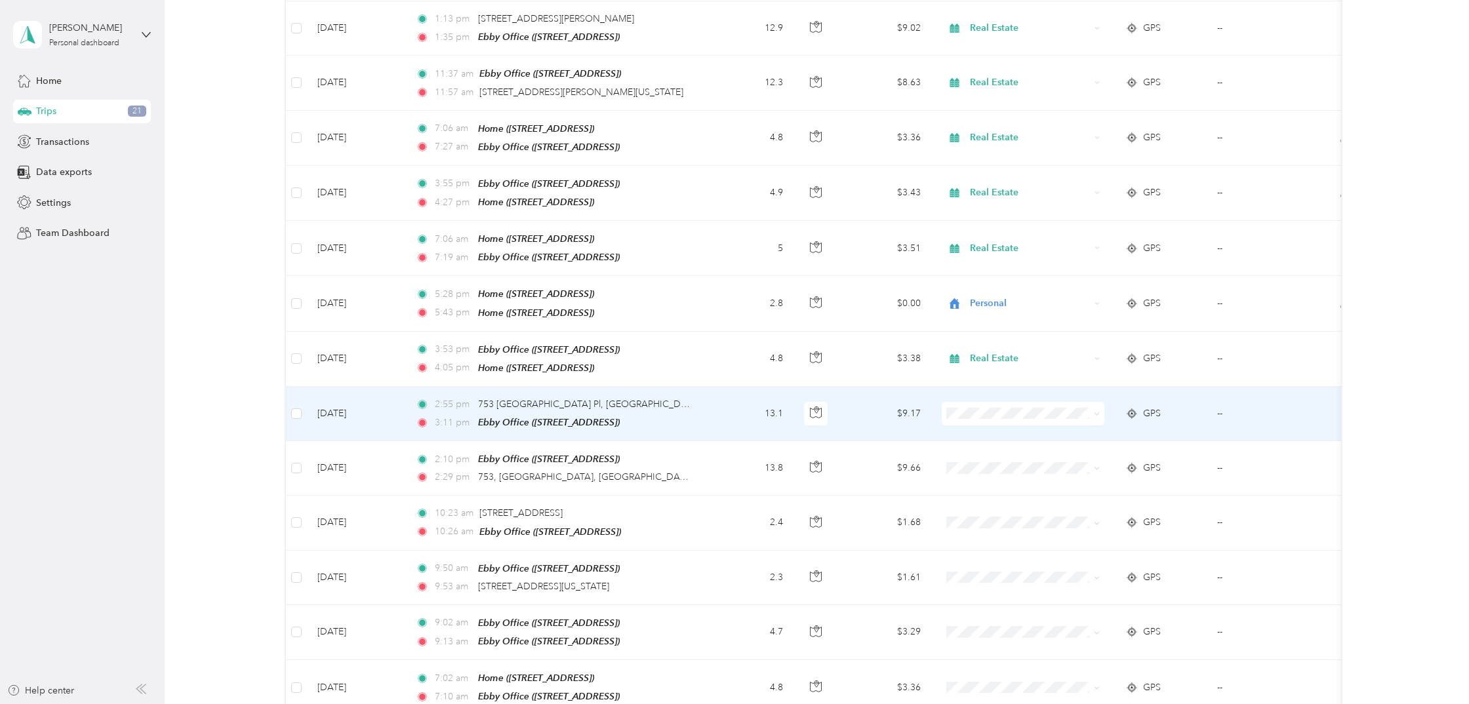
click at [1190, 407] on div "GPS" at bounding box center [1160, 414] width 71 height 14
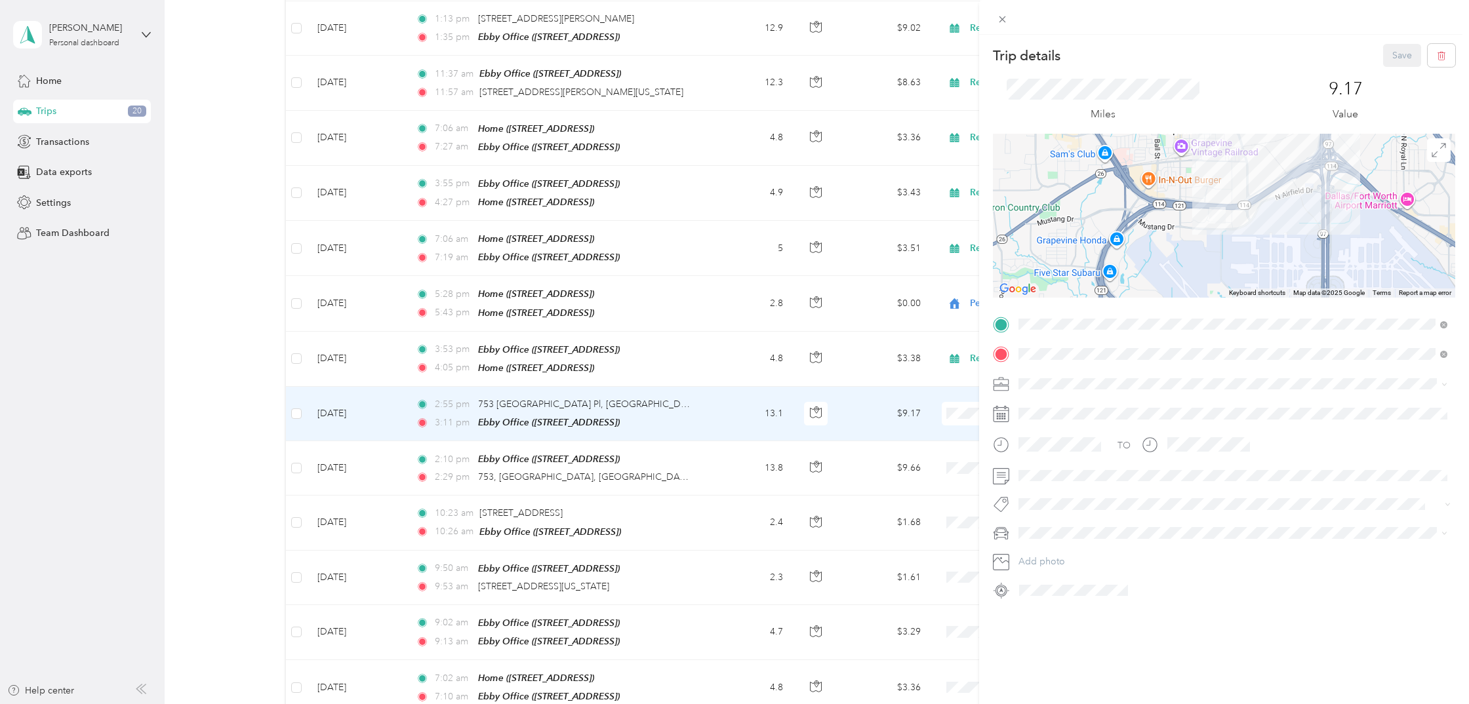
drag, startPoint x: 1208, startPoint y: 191, endPoint x: 1201, endPoint y: 237, distance: 46.4
click at [1201, 237] on div at bounding box center [1224, 216] width 462 height 164
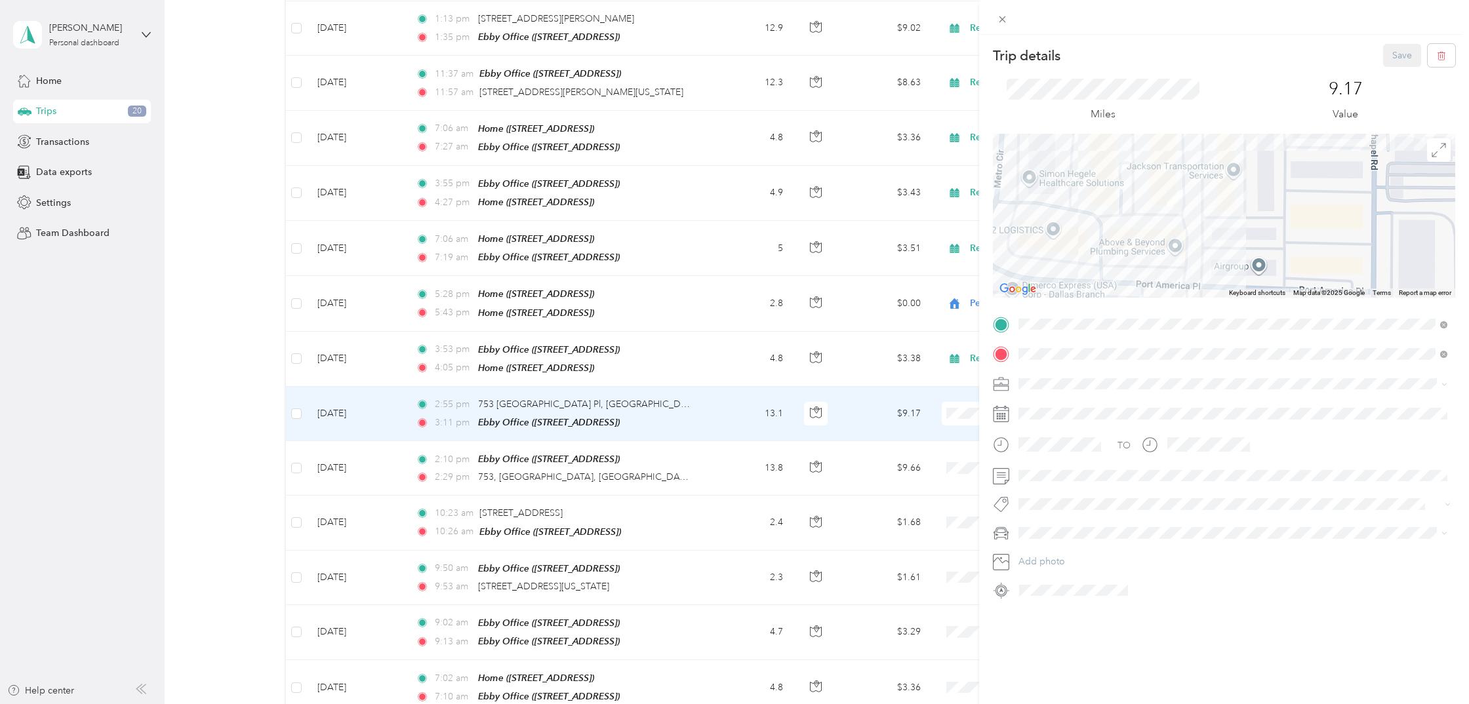
drag, startPoint x: 1203, startPoint y: 182, endPoint x: 1177, endPoint y: 221, distance: 47.7
click at [1177, 221] on div at bounding box center [1224, 216] width 462 height 164
drag, startPoint x: 1203, startPoint y: 186, endPoint x: 1272, endPoint y: 247, distance: 91.1
click at [1272, 247] on div at bounding box center [1224, 216] width 462 height 164
drag, startPoint x: 1283, startPoint y: 239, endPoint x: 1247, endPoint y: 267, distance: 44.9
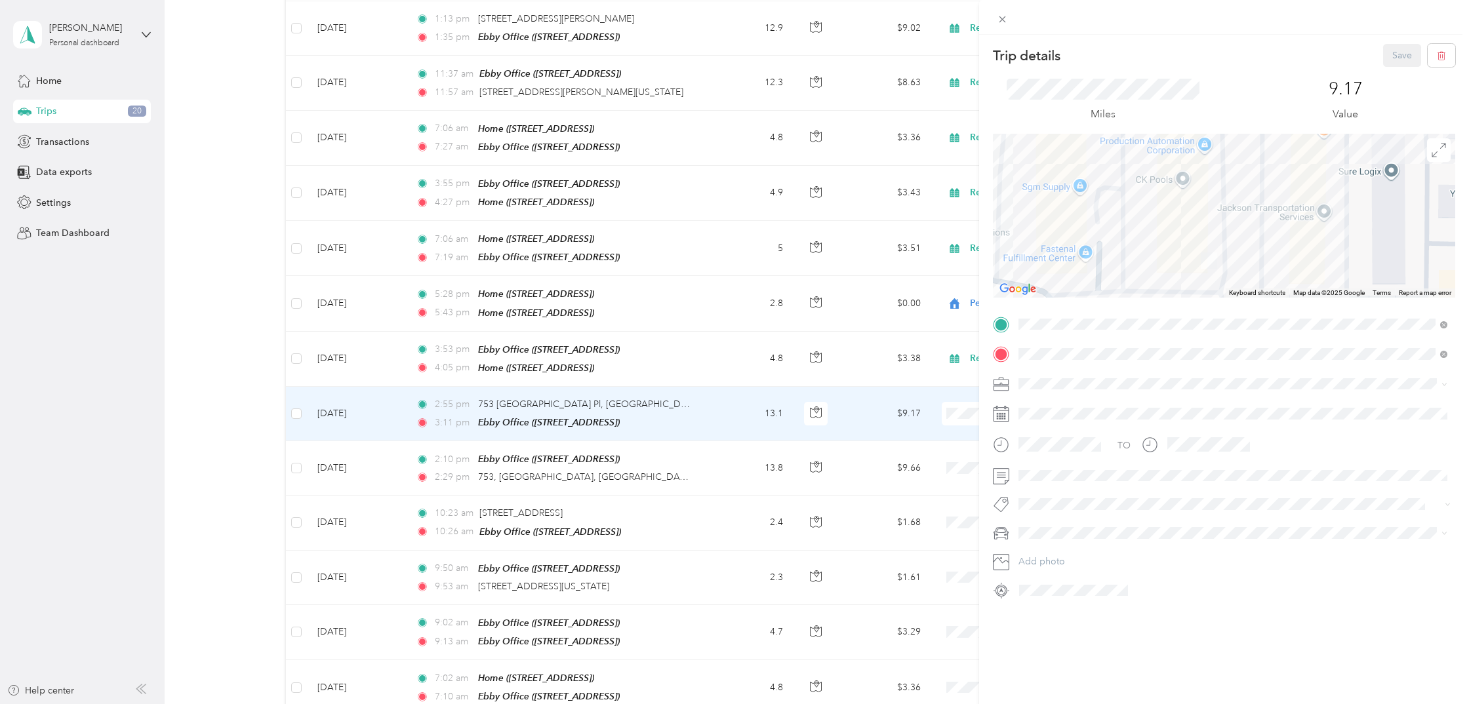
click at [1247, 267] on div at bounding box center [1224, 216] width 462 height 164
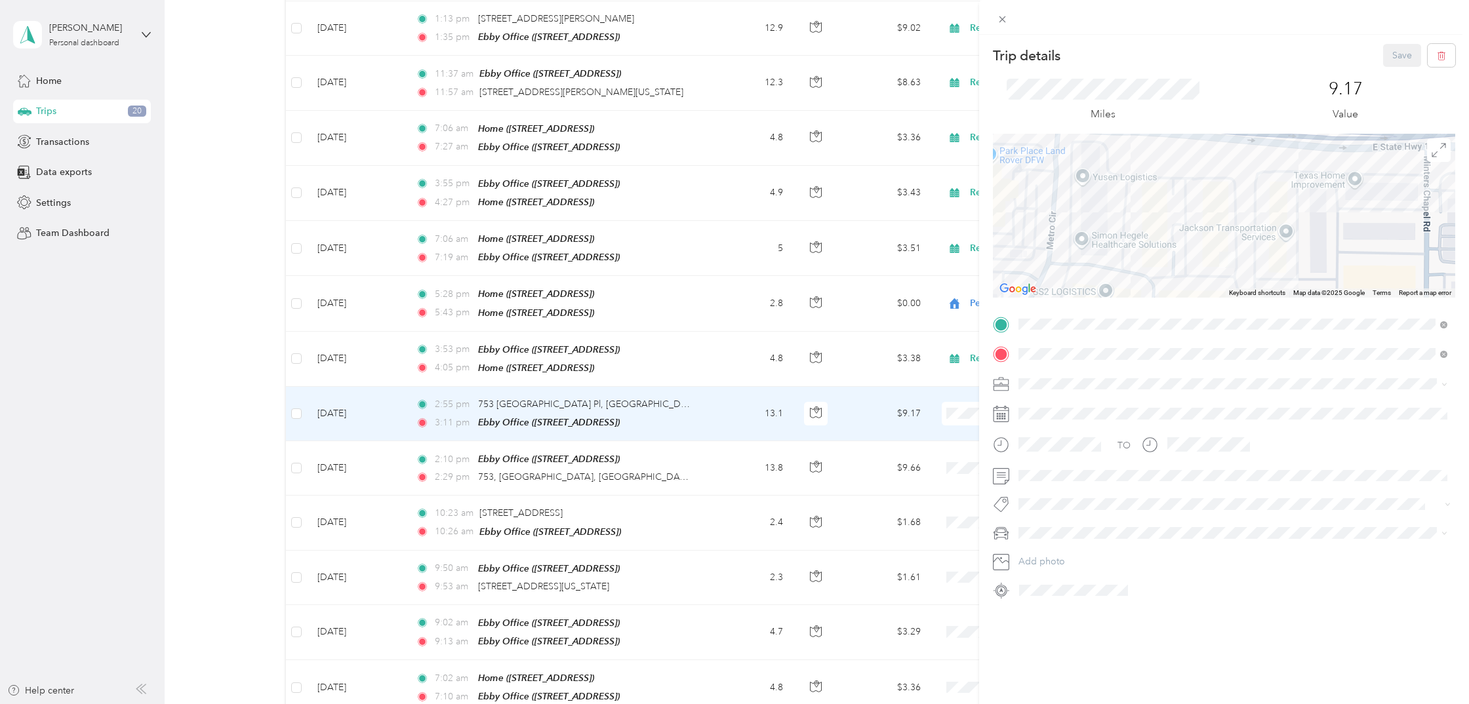
click at [1051, 447] on span "Real Estate" at bounding box center [1045, 444] width 44 height 11
click at [1390, 56] on button "Save" at bounding box center [1402, 55] width 38 height 23
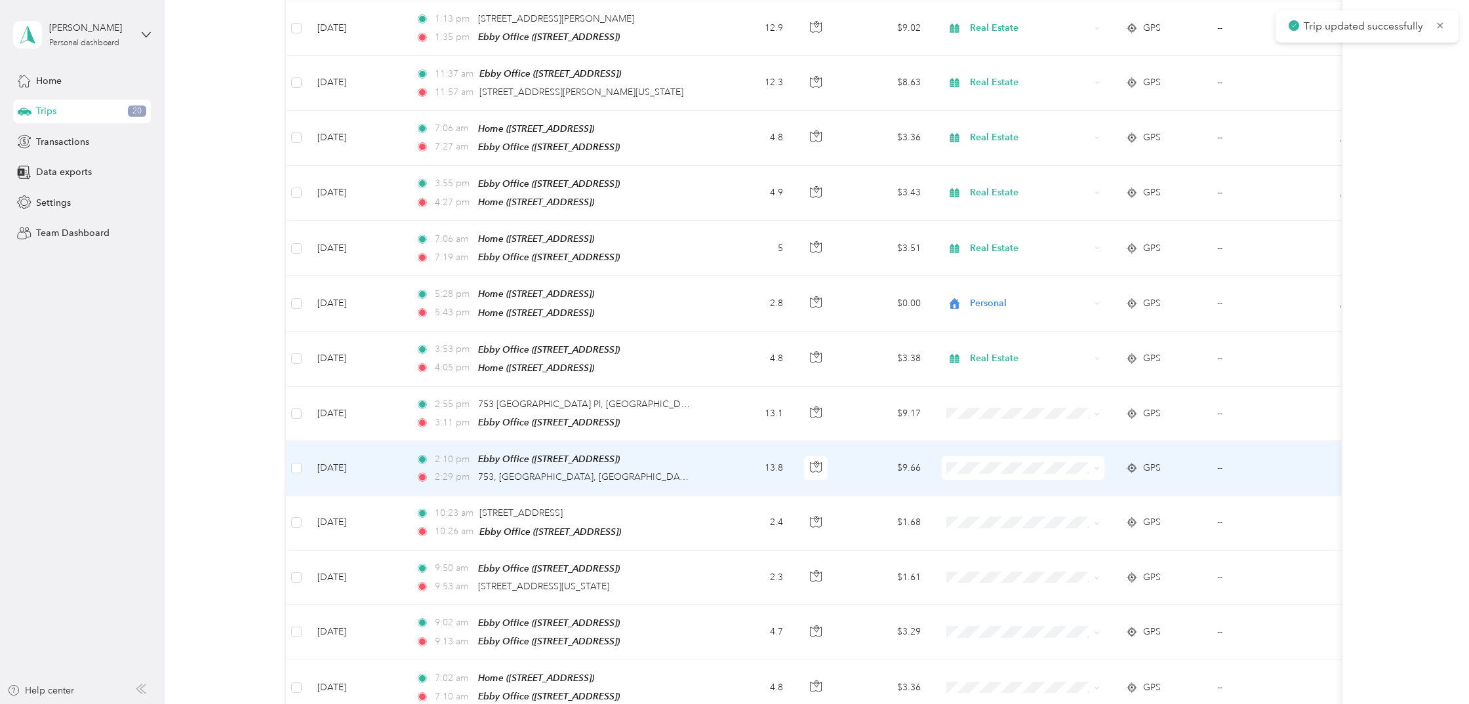
click at [1181, 461] on div "GPS" at bounding box center [1160, 468] width 71 height 14
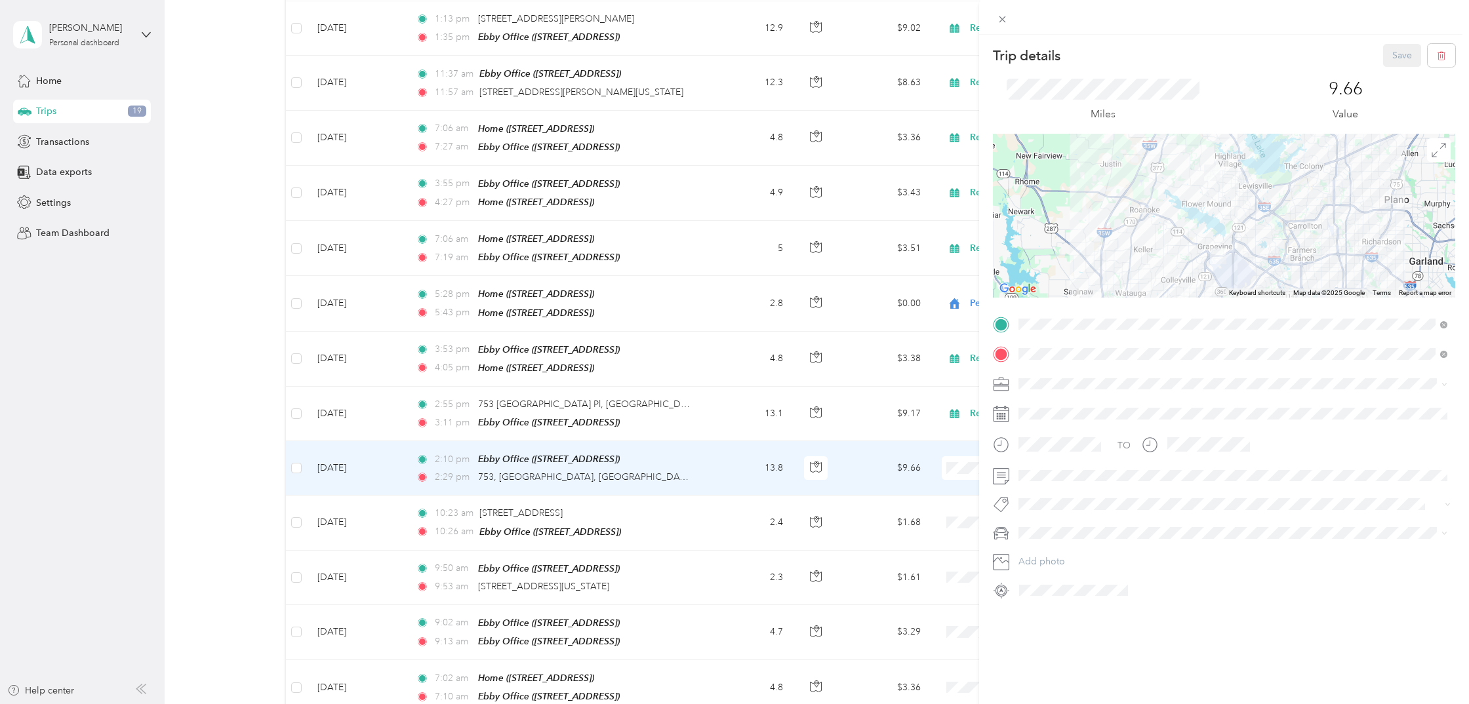
click at [1052, 444] on li "Real Estate" at bounding box center [1233, 444] width 438 height 23
click at [1392, 58] on button "Save" at bounding box center [1402, 55] width 38 height 23
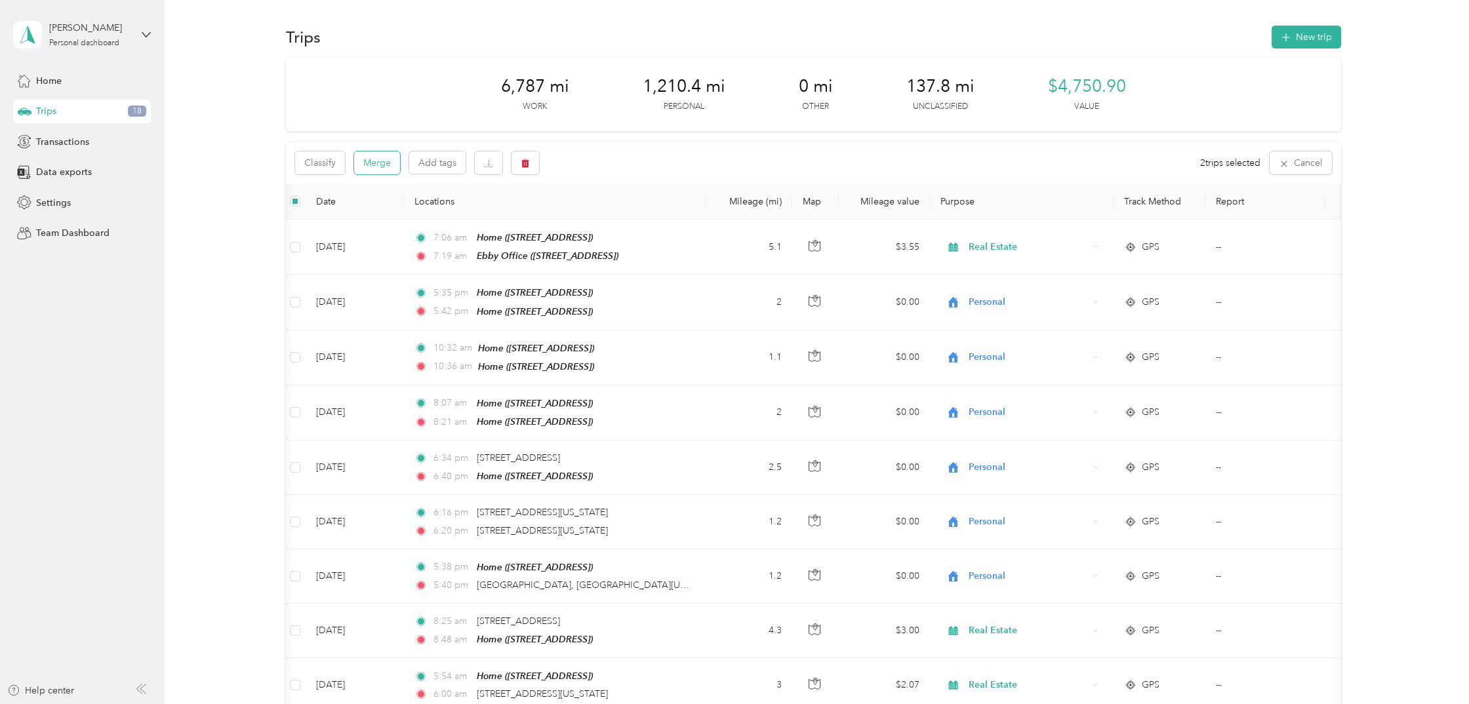
click at [376, 164] on button "Merge" at bounding box center [377, 162] width 46 height 23
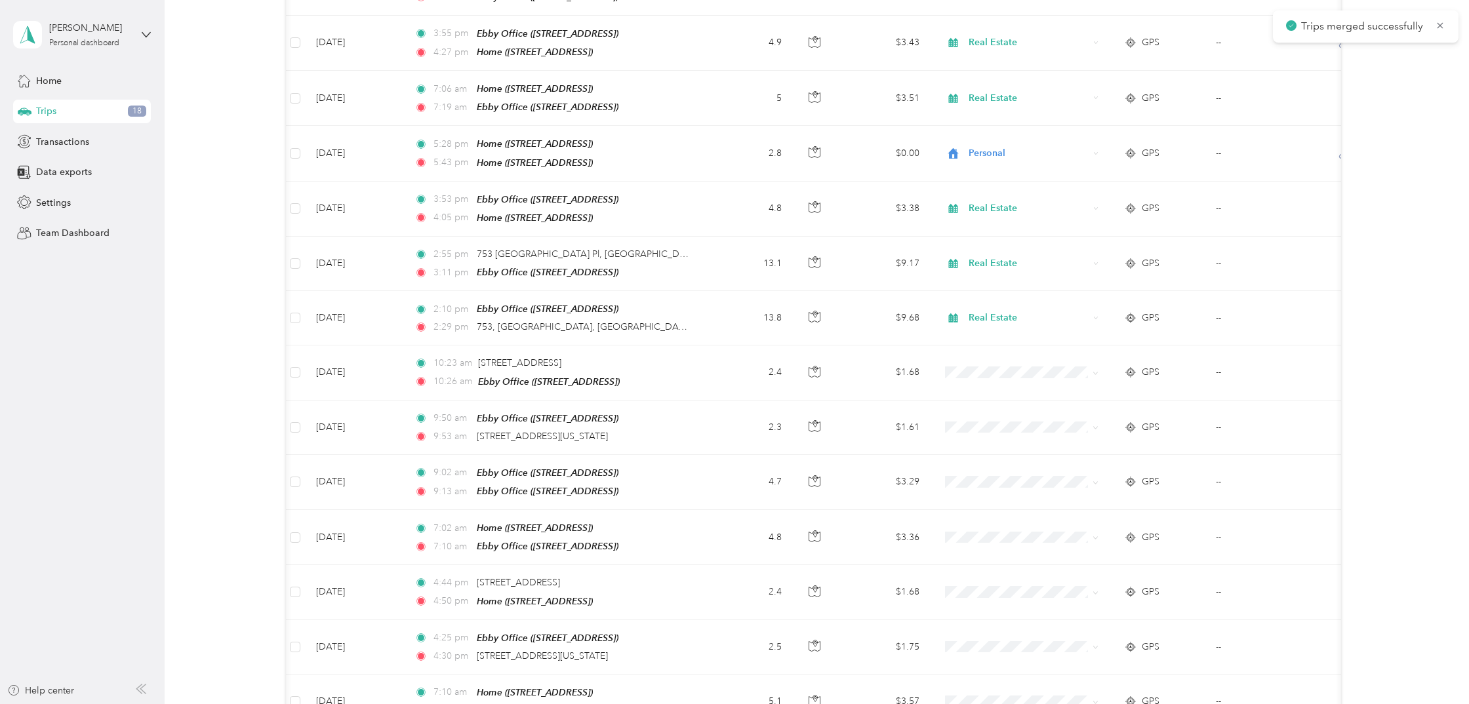
scroll to position [1247, 0]
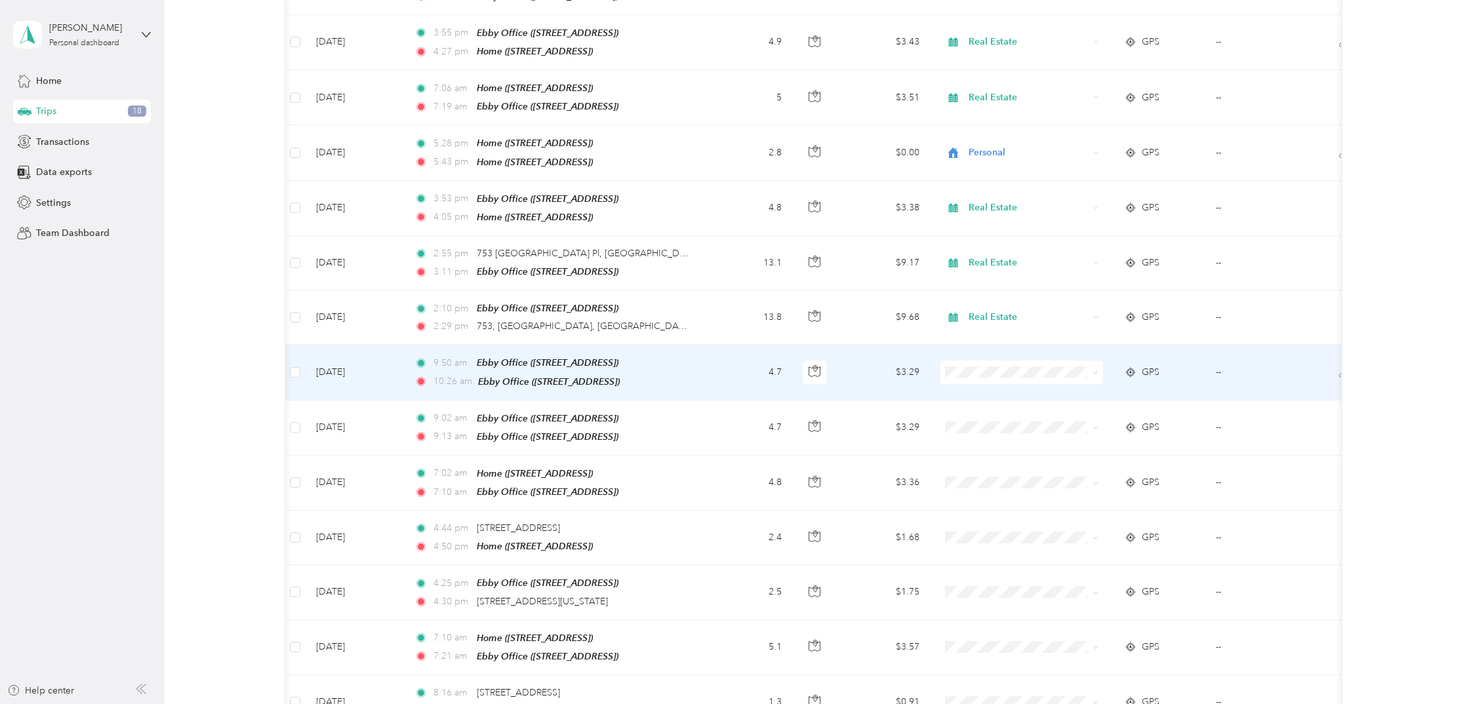
click at [1187, 365] on div "GPS" at bounding box center [1159, 372] width 71 height 14
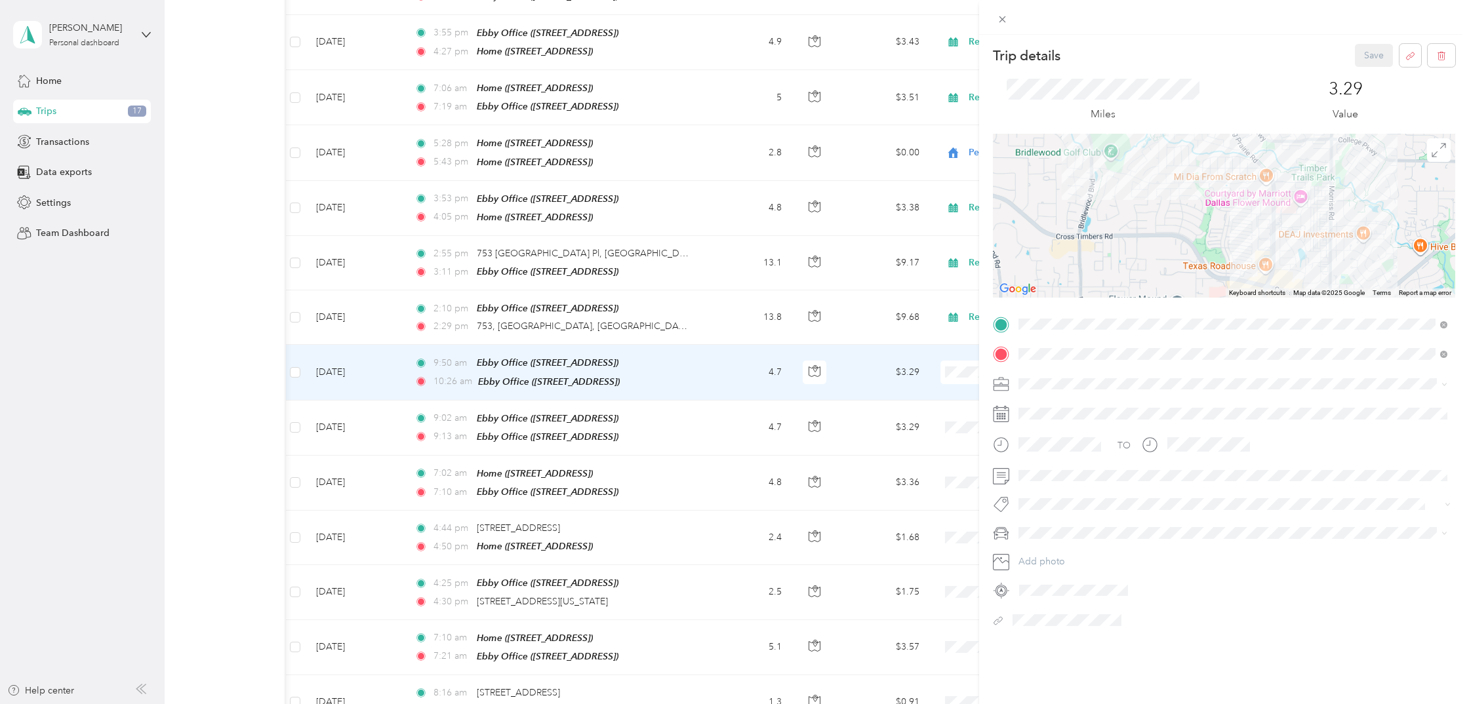
drag, startPoint x: 1231, startPoint y: 263, endPoint x: 1188, endPoint y: 227, distance: 55.8
click at [1196, 228] on div at bounding box center [1224, 216] width 462 height 164
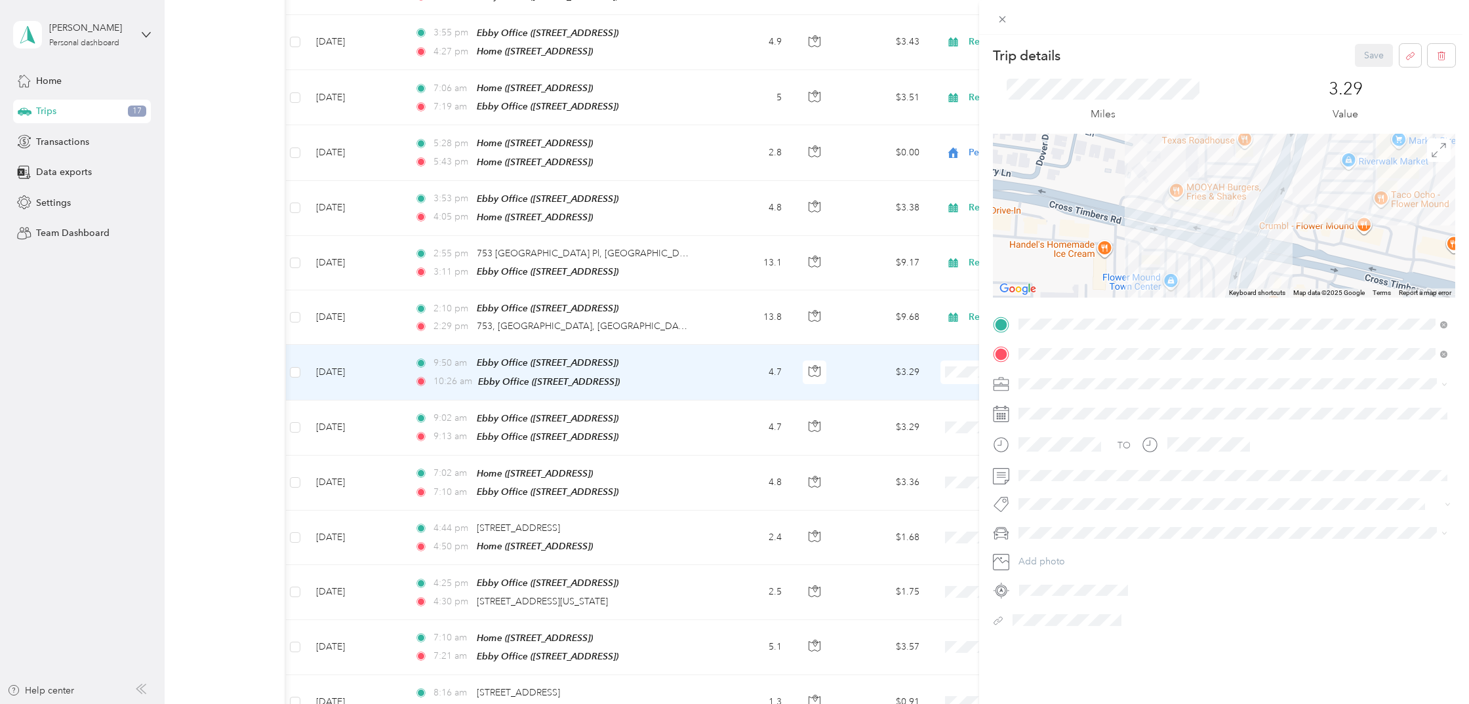
drag, startPoint x: 1211, startPoint y: 222, endPoint x: 1211, endPoint y: 233, distance: 11.8
click at [1211, 233] on div at bounding box center [1224, 216] width 462 height 164
click at [1043, 452] on div "Real Estate" at bounding box center [1233, 453] width 420 height 14
click at [1364, 51] on button "Save" at bounding box center [1374, 55] width 38 height 23
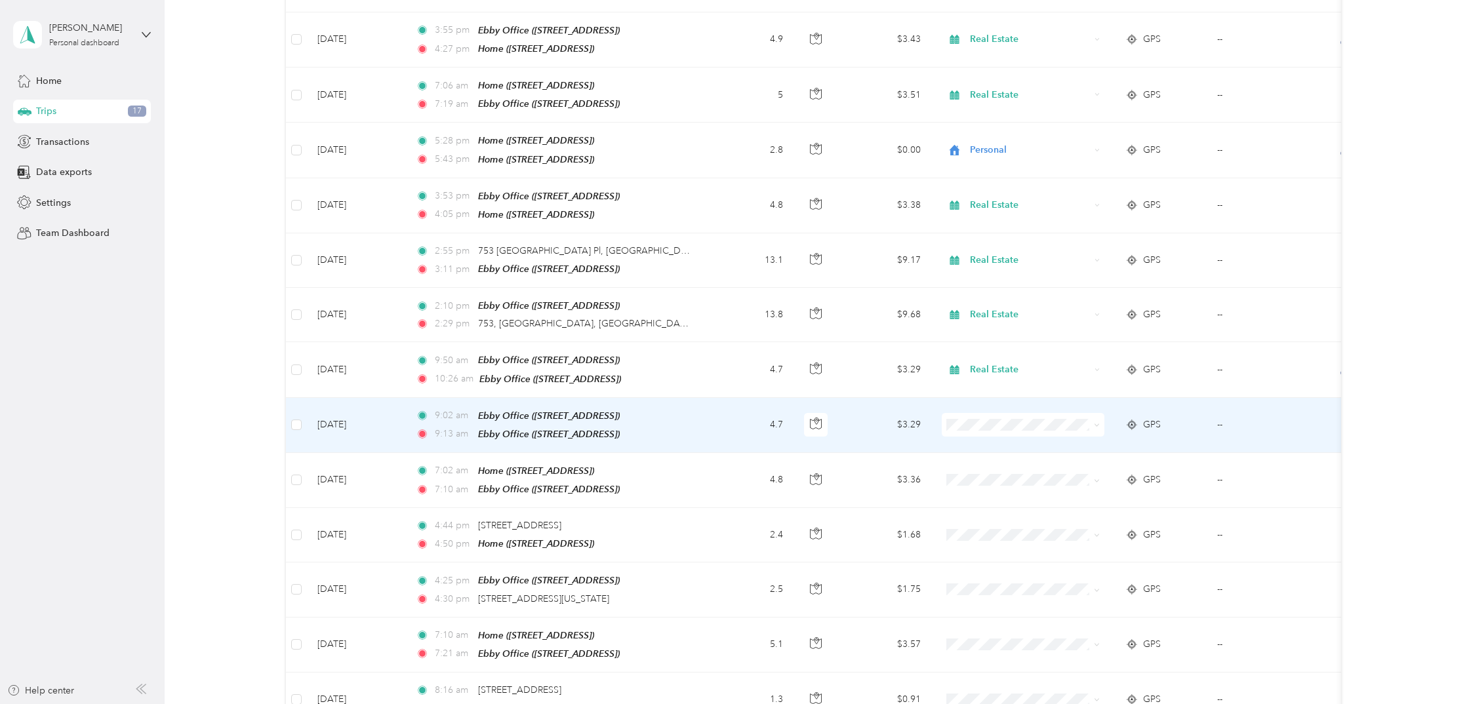
click at [1193, 411] on td "GPS" at bounding box center [1161, 425] width 92 height 55
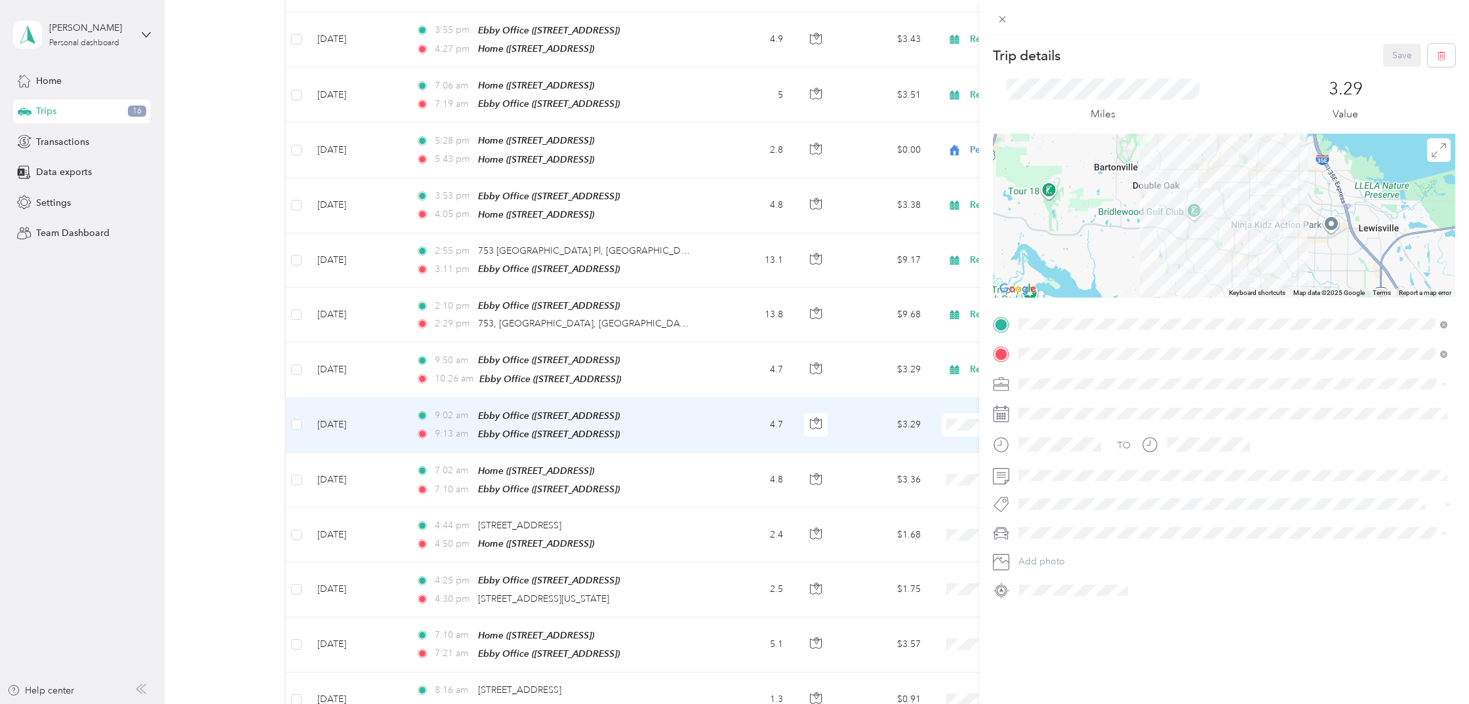
click at [1052, 454] on li "Real Estate" at bounding box center [1233, 452] width 438 height 23
click at [1386, 54] on button "Save" at bounding box center [1402, 55] width 38 height 23
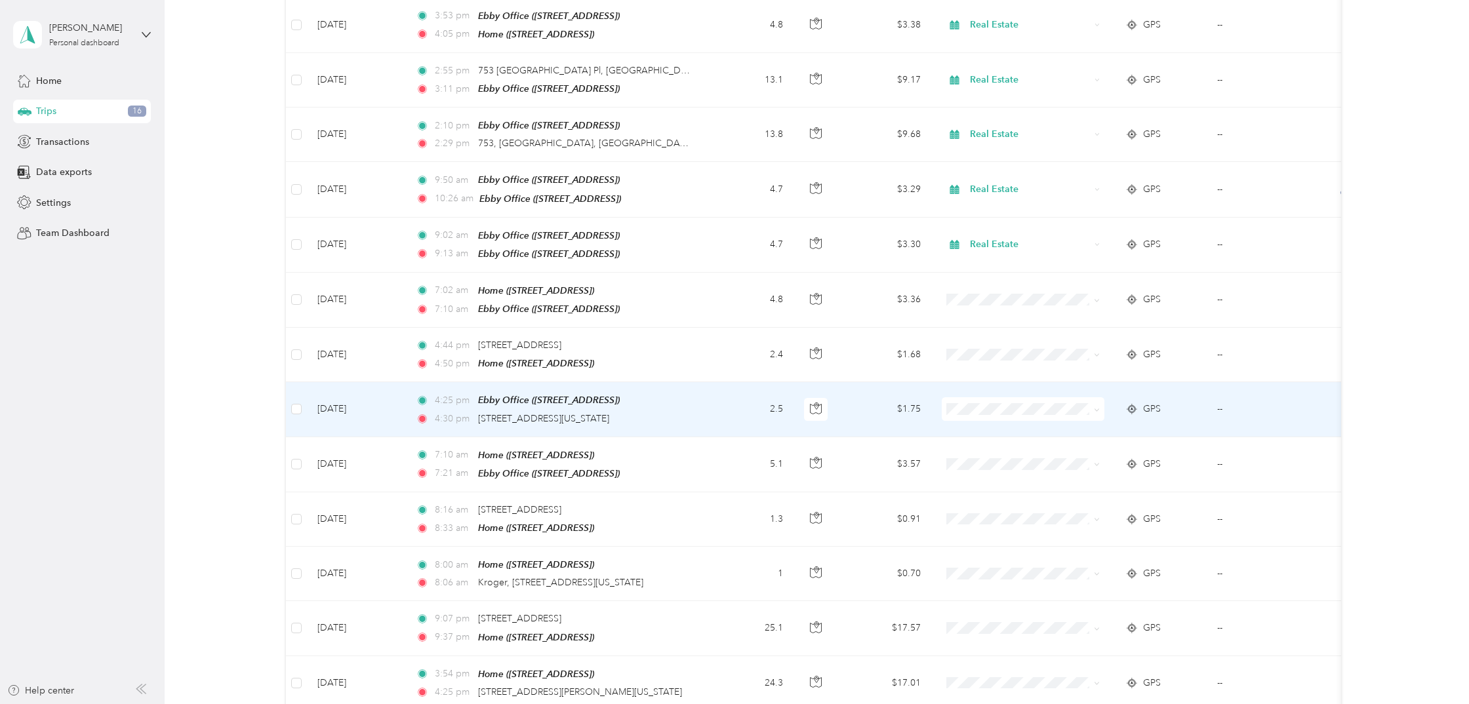
scroll to position [1428, 0]
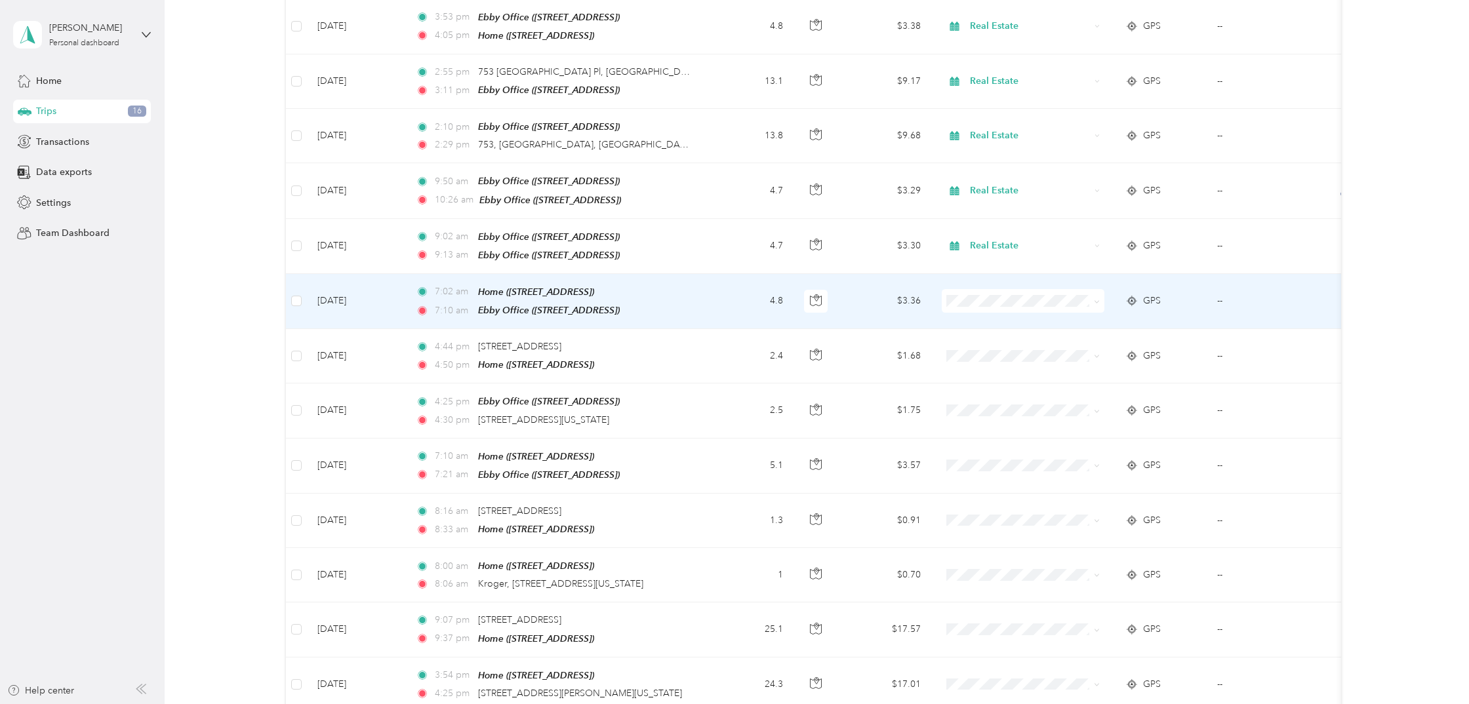
click at [1186, 287] on td "GPS" at bounding box center [1161, 301] width 92 height 55
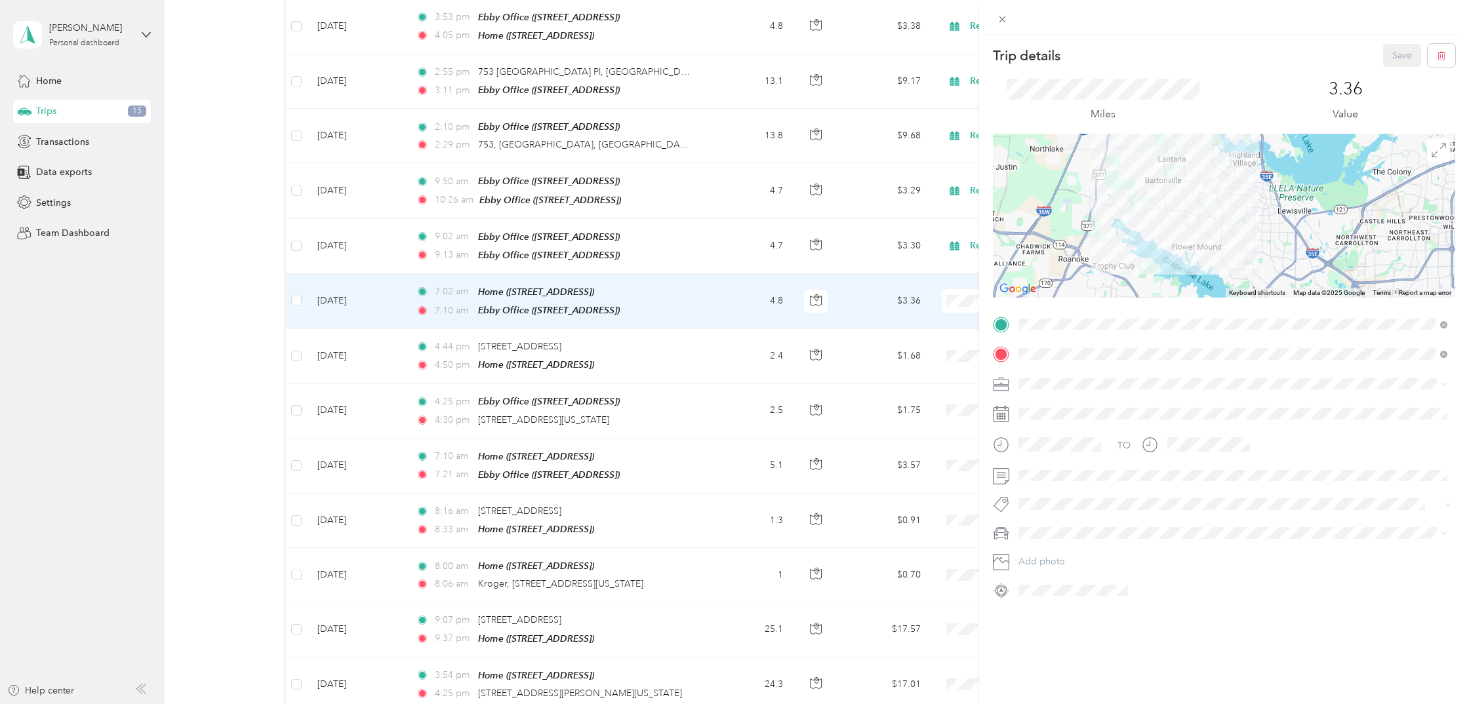
click at [1053, 449] on span "Real Estate" at bounding box center [1045, 450] width 44 height 11
click at [1403, 51] on button "Save" at bounding box center [1402, 55] width 38 height 23
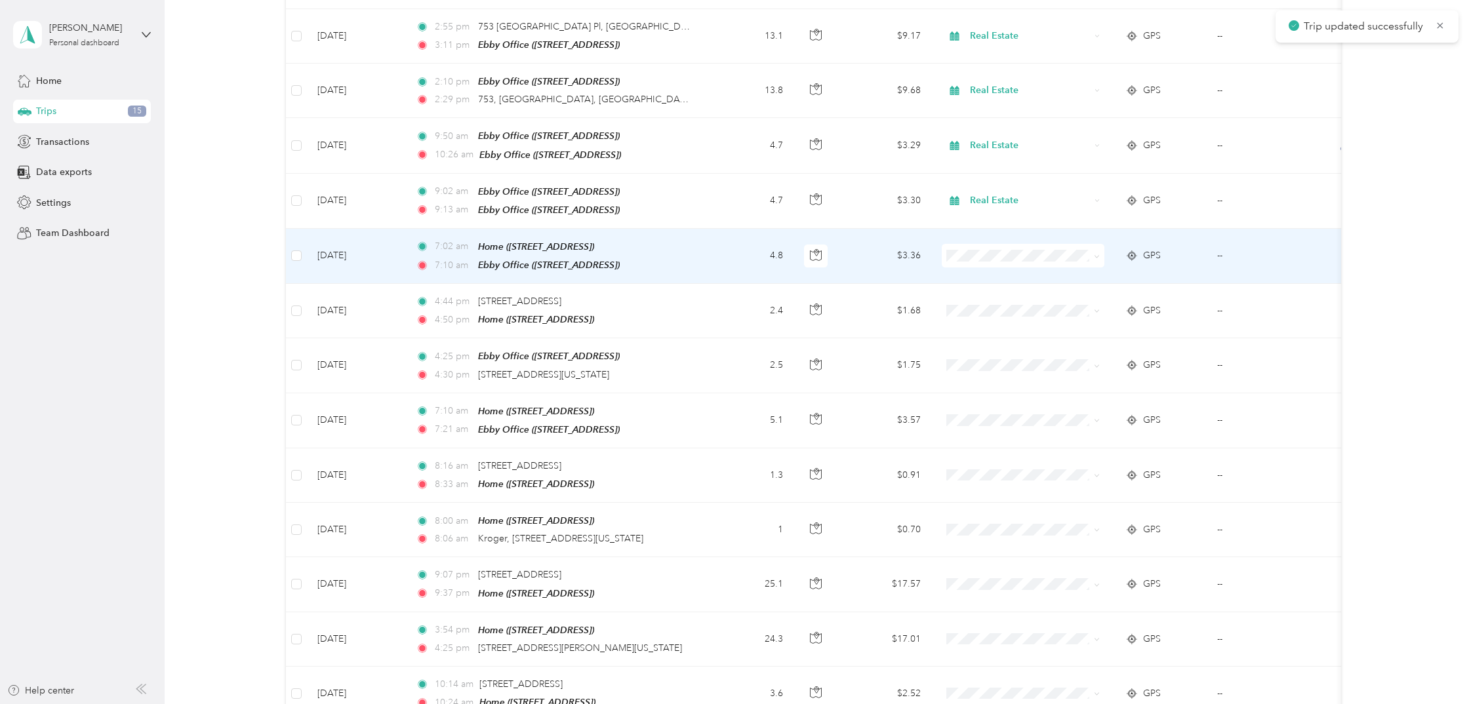
scroll to position [1478, 0]
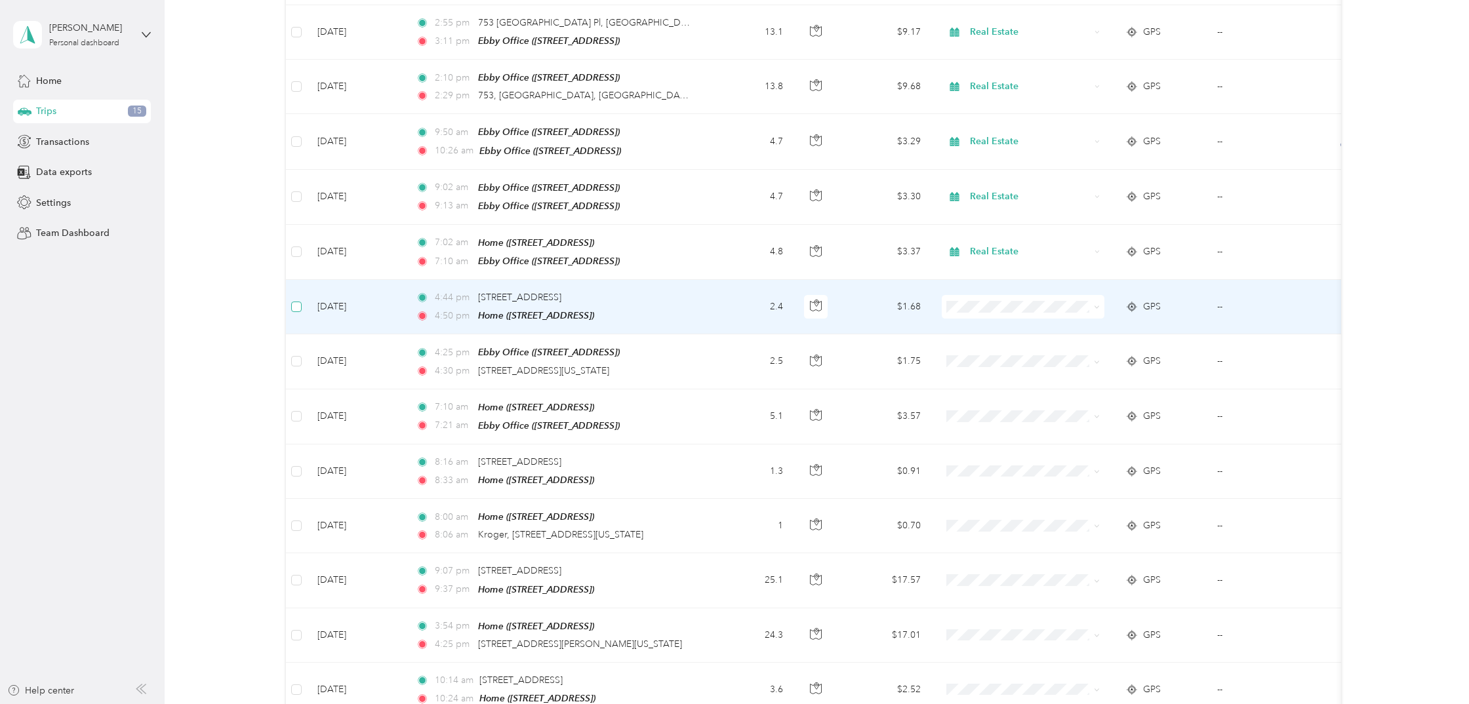
click at [298, 302] on span at bounding box center [296, 307] width 10 height 10
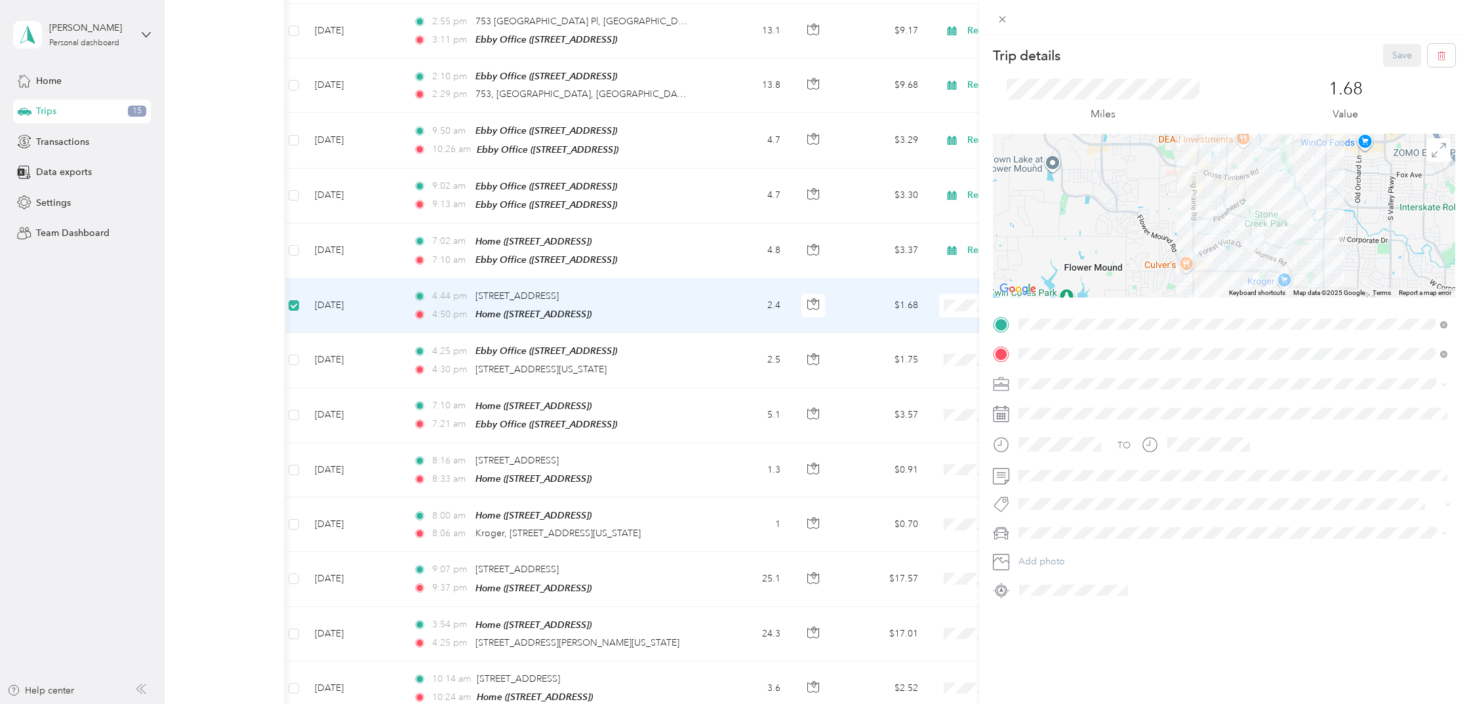
click at [295, 331] on div "Trip details Save This trip cannot be edited because it is either under review,…" at bounding box center [734, 352] width 1469 height 704
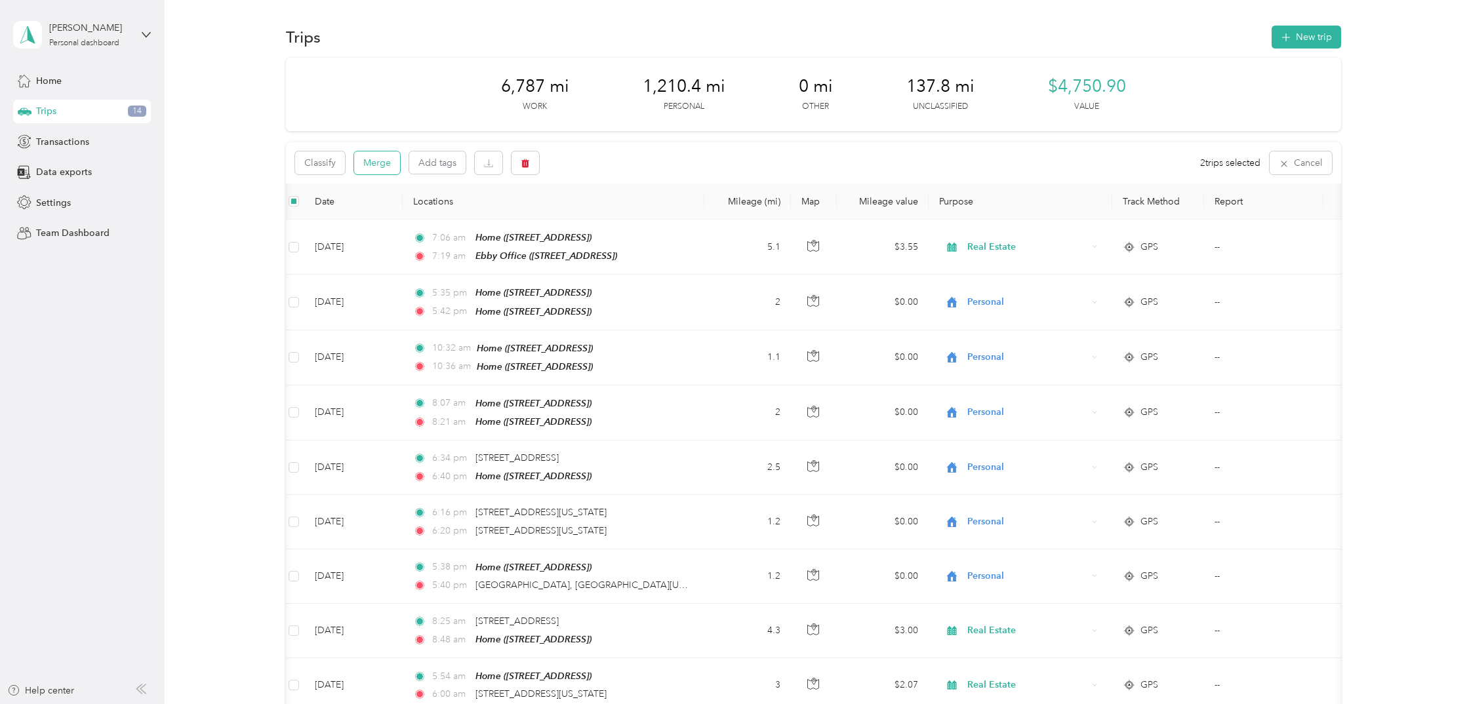
click at [370, 163] on button "Merge" at bounding box center [377, 162] width 46 height 23
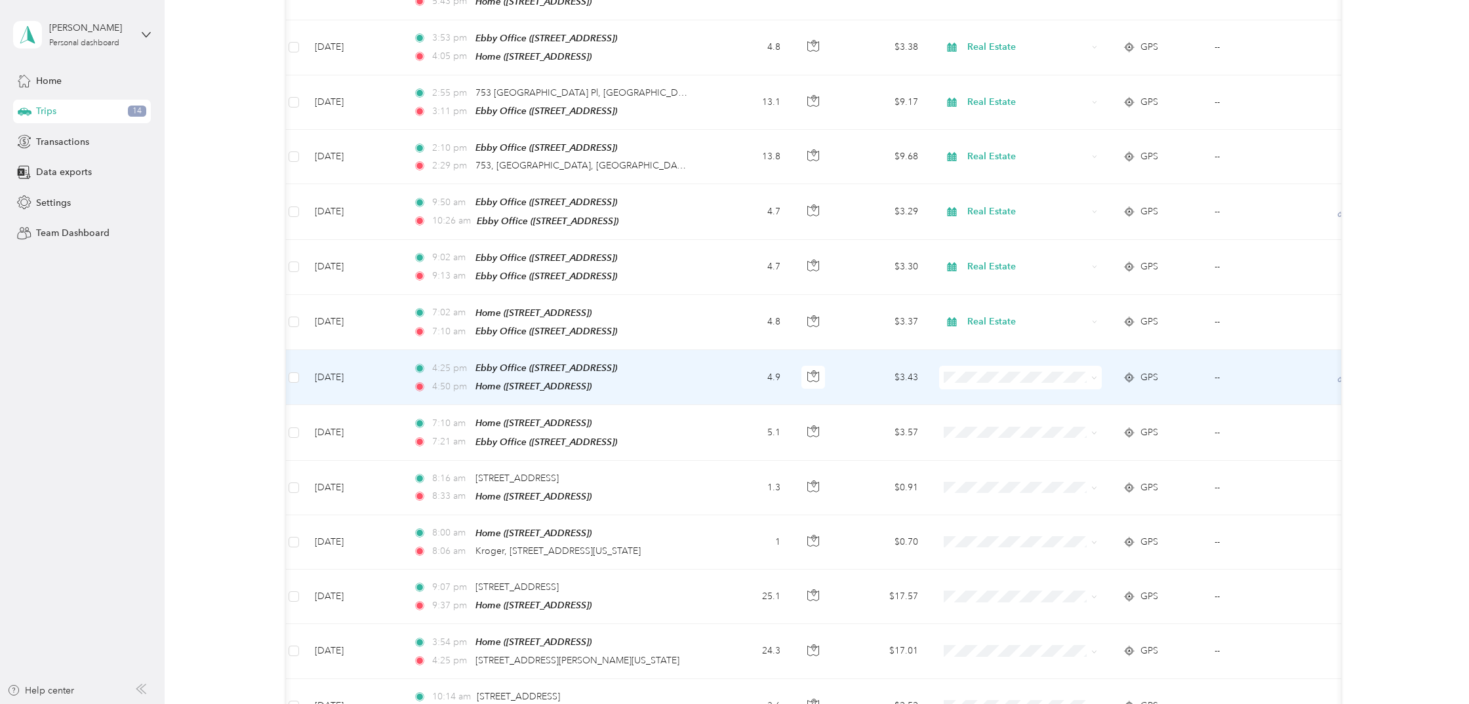
scroll to position [0, 2]
click at [1180, 371] on div "GPS" at bounding box center [1158, 378] width 71 height 14
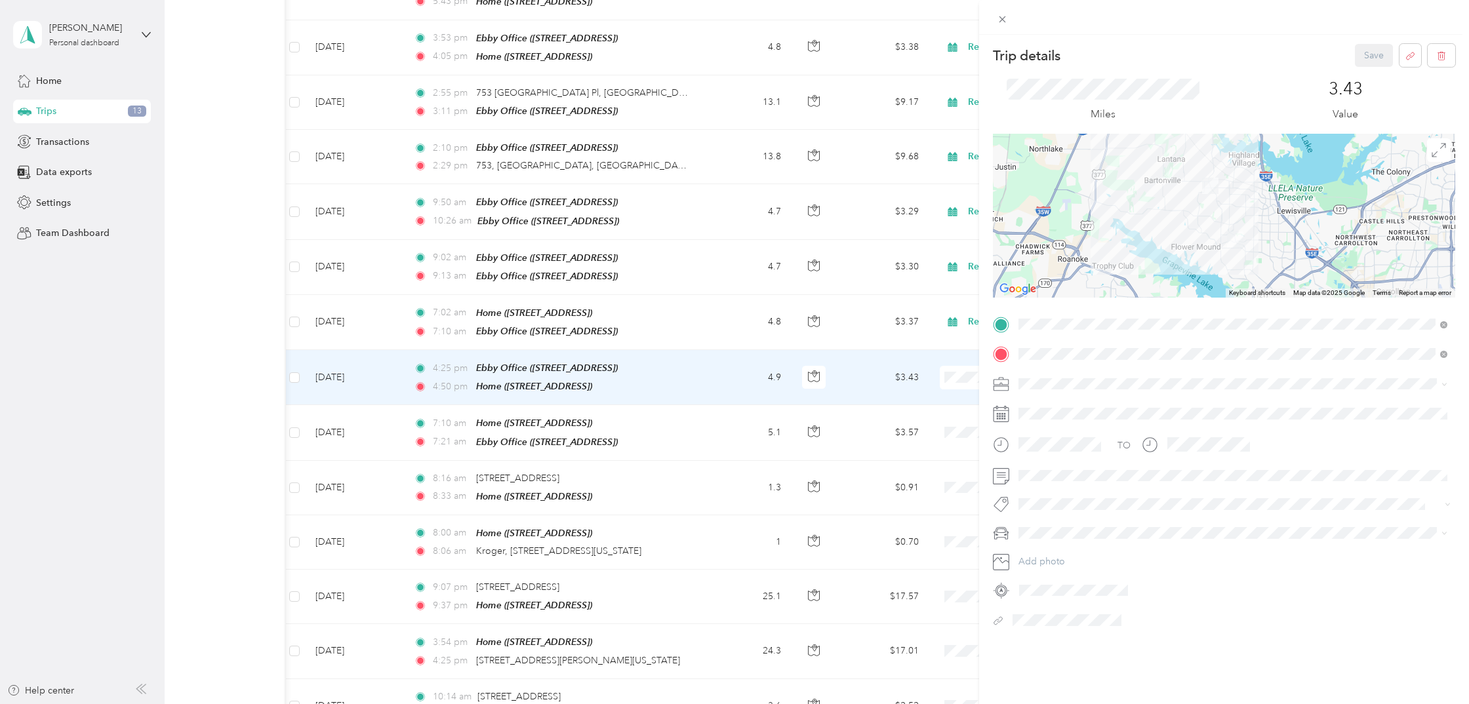
click at [1051, 447] on span "Real Estate" at bounding box center [1045, 451] width 44 height 11
click at [1367, 60] on button "Save" at bounding box center [1374, 55] width 38 height 23
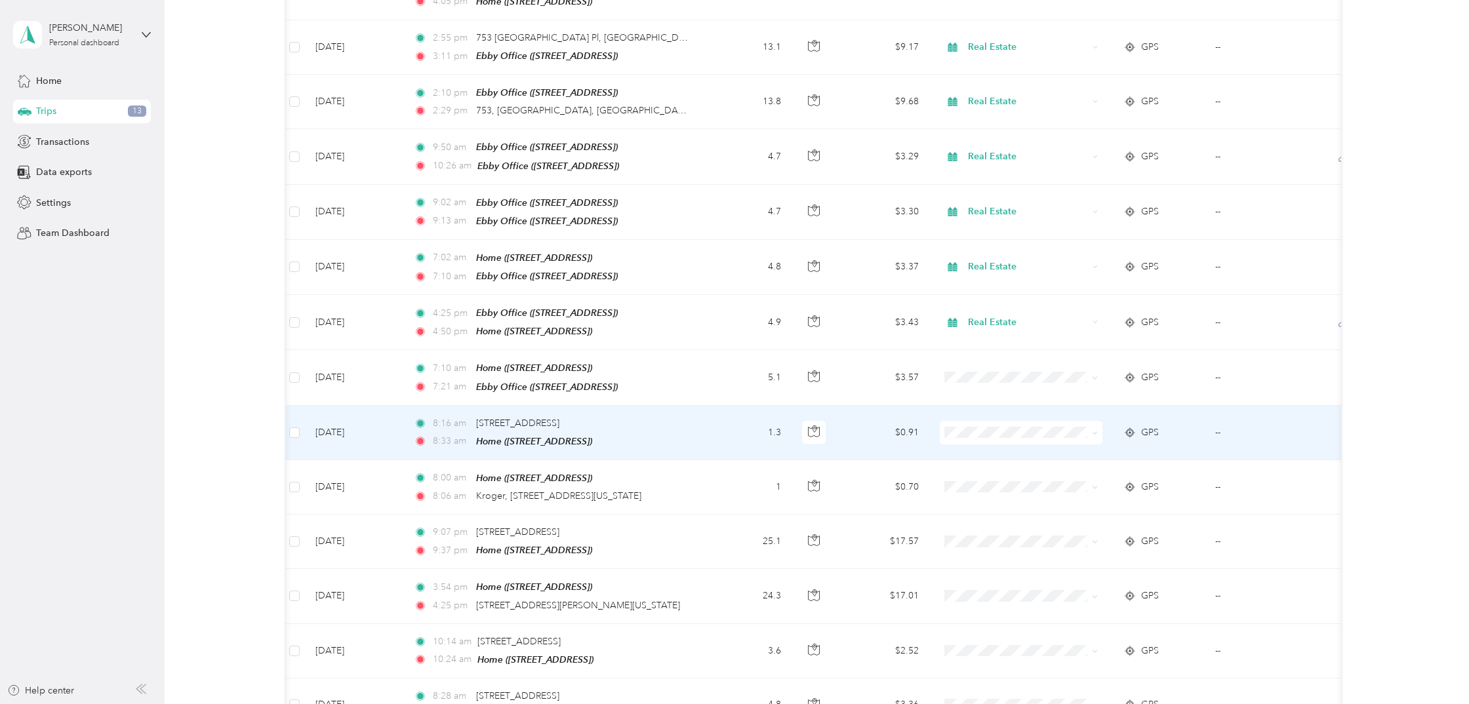
scroll to position [1469, 0]
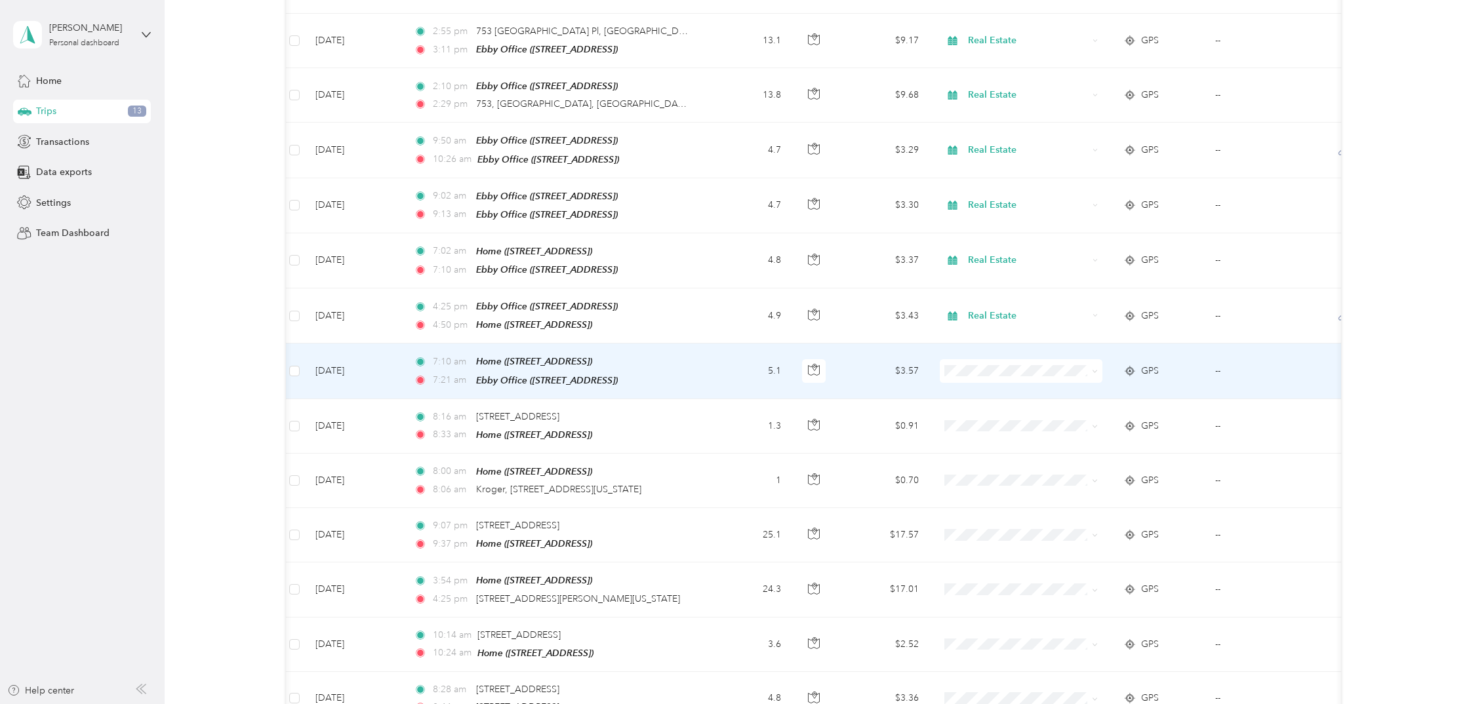
click at [1198, 347] on td "GPS" at bounding box center [1159, 371] width 92 height 55
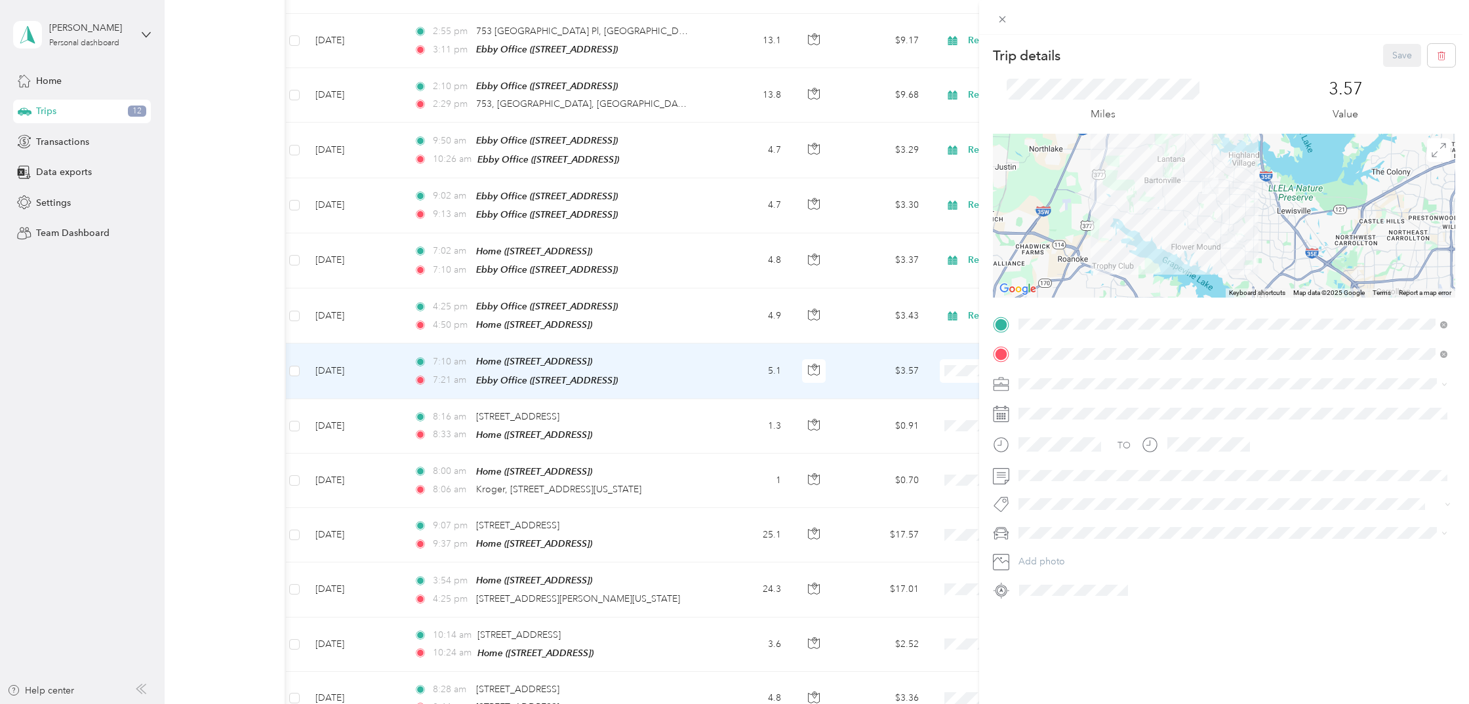
click at [1049, 449] on span "Real Estate" at bounding box center [1045, 444] width 44 height 11
click at [1390, 52] on button "Save" at bounding box center [1402, 55] width 38 height 23
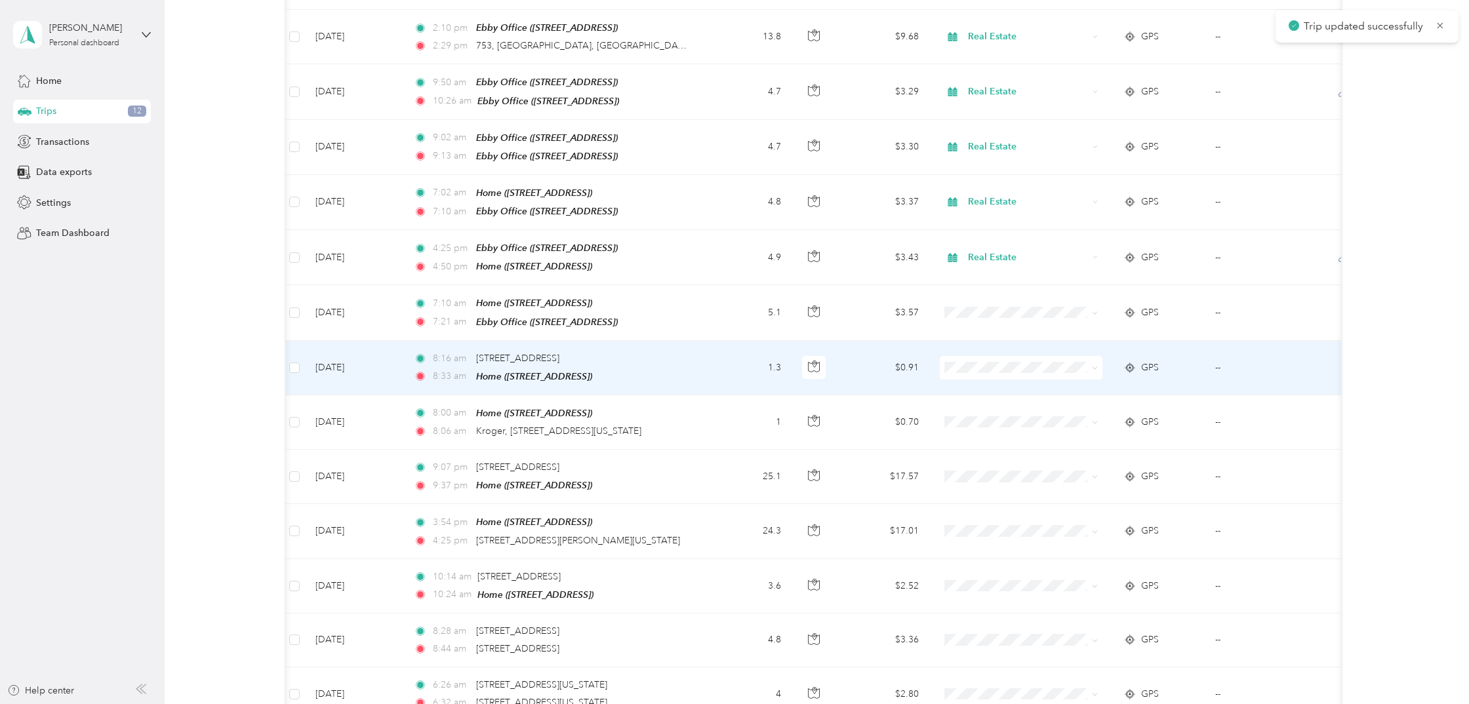
scroll to position [1533, 0]
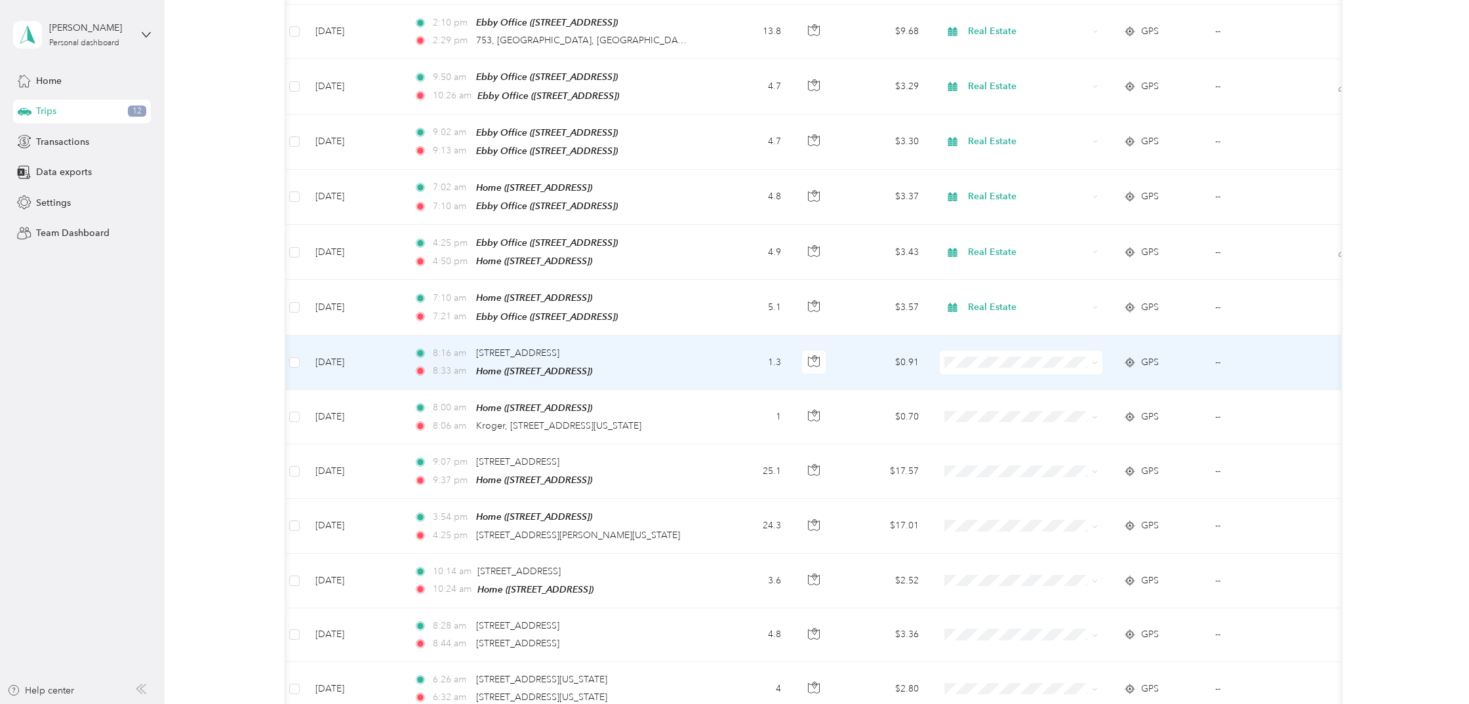
click at [1097, 360] on icon at bounding box center [1095, 363] width 6 height 6
click at [1086, 369] on li "Personal" at bounding box center [1021, 378] width 163 height 23
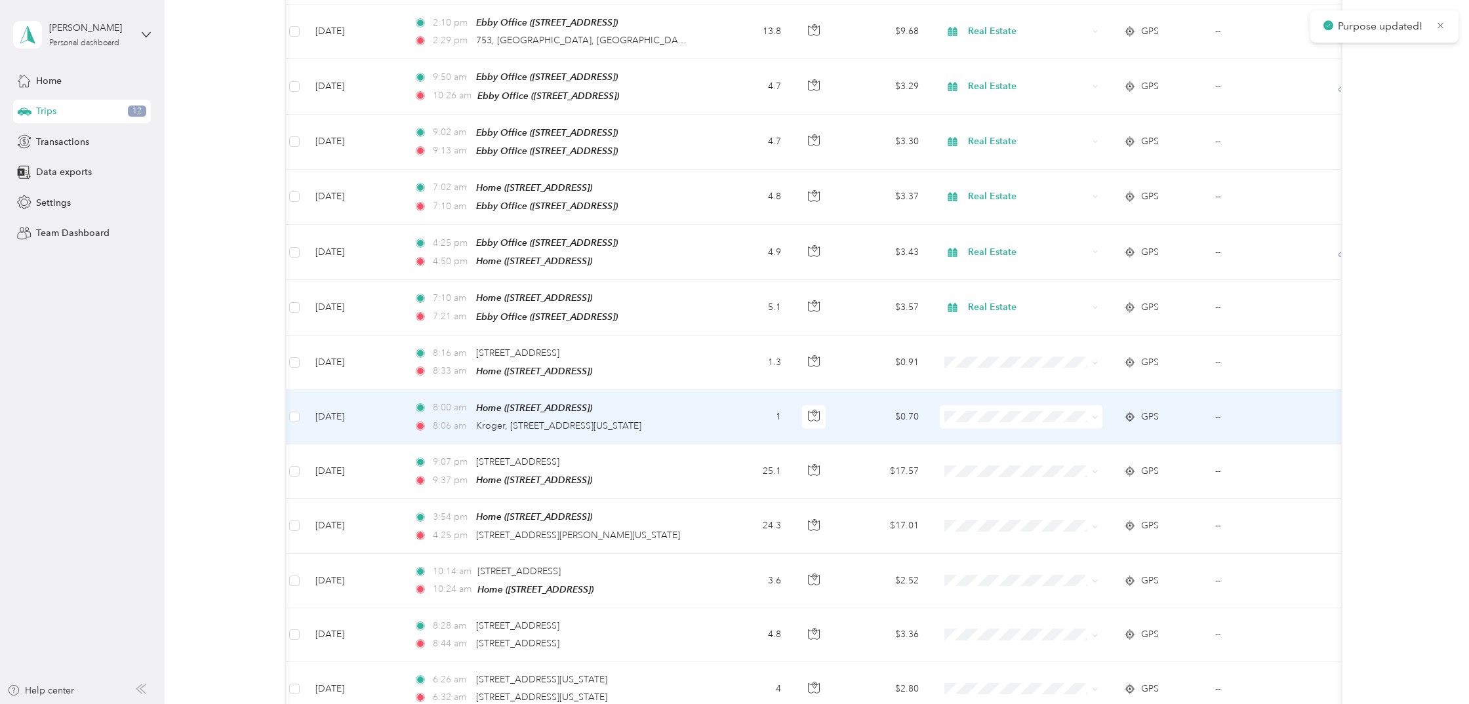
click at [1094, 414] on icon at bounding box center [1095, 417] width 6 height 6
click at [1050, 430] on span "Personal" at bounding box center [1033, 434] width 121 height 14
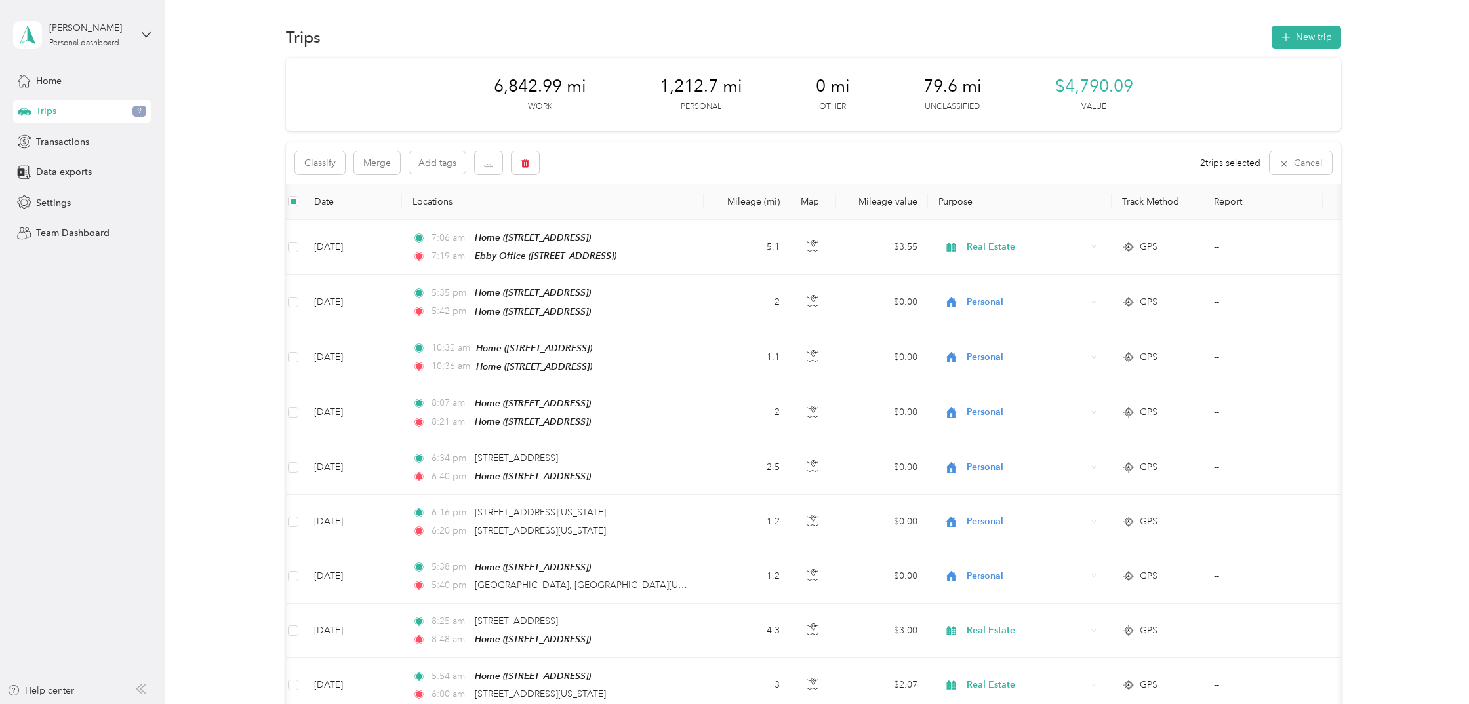
scroll to position [0, 0]
click at [526, 165] on icon "button" at bounding box center [525, 163] width 8 height 9
click at [616, 215] on button "Yes" at bounding box center [624, 217] width 26 height 21
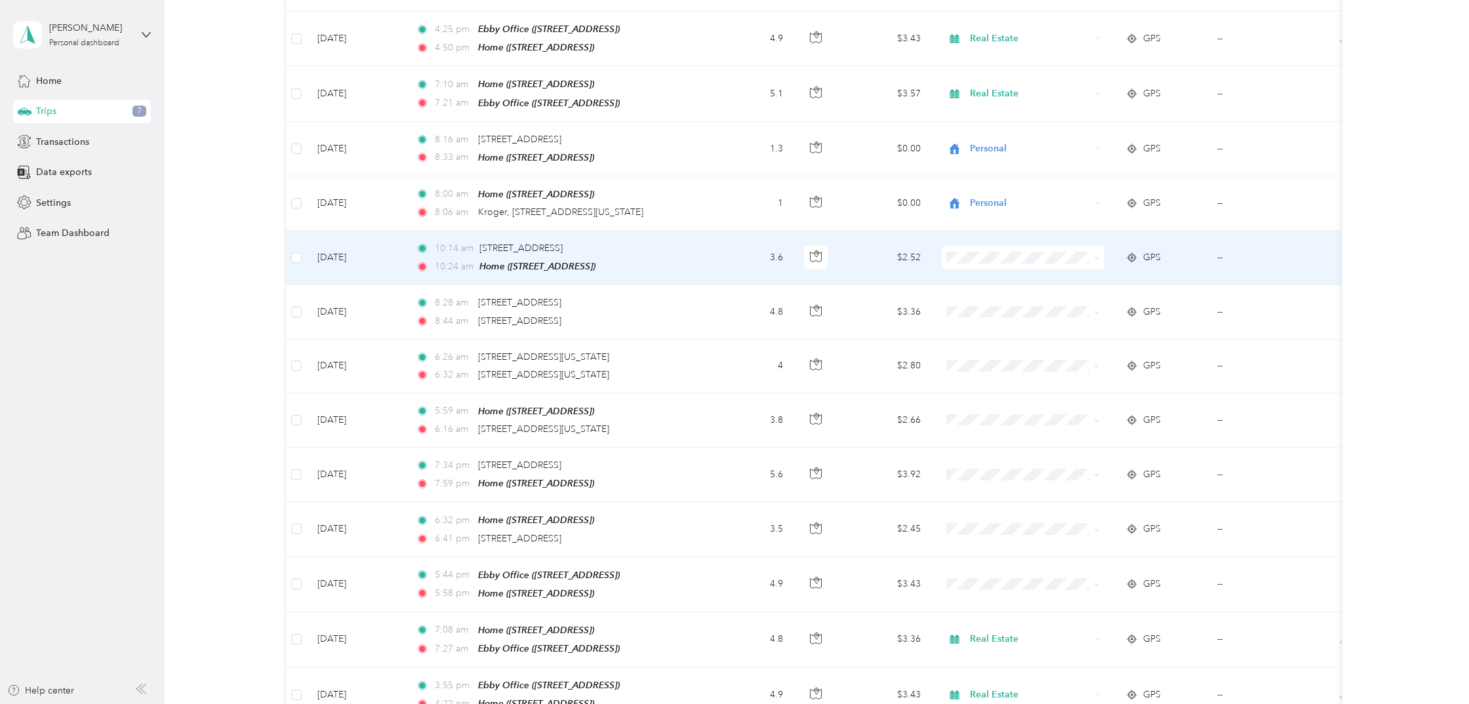
scroll to position [1744, 0]
click at [1097, 257] on icon at bounding box center [1097, 260] width 6 height 6
click at [1010, 275] on span "Personal" at bounding box center [1034, 273] width 121 height 14
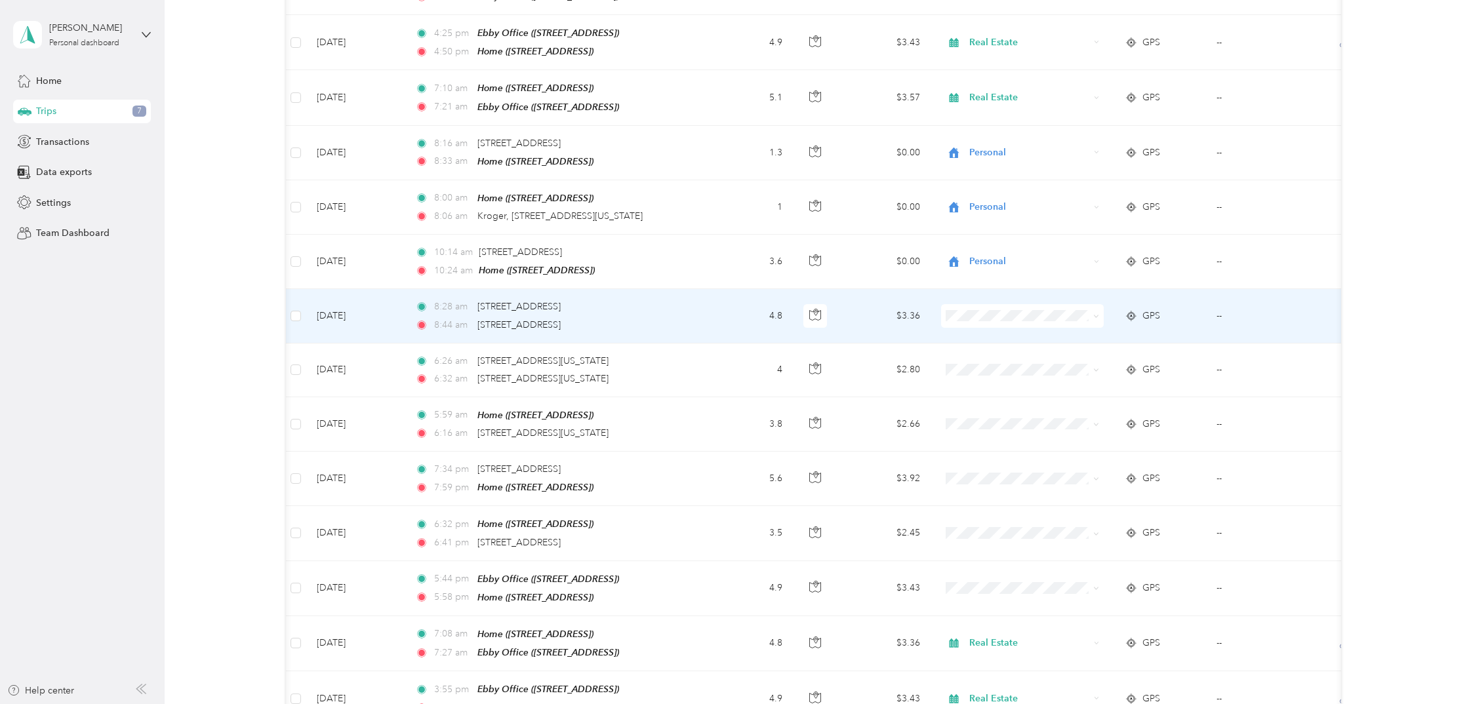
click at [1099, 313] on icon at bounding box center [1096, 316] width 6 height 6
click at [986, 329] on span "Personal" at bounding box center [1034, 327] width 121 height 14
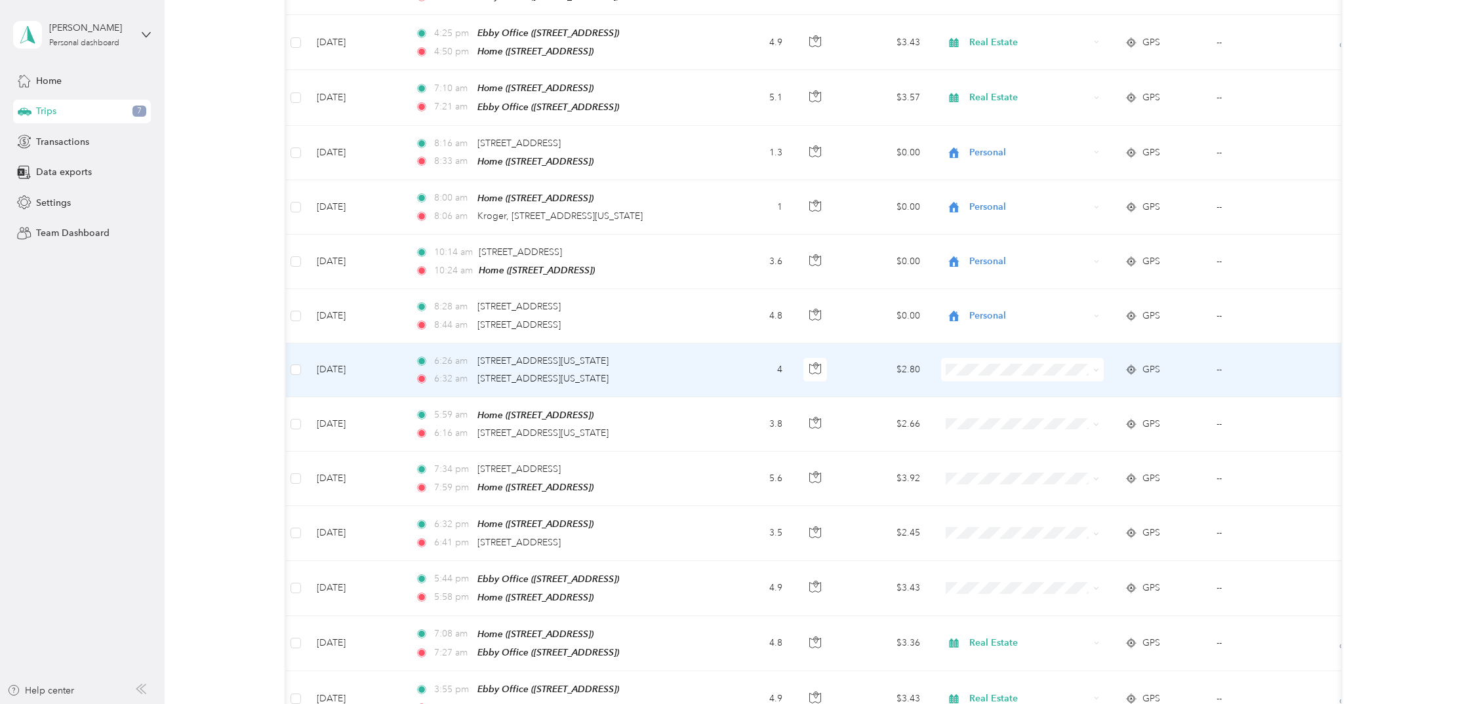
click at [1100, 358] on span at bounding box center [1022, 370] width 163 height 24
click at [1095, 367] on icon at bounding box center [1096, 370] width 6 height 6
click at [990, 384] on span "Personal" at bounding box center [1034, 383] width 121 height 14
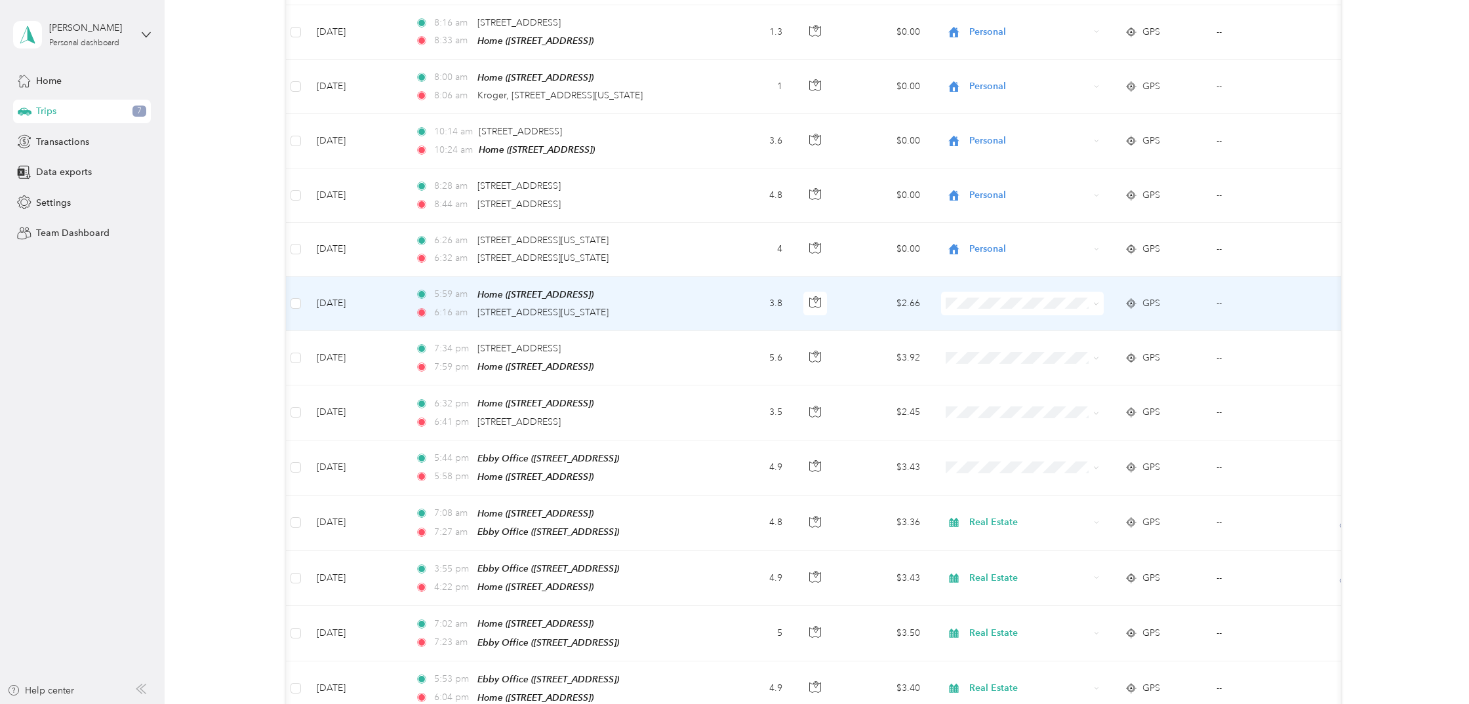
scroll to position [1865, 0]
click at [1095, 300] on icon at bounding box center [1096, 303] width 6 height 6
click at [1024, 315] on span "Personal" at bounding box center [1034, 318] width 121 height 14
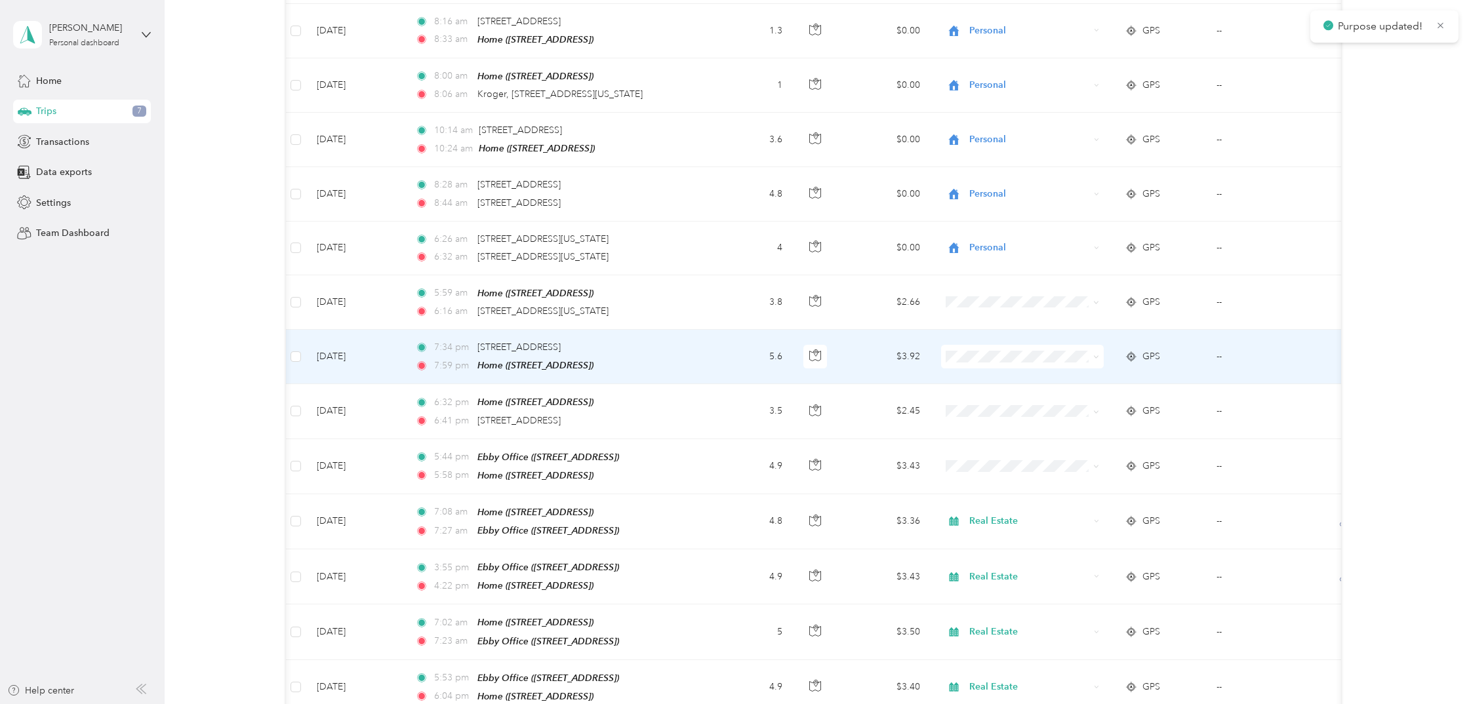
drag, startPoint x: 1099, startPoint y: 324, endPoint x: 1091, endPoint y: 325, distance: 7.2
click at [1099, 354] on icon at bounding box center [1096, 357] width 6 height 6
click at [1002, 374] on li "Personal" at bounding box center [1023, 372] width 163 height 23
click at [1094, 354] on icon at bounding box center [1096, 357] width 6 height 6
click at [1049, 377] on ol "Work Personal Real Estate Consultant Other Charity Medical Moving Commute" at bounding box center [1023, 430] width 163 height 184
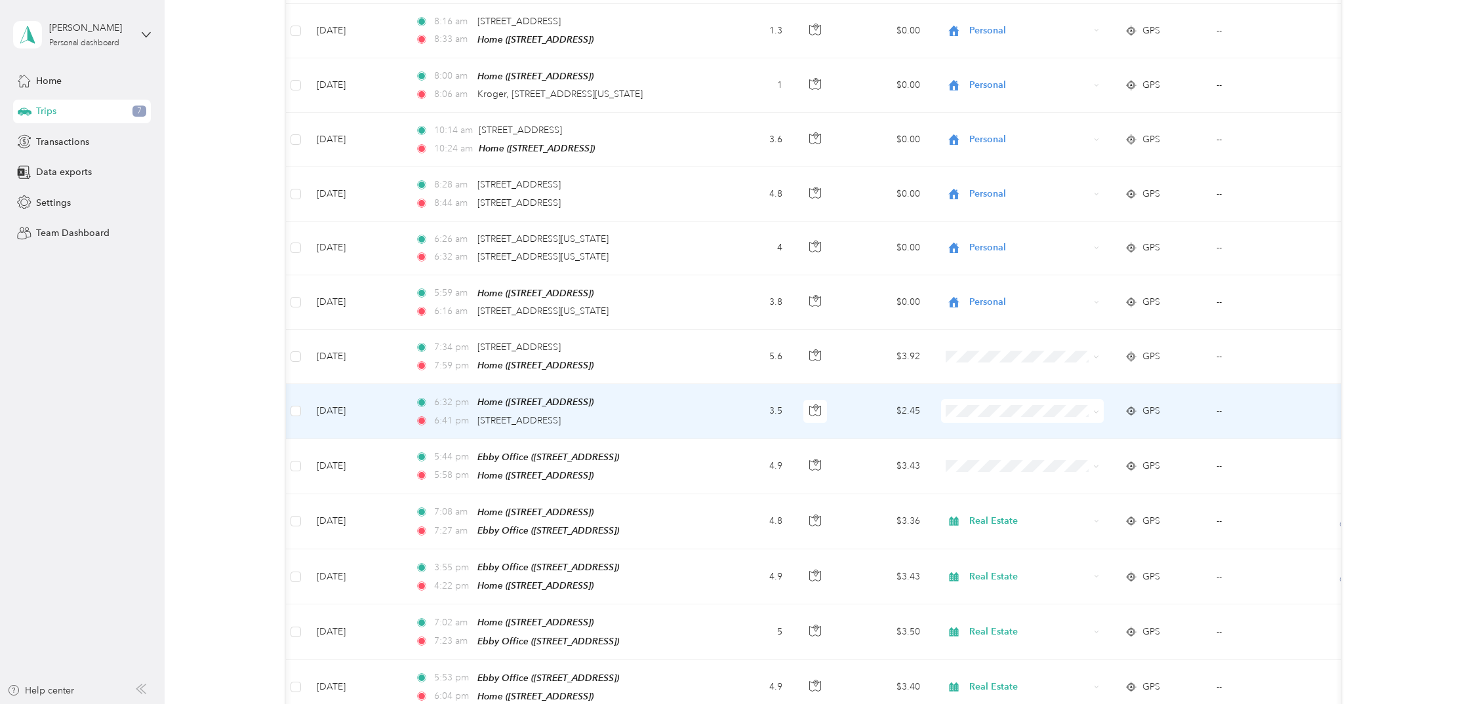
click at [1097, 409] on icon at bounding box center [1096, 412] width 6 height 6
click at [1053, 421] on span "Personal" at bounding box center [1034, 426] width 121 height 14
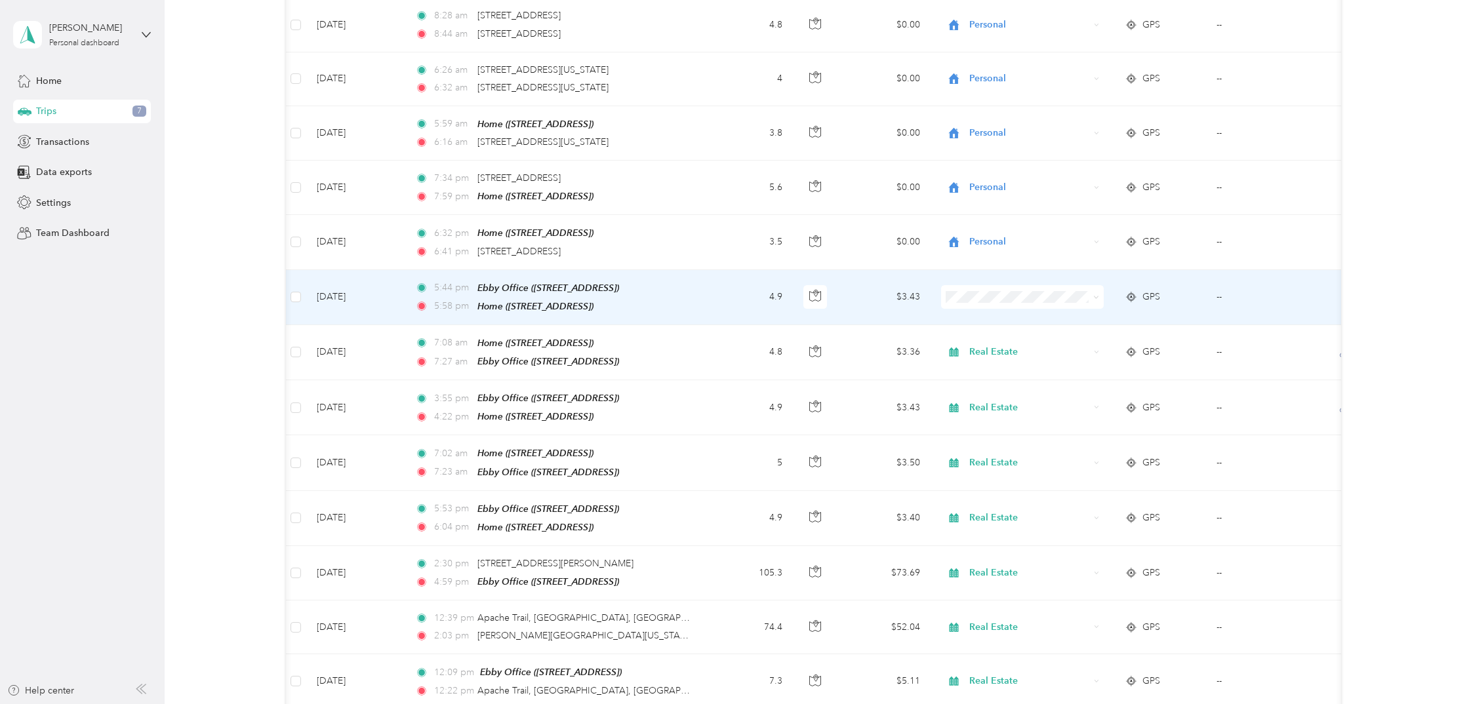
scroll to position [0, 0]
click at [1177, 290] on div "GPS" at bounding box center [1160, 297] width 71 height 14
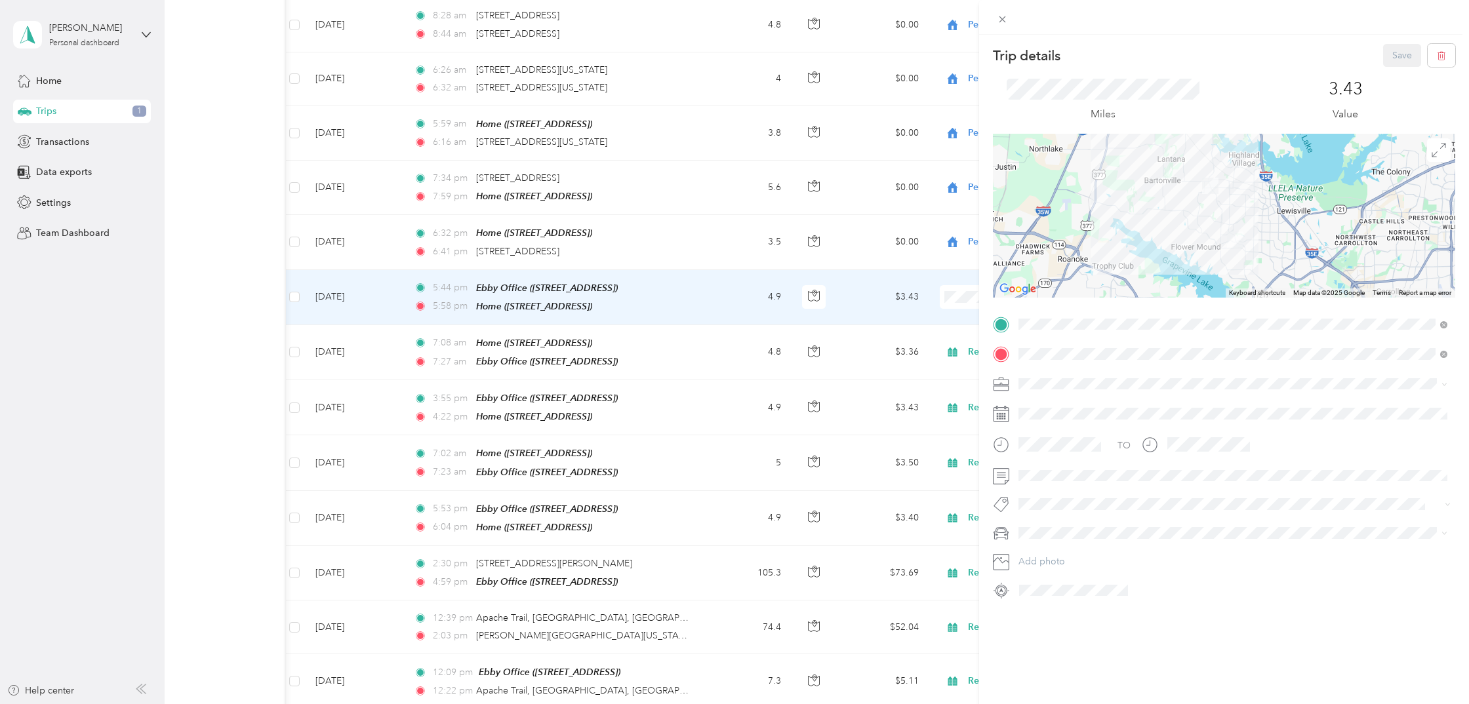
click at [1033, 445] on div "Real Estate" at bounding box center [1233, 452] width 420 height 14
click at [1395, 56] on button "Save" at bounding box center [1402, 55] width 38 height 23
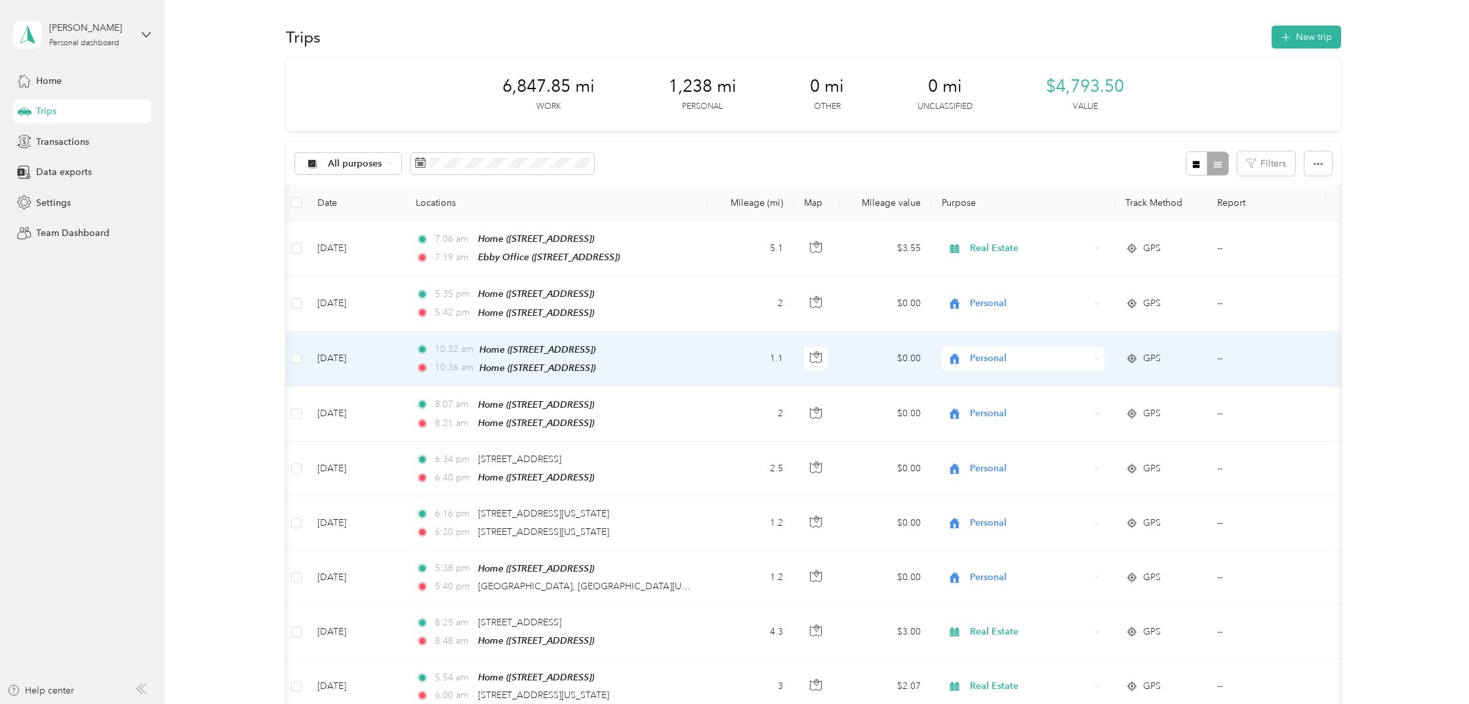
scroll to position [0, 9]
